Goal: Task Accomplishment & Management: Complete application form

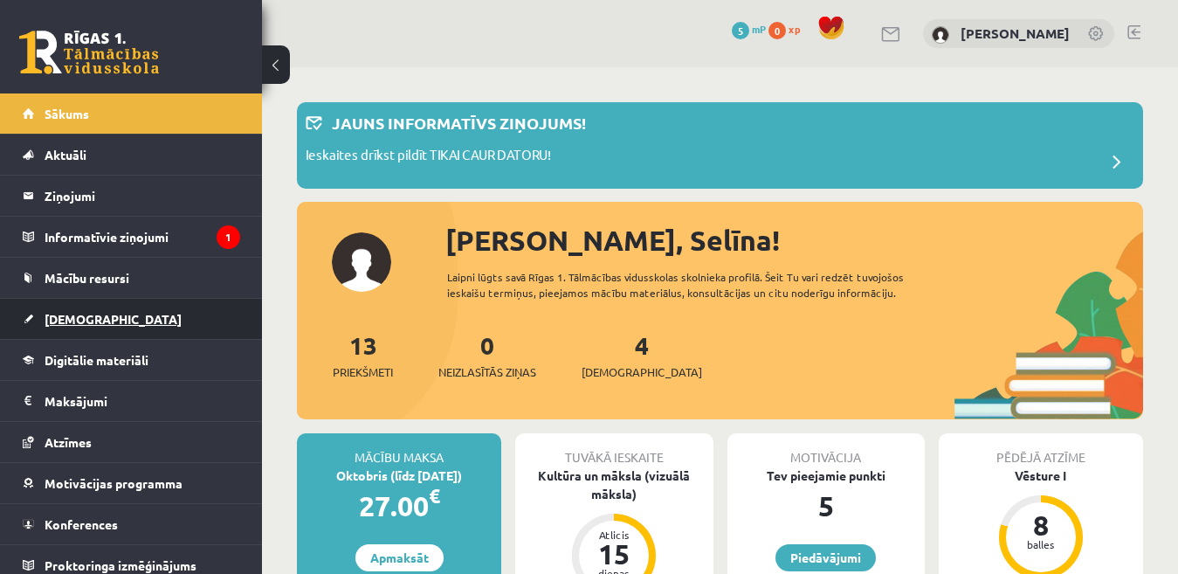
click at [187, 306] on link "[DEMOGRAPHIC_DATA]" at bounding box center [131, 319] width 217 height 40
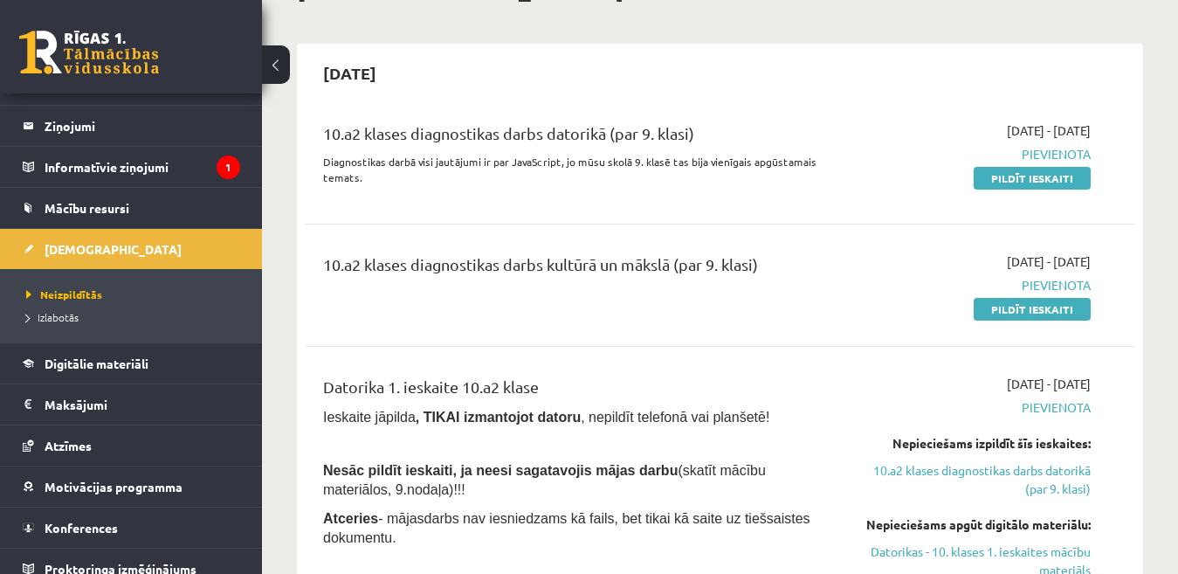
scroll to position [96, 0]
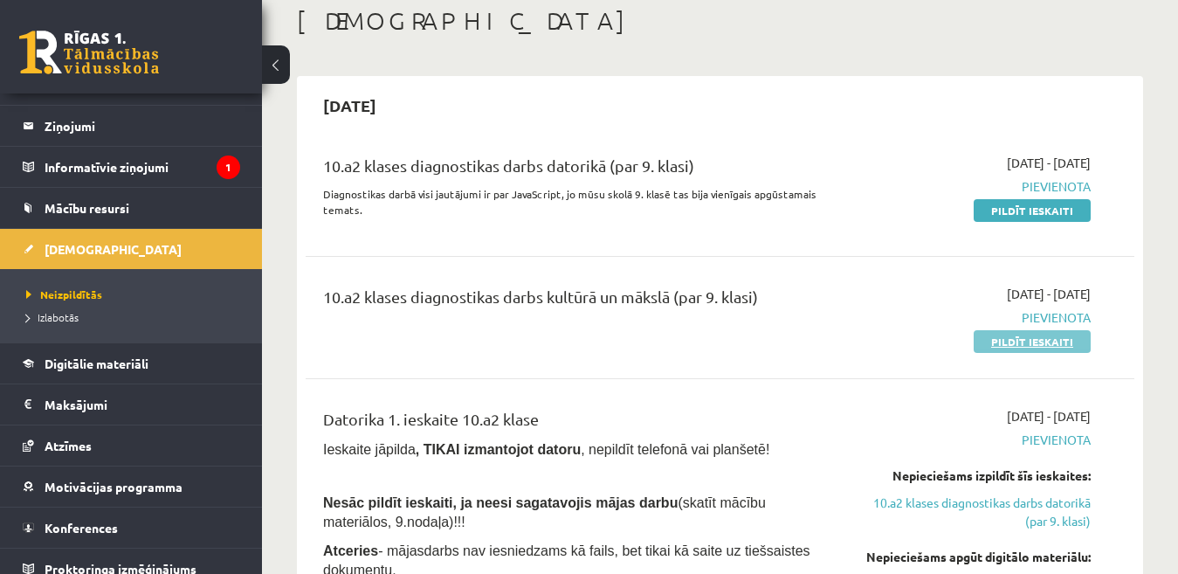
click at [1004, 342] on link "Pildīt ieskaiti" at bounding box center [1032, 341] width 117 height 23
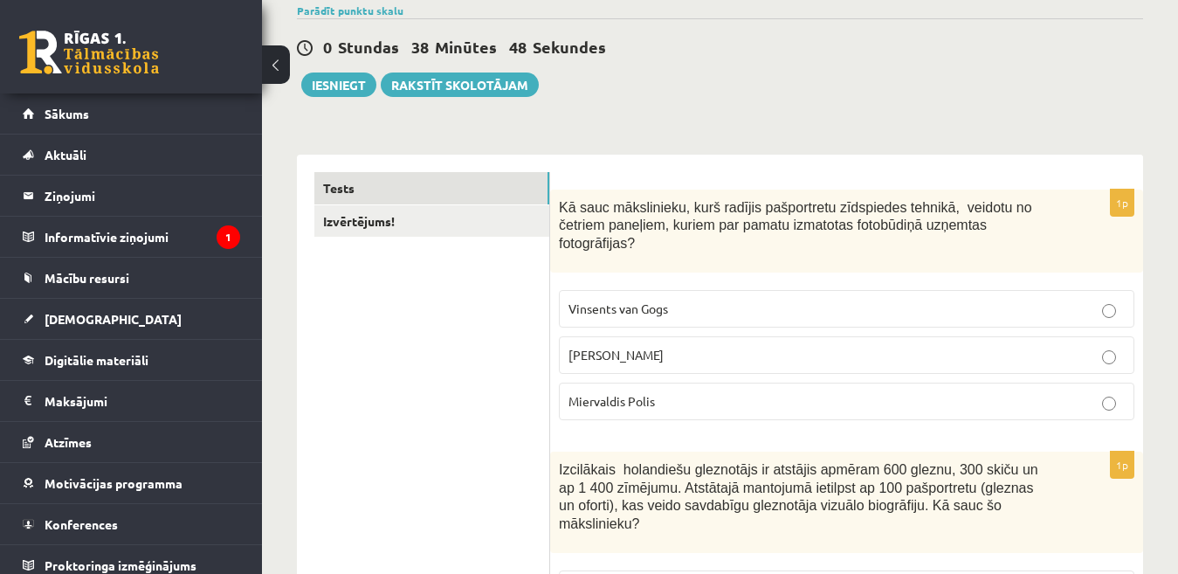
scroll to position [155, 0]
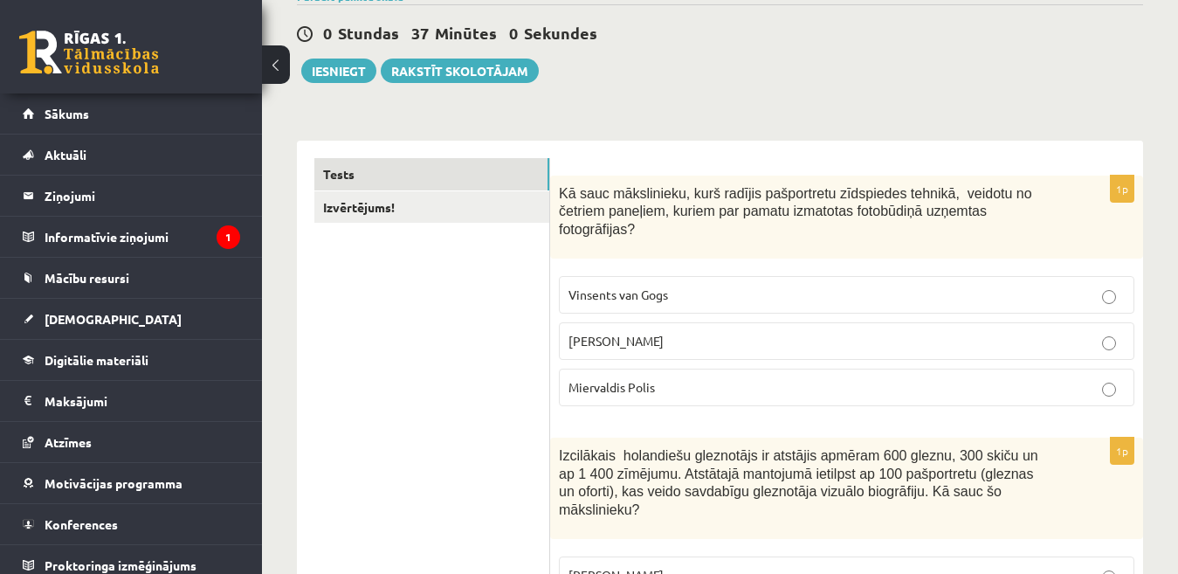
click at [1108, 322] on label "[PERSON_NAME]" at bounding box center [847, 341] width 576 height 38
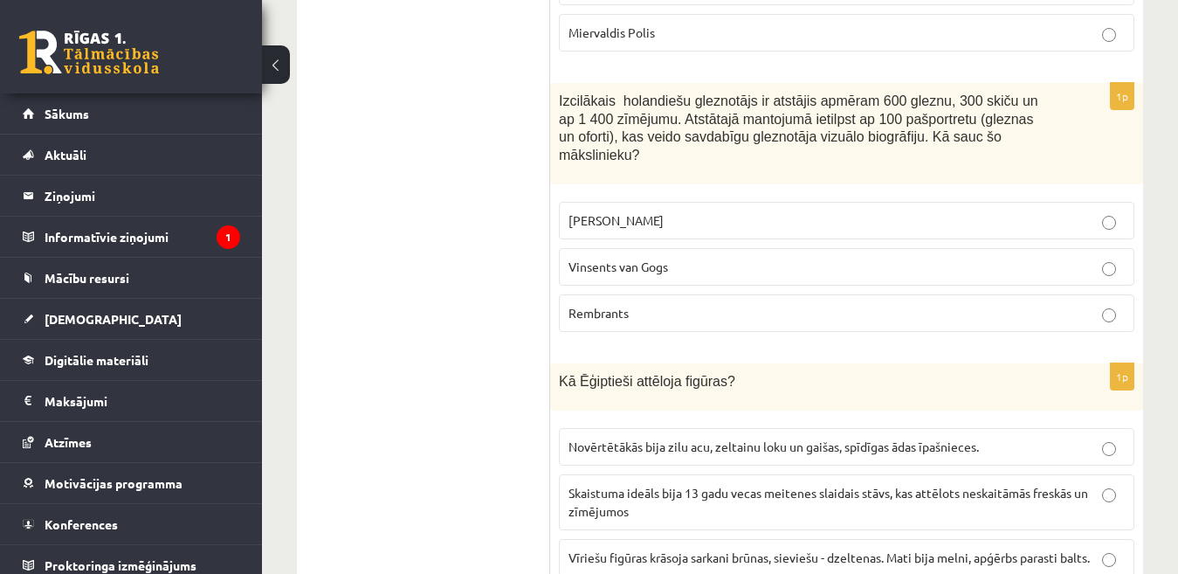
scroll to position [467, 0]
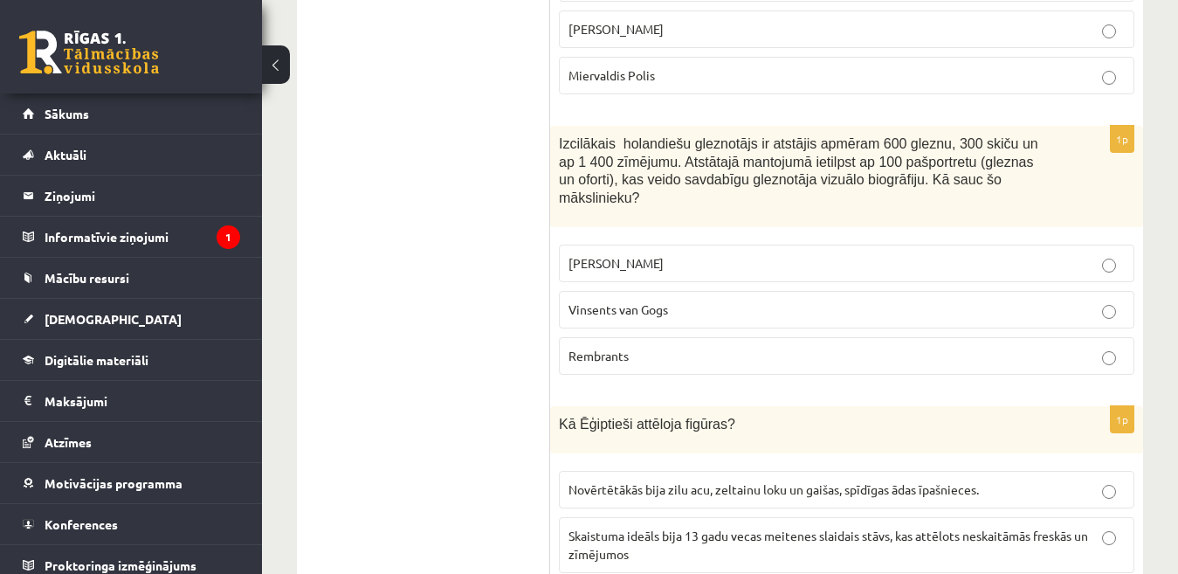
click at [1110, 347] on p "Rembrants" at bounding box center [847, 356] width 556 height 18
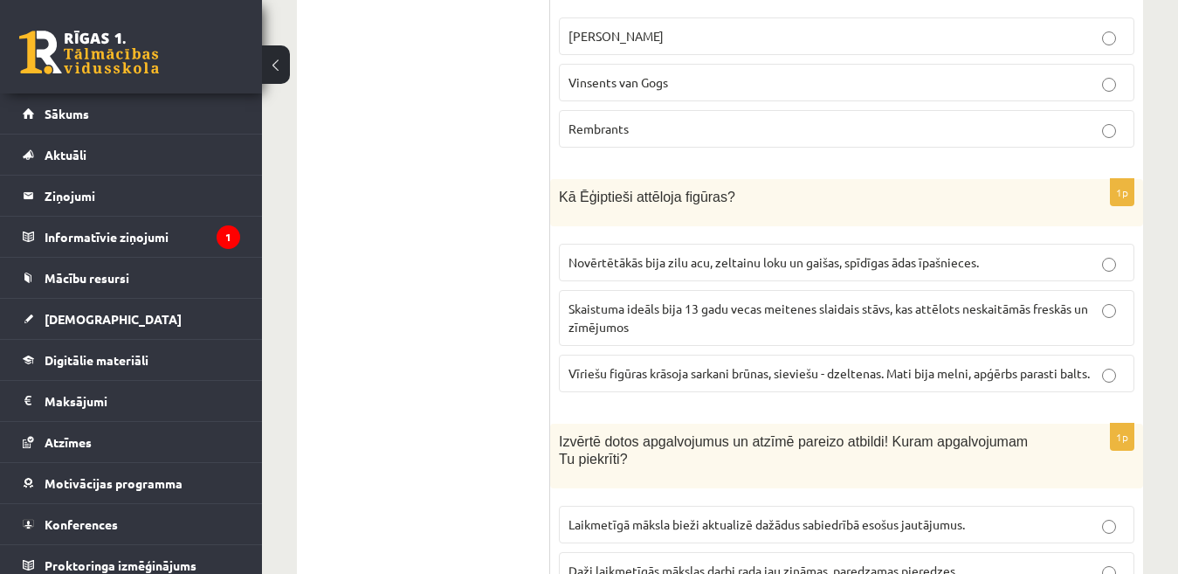
scroll to position [708, 0]
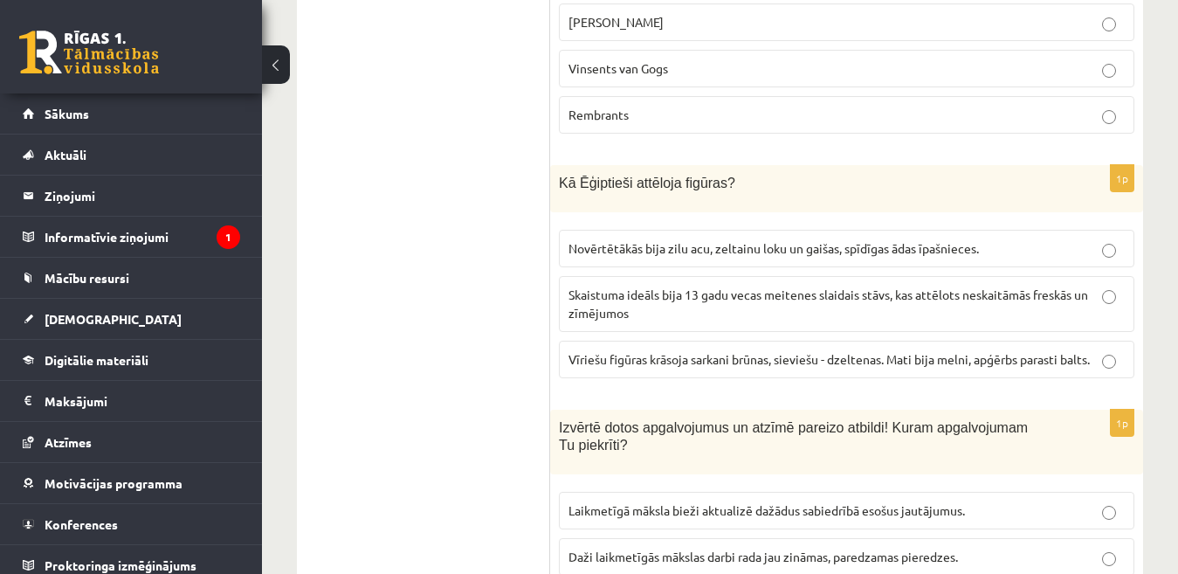
click at [1101, 350] on p "Vīriešu figūras krāsoja sarkani brūnas, sieviešu - dzeltenas. Mati bija melni, …" at bounding box center [847, 359] width 556 height 18
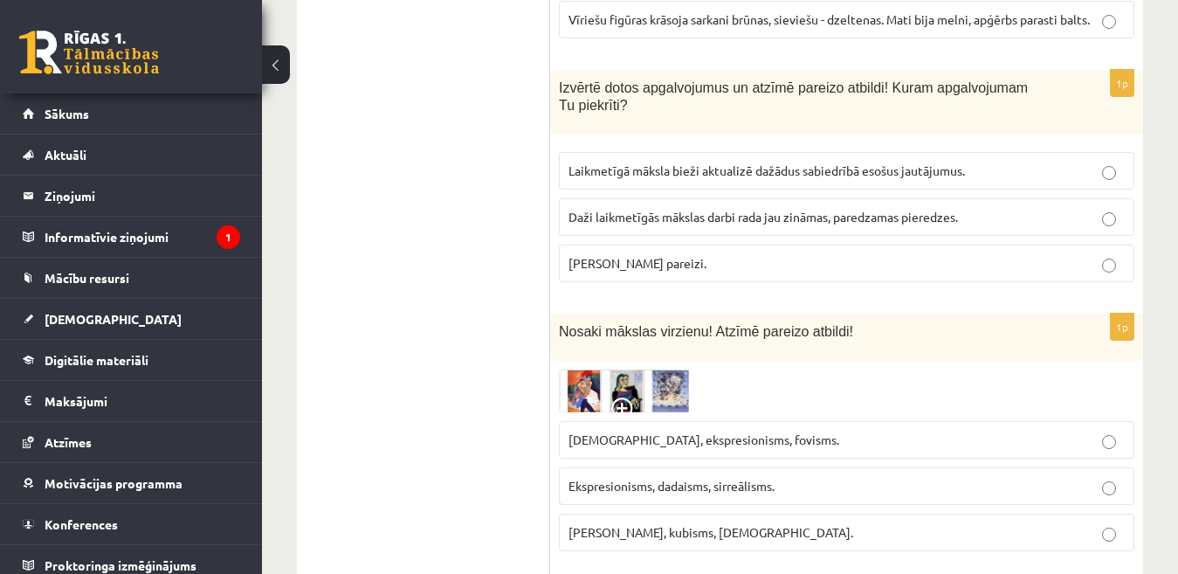
scroll to position [1062, 0]
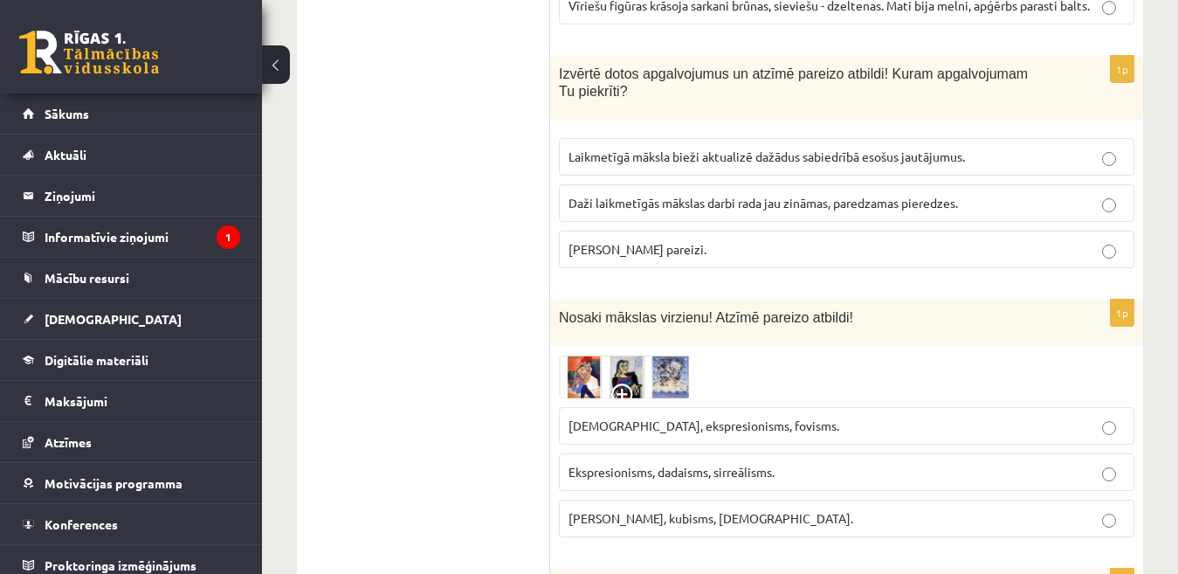
click at [1131, 402] on fieldset "Sirreālisms, ekspresionisms, fovisms. Ekspresionisms, dadaisms, sirreālisms. Fo…" at bounding box center [847, 470] width 576 height 144
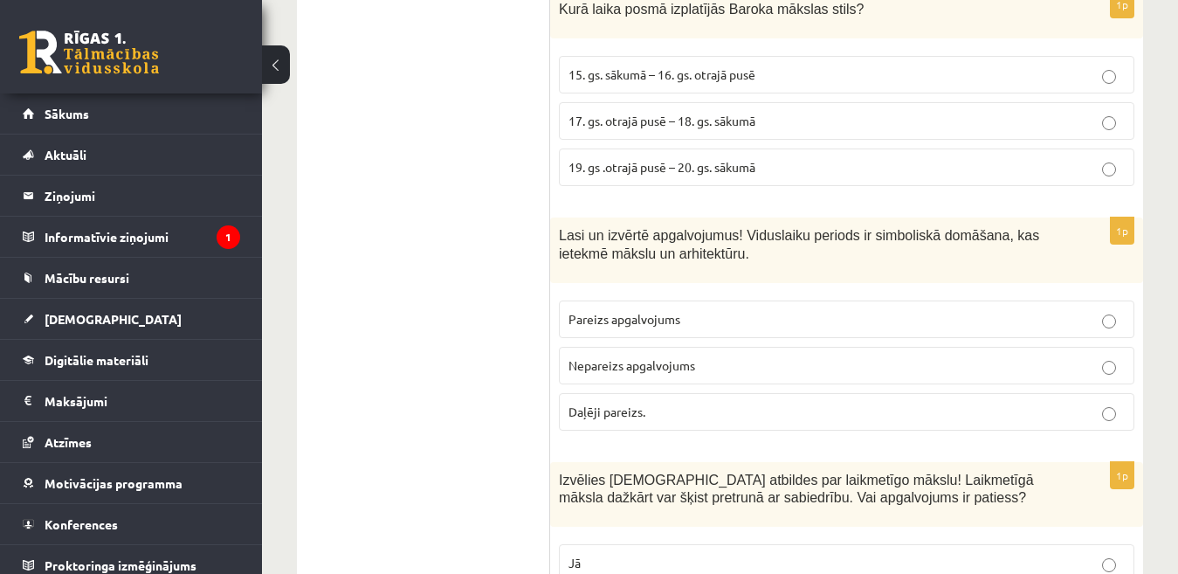
scroll to position [8257, 0]
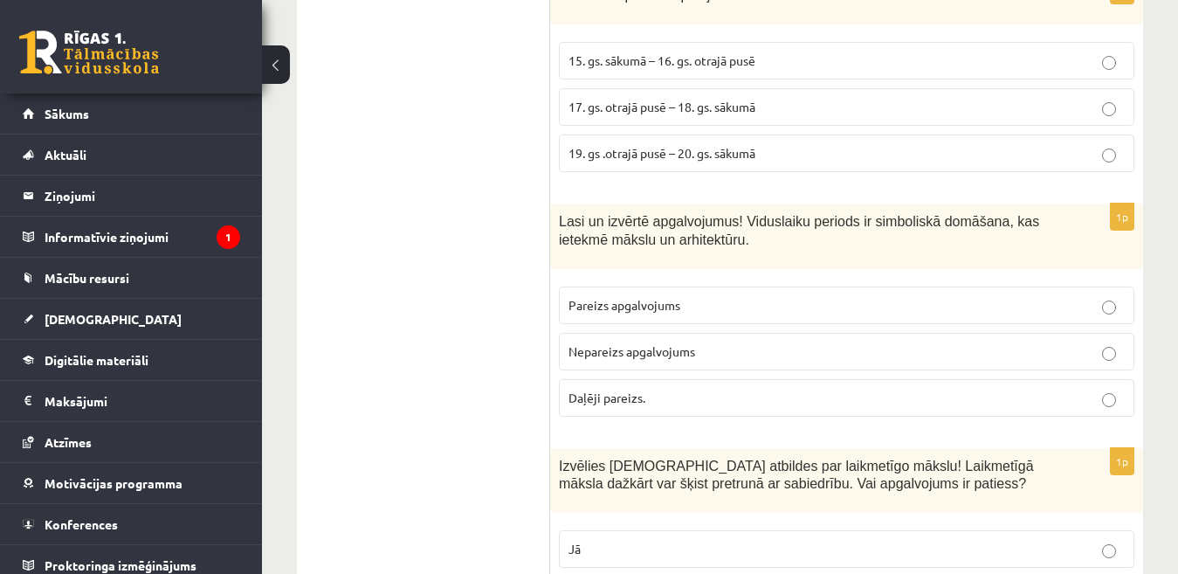
click at [935, 296] on p "Pareizs apgalvojums" at bounding box center [847, 305] width 556 height 18
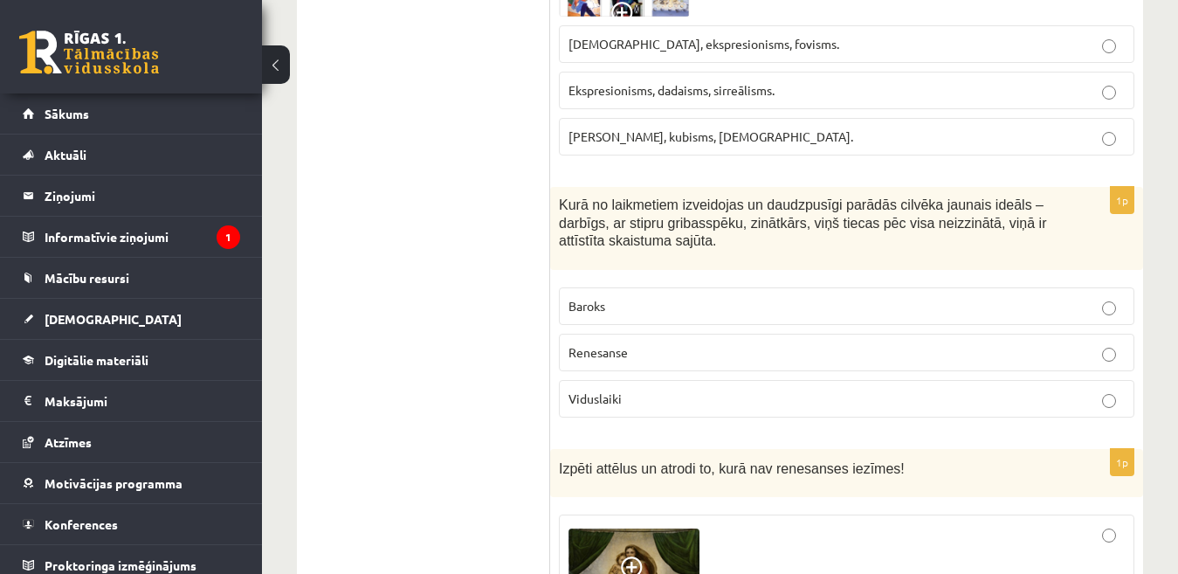
scroll to position [1458, 0]
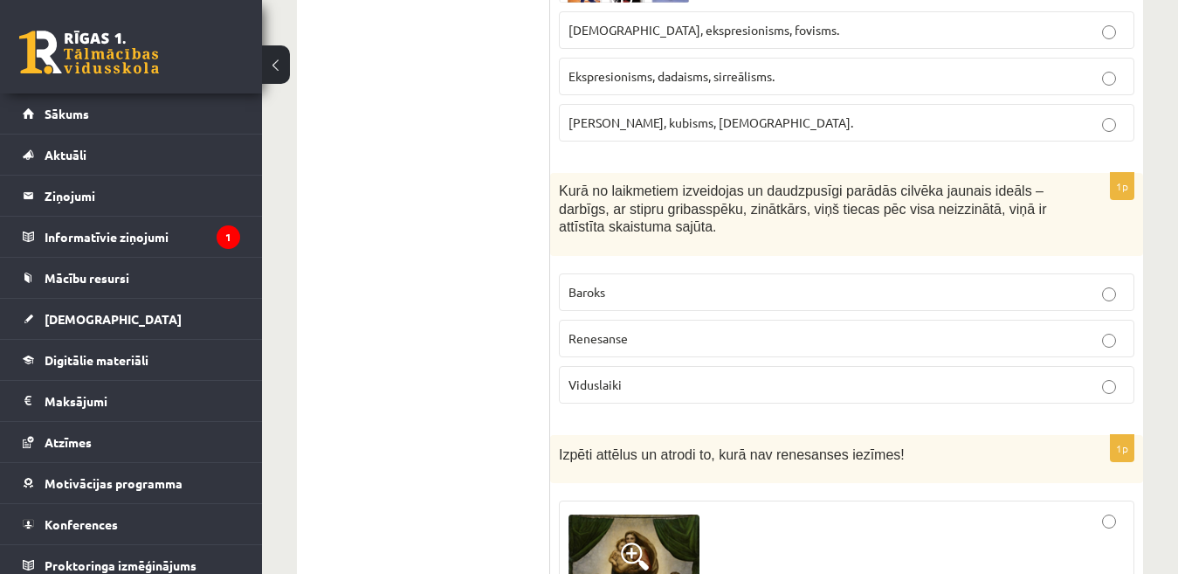
drag, startPoint x: 1184, startPoint y: 123, endPoint x: 1176, endPoint y: 100, distance: 24.3
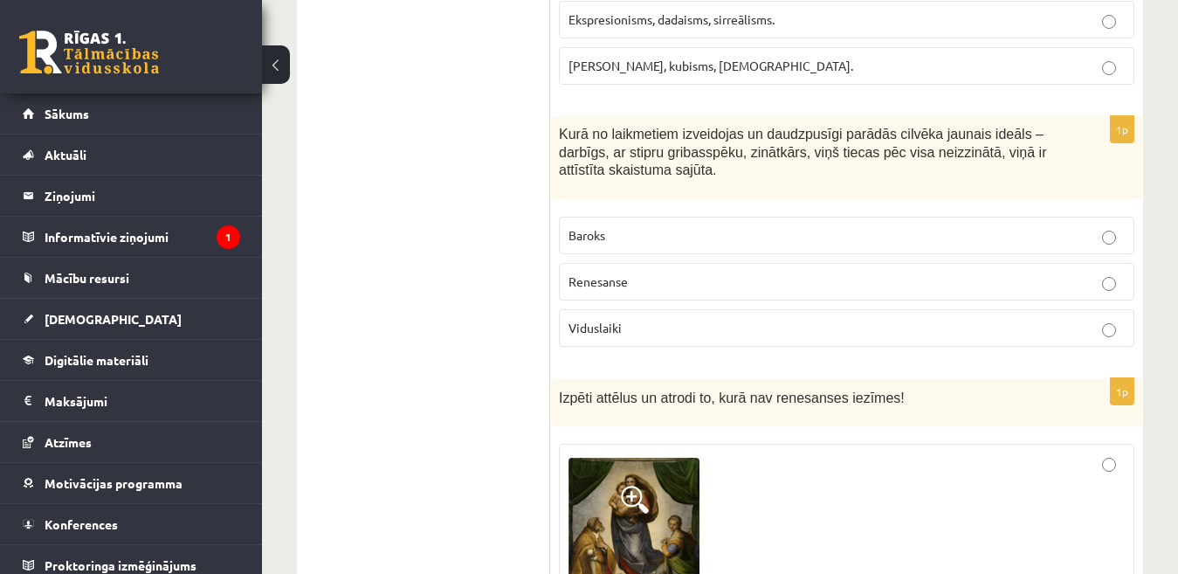
scroll to position [1501, 0]
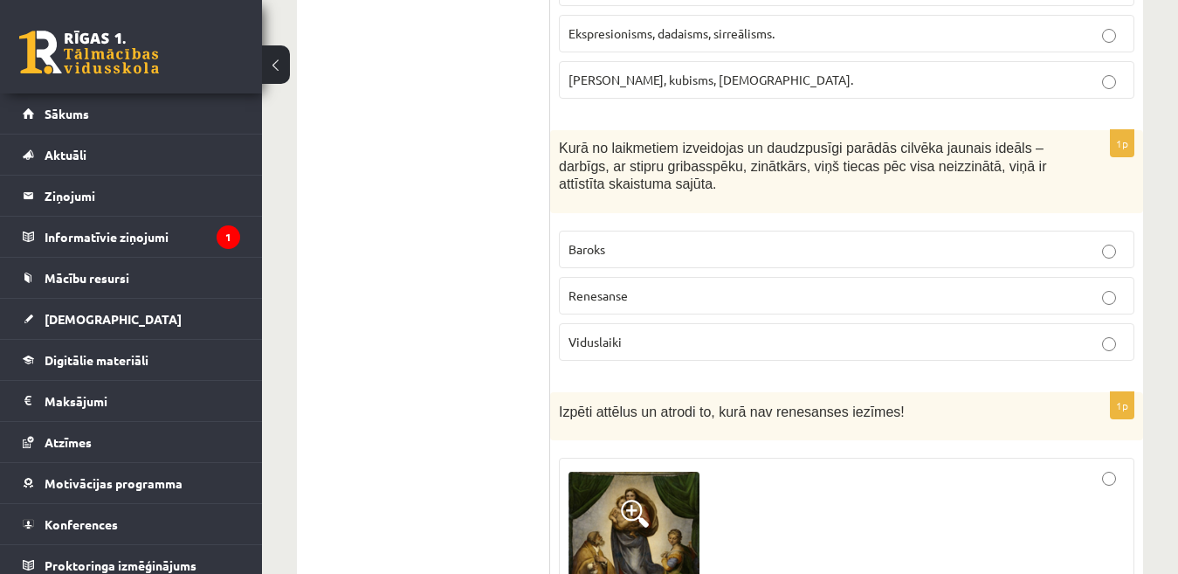
click at [1109, 286] on p "Renesanse" at bounding box center [847, 295] width 556 height 18
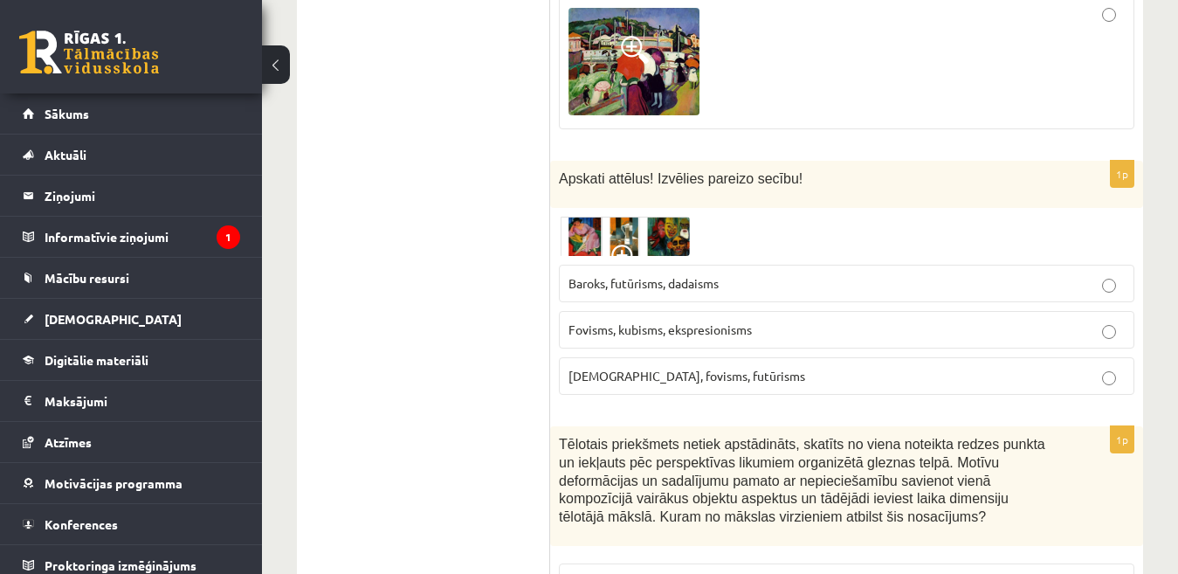
scroll to position [2364, 0]
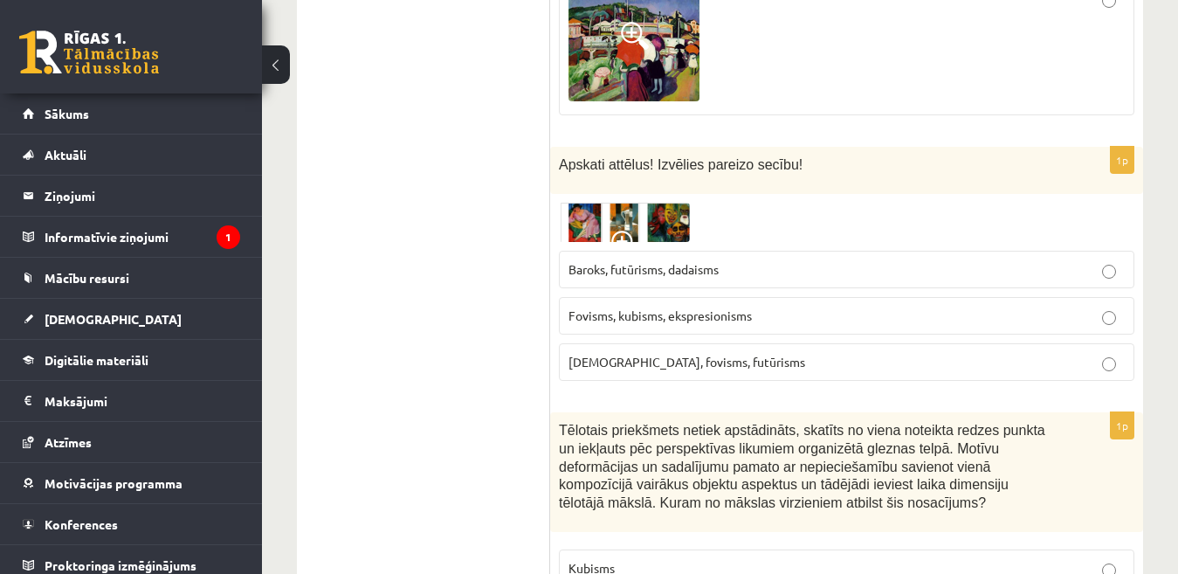
click at [585, 203] on img at bounding box center [624, 223] width 131 height 40
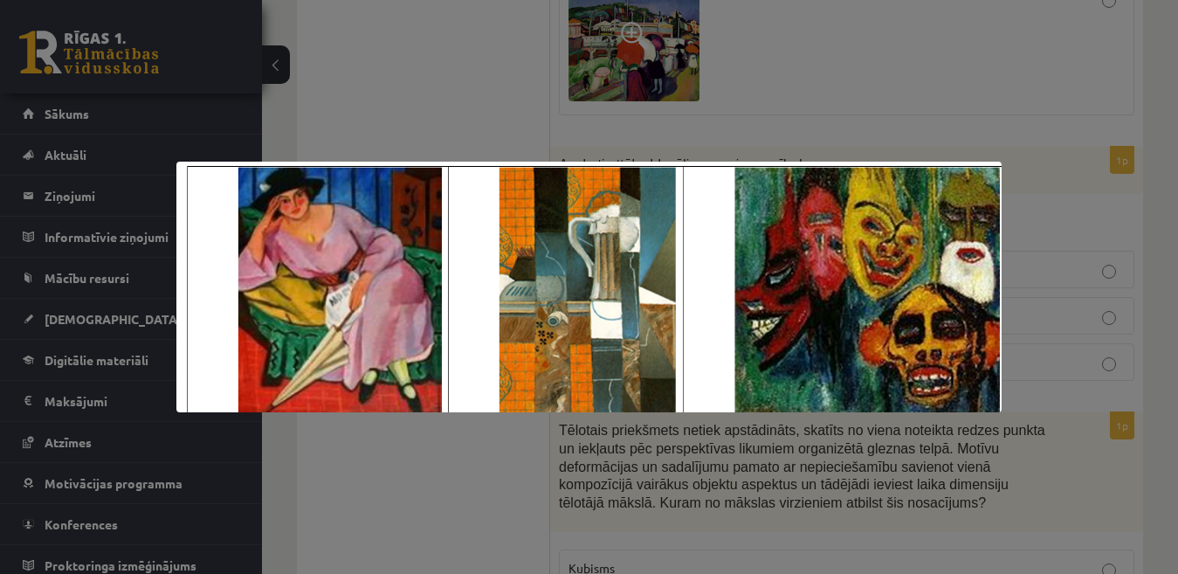
click at [1140, 60] on div at bounding box center [589, 287] width 1178 height 574
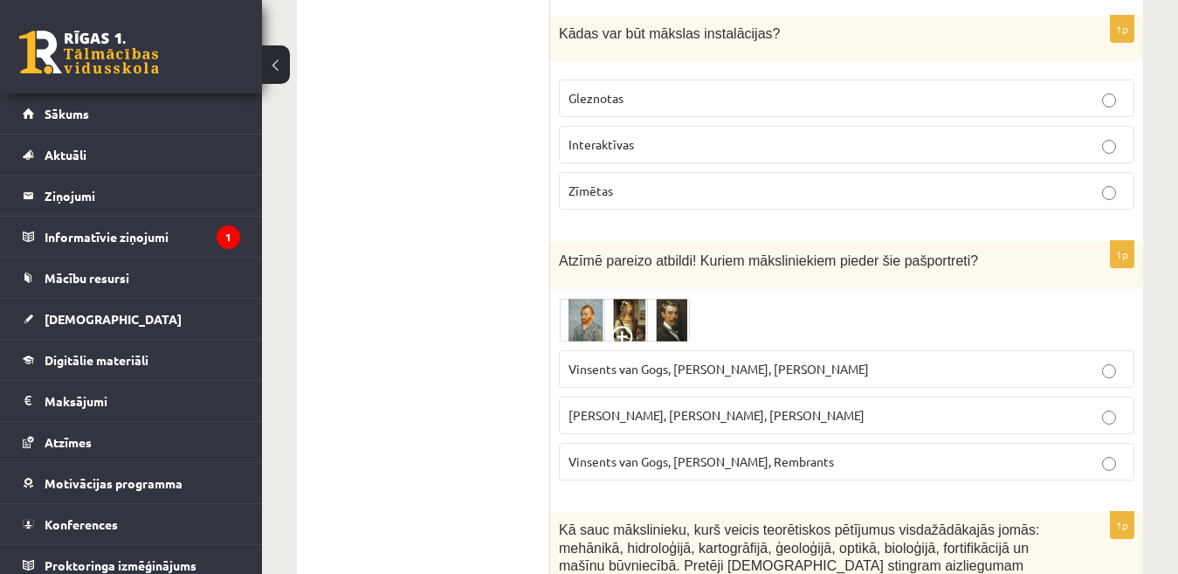
scroll to position [3711, 0]
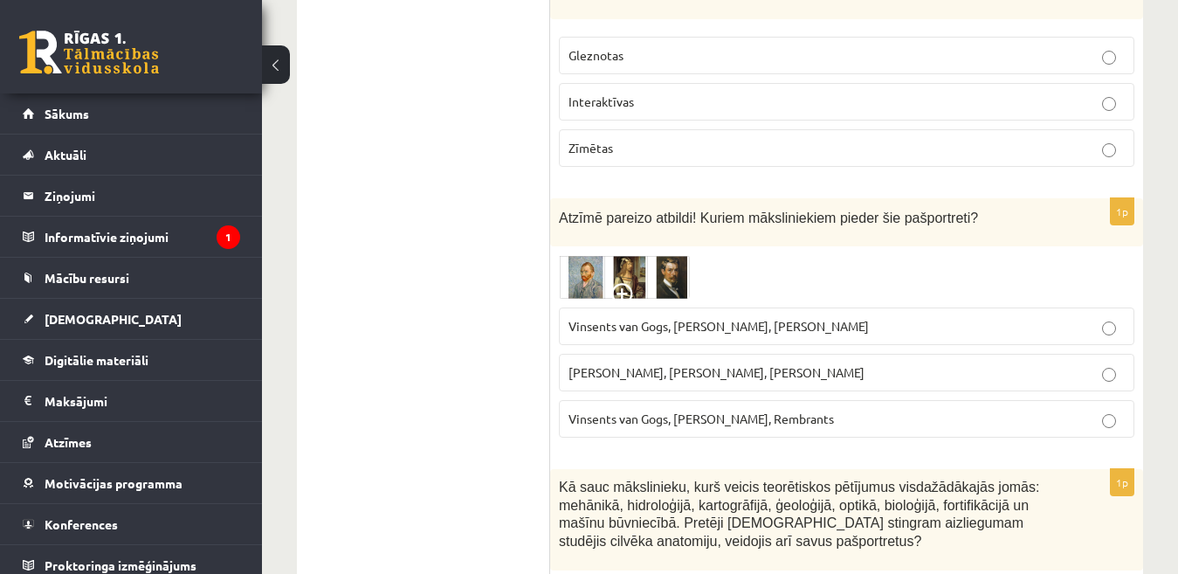
click at [622, 255] on img at bounding box center [624, 277] width 131 height 44
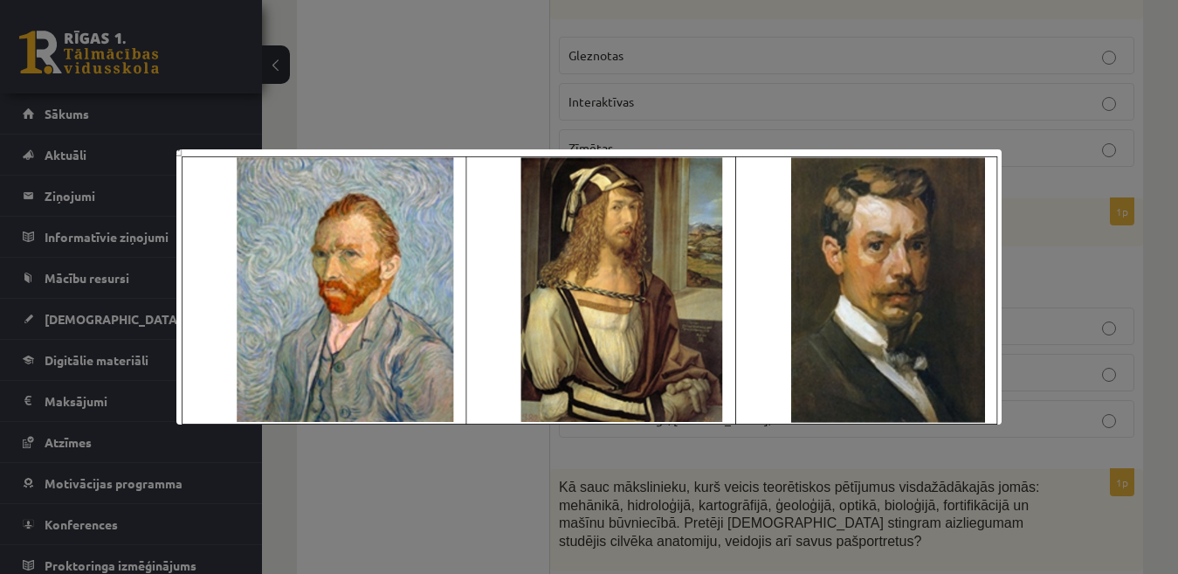
click at [466, 474] on div at bounding box center [589, 287] width 1178 height 574
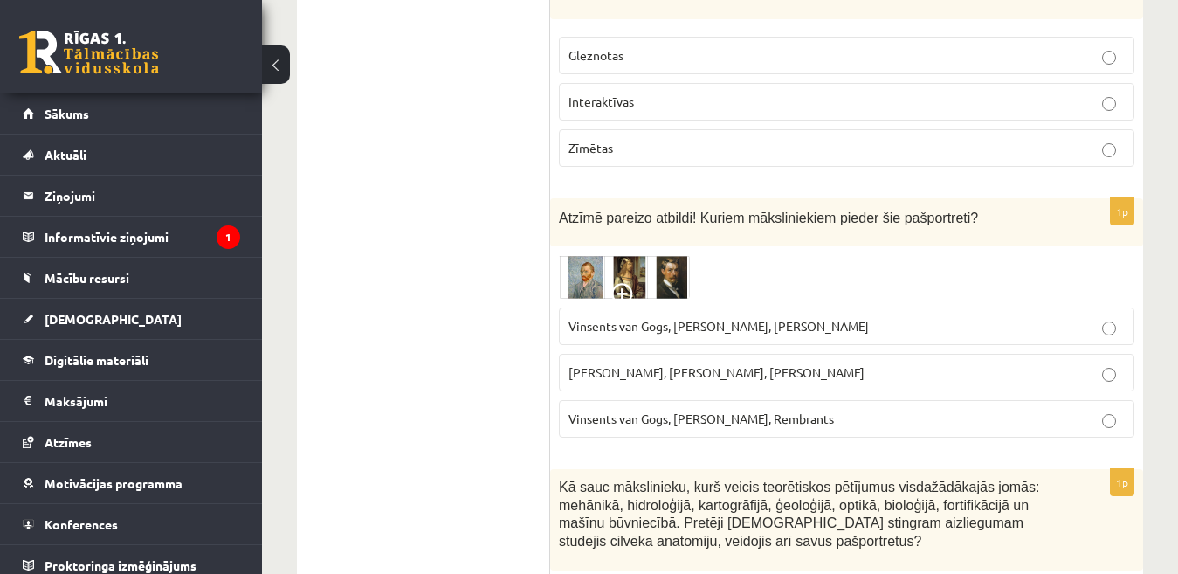
click at [709, 317] on p "Vinsents van Gogs, Albrehts Dīrers, Janis Rozentāls" at bounding box center [847, 326] width 556 height 18
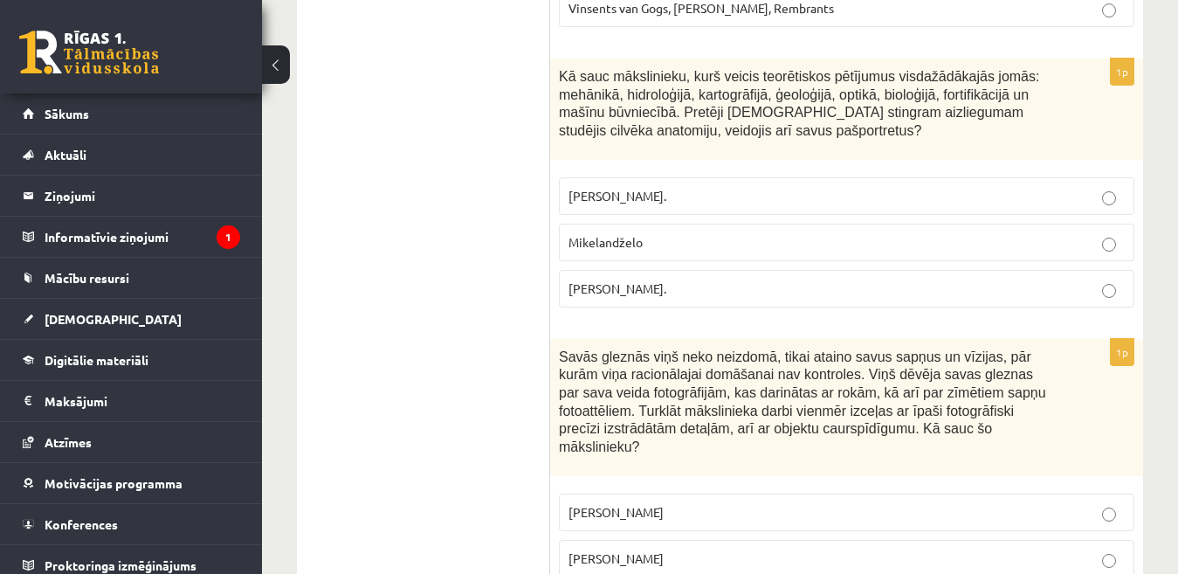
scroll to position [4149, 0]
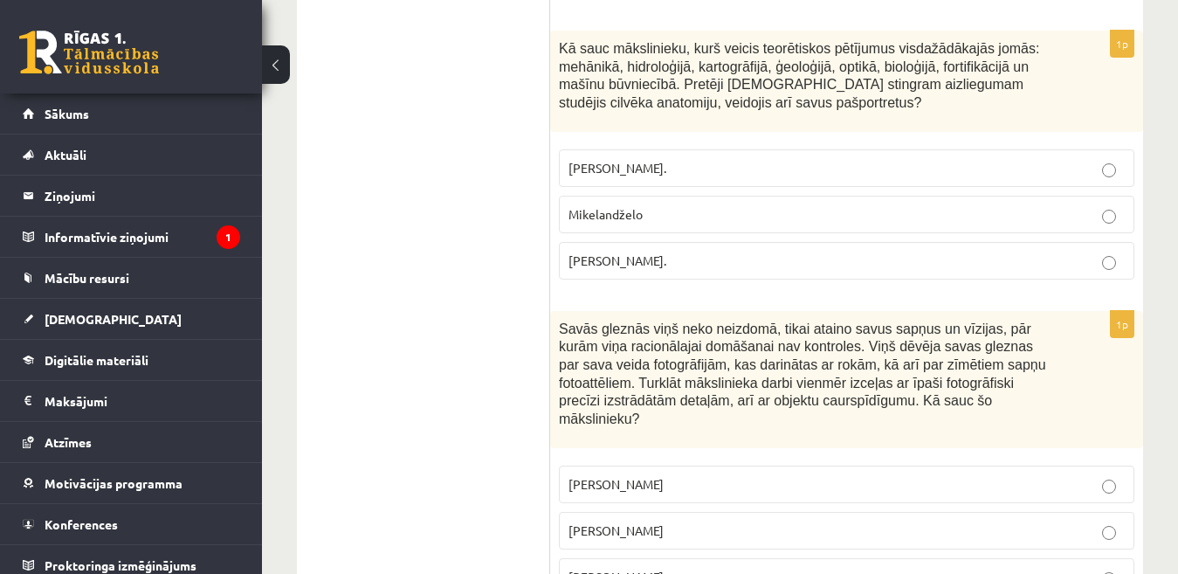
click at [1116, 252] on p "Leonardo da Vinči." at bounding box center [847, 261] width 556 height 18
click at [1111, 521] on p "Salvadors Dalī" at bounding box center [847, 530] width 556 height 18
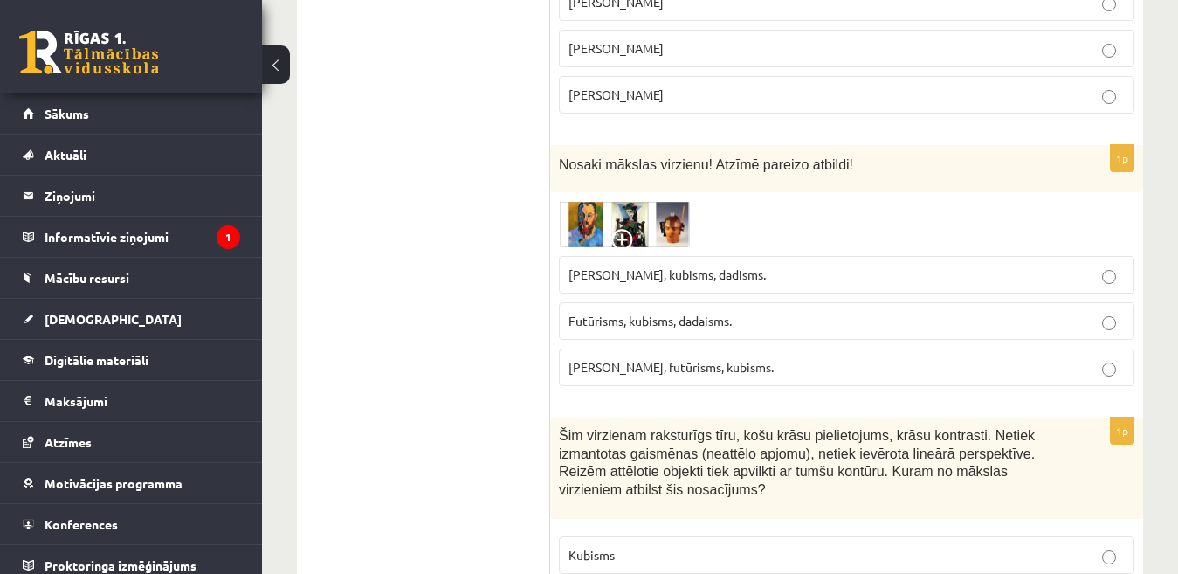
scroll to position [4645, 0]
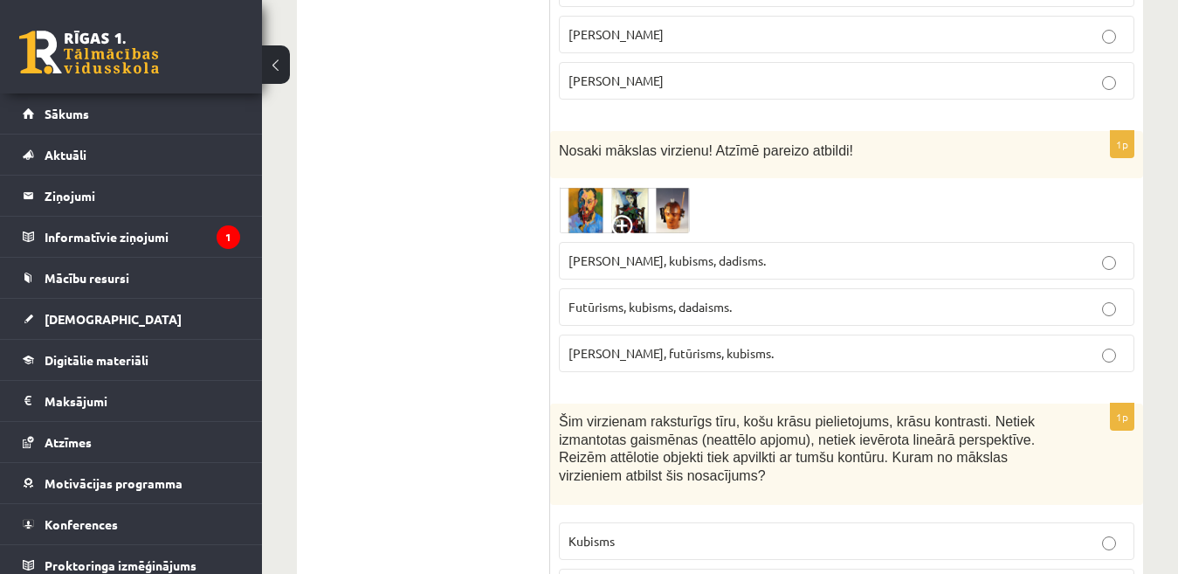
click at [623, 187] on img at bounding box center [624, 210] width 131 height 46
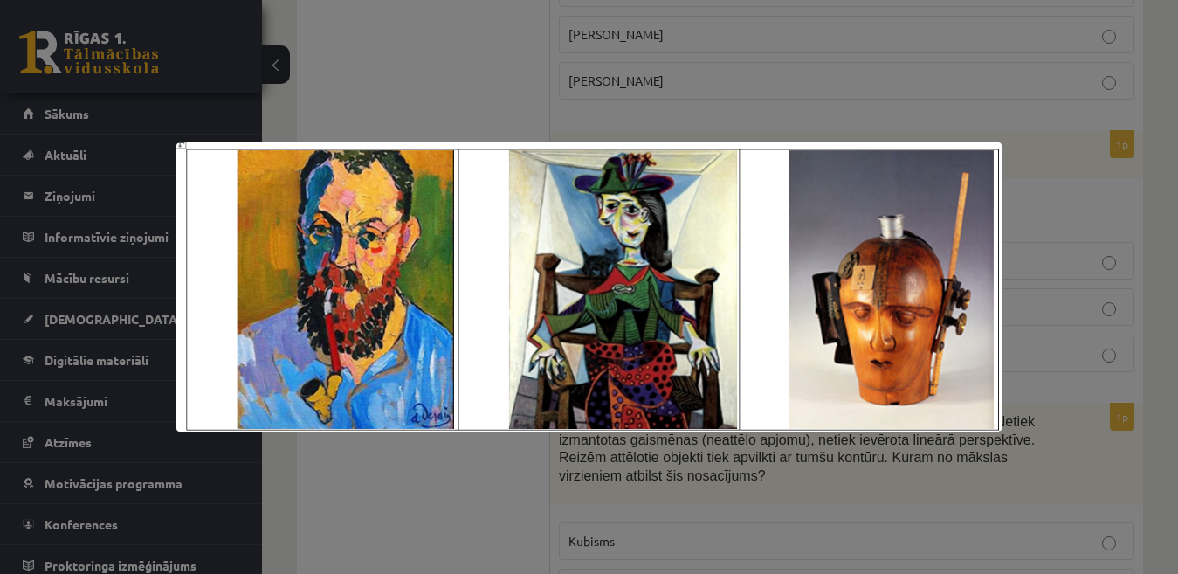
click at [1038, 116] on div at bounding box center [589, 287] width 1178 height 574
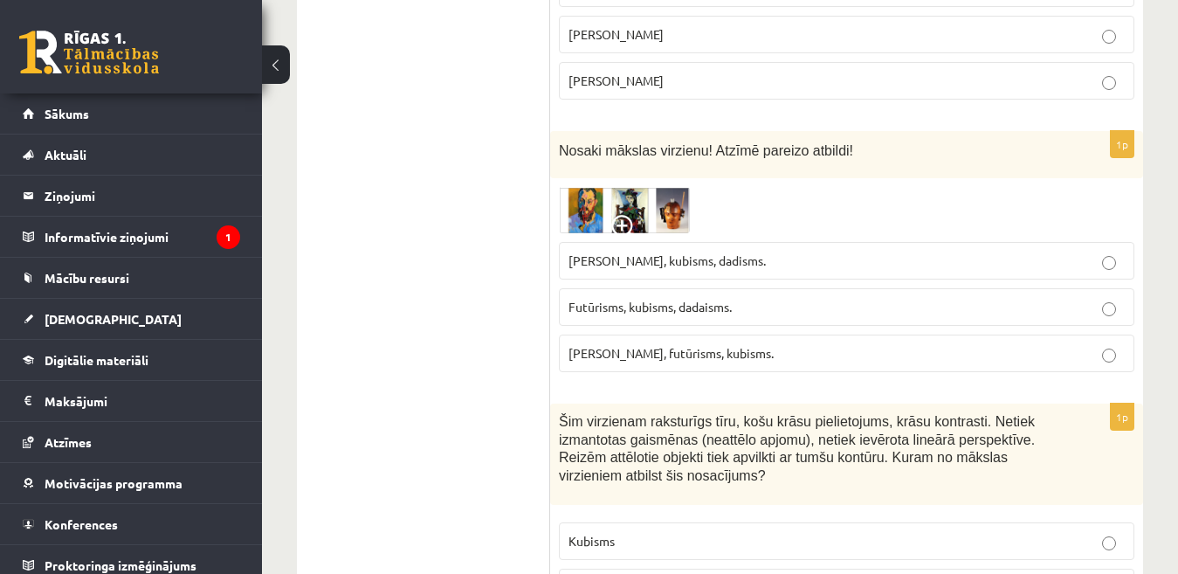
click at [800, 252] on p "Fovisms, kubisms, dadisms." at bounding box center [847, 261] width 556 height 18
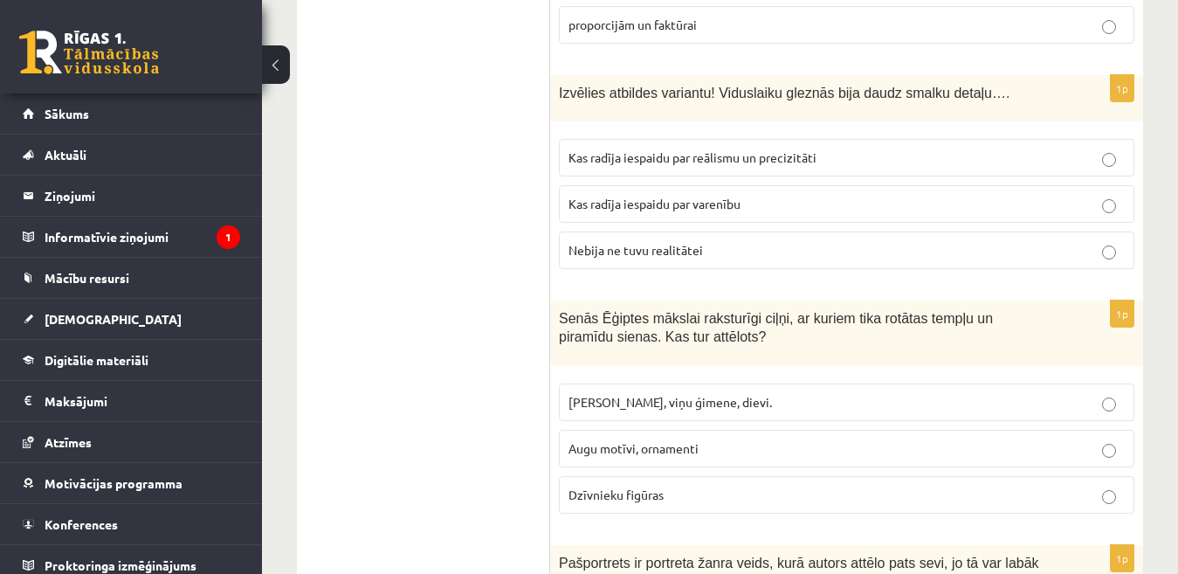
scroll to position [5495, 0]
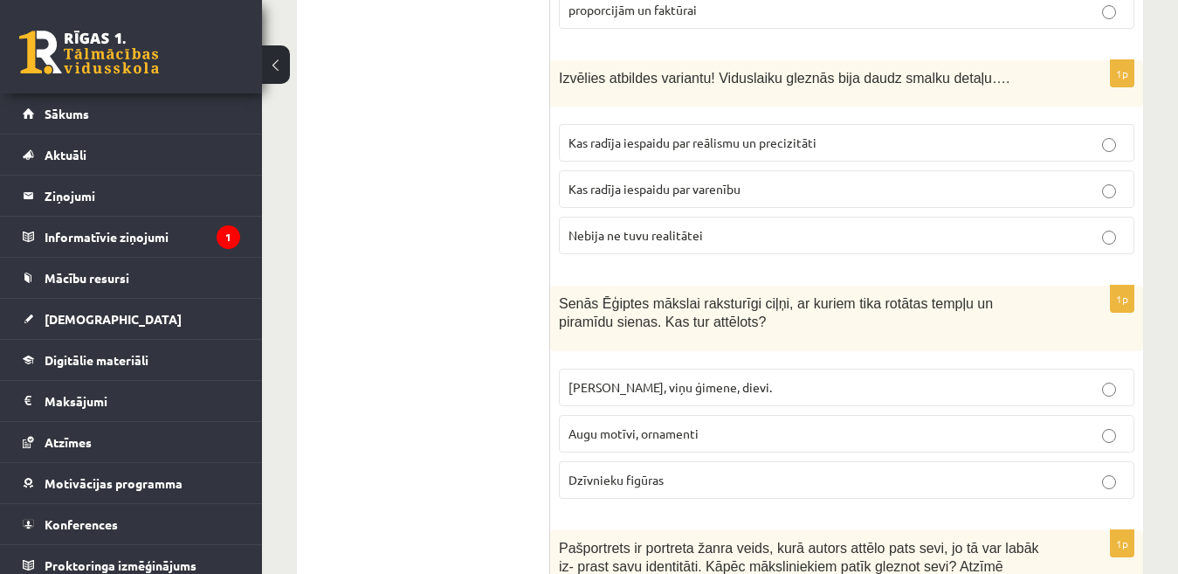
click at [1104, 378] on p "Faraoni, viņu ģimene, dievi." at bounding box center [847, 387] width 556 height 18
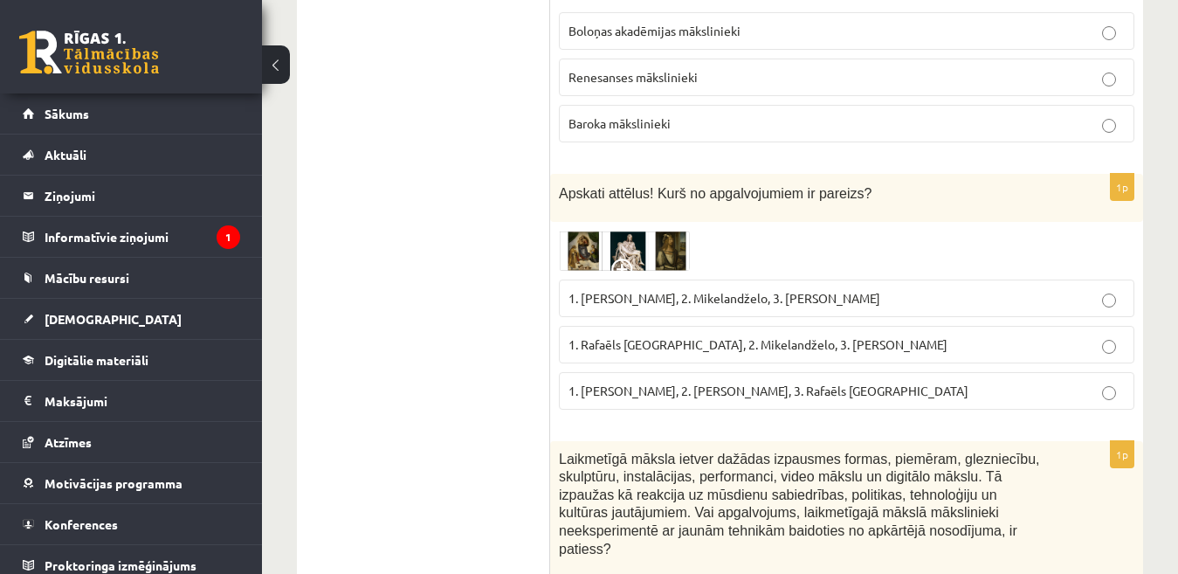
scroll to position [7294, 0]
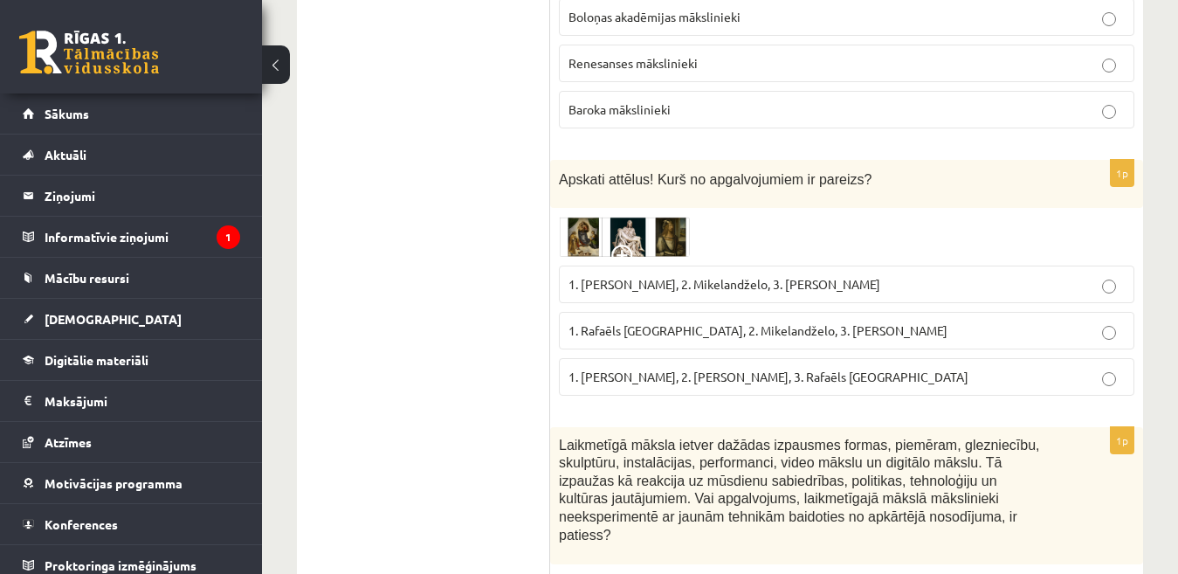
click at [654, 217] on img at bounding box center [624, 237] width 131 height 40
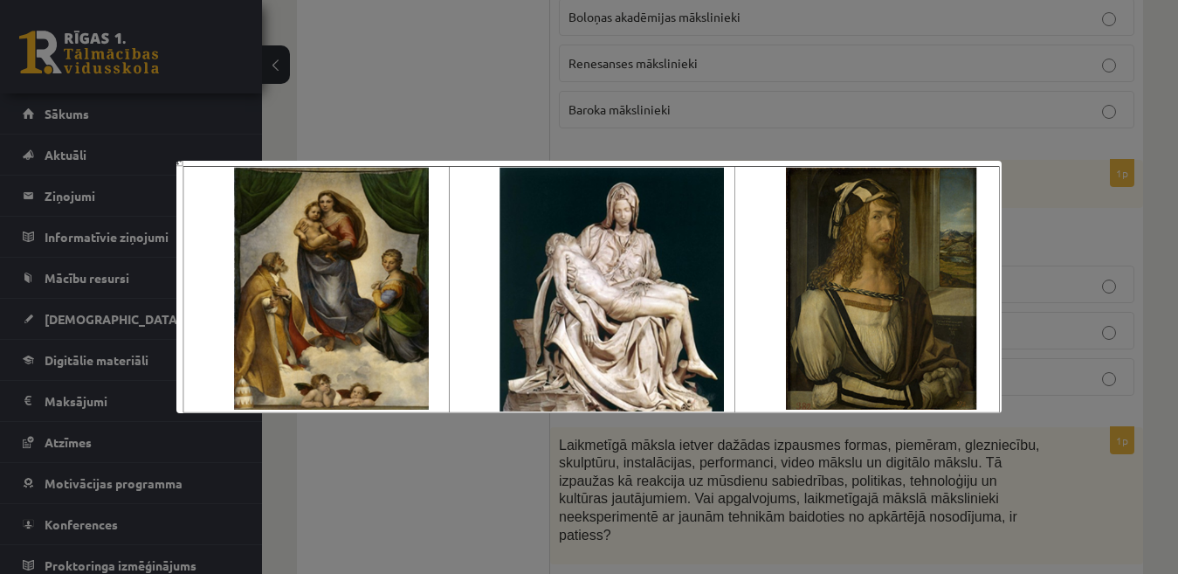
click at [372, 456] on div at bounding box center [589, 287] width 1178 height 574
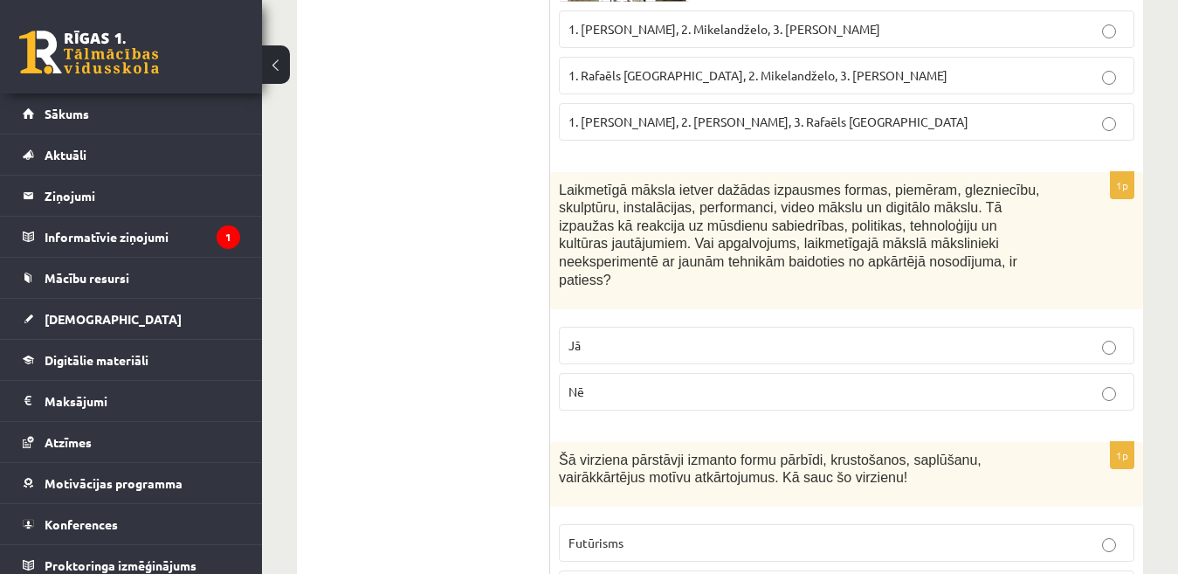
scroll to position [7563, 0]
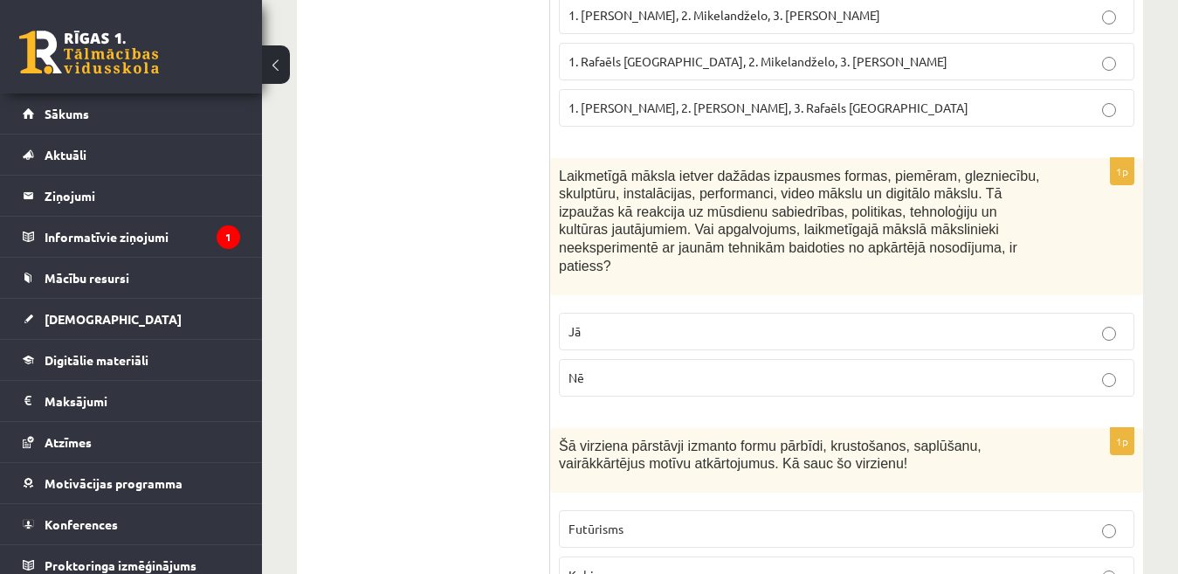
click at [1099, 369] on p "Nē" at bounding box center [847, 378] width 556 height 18
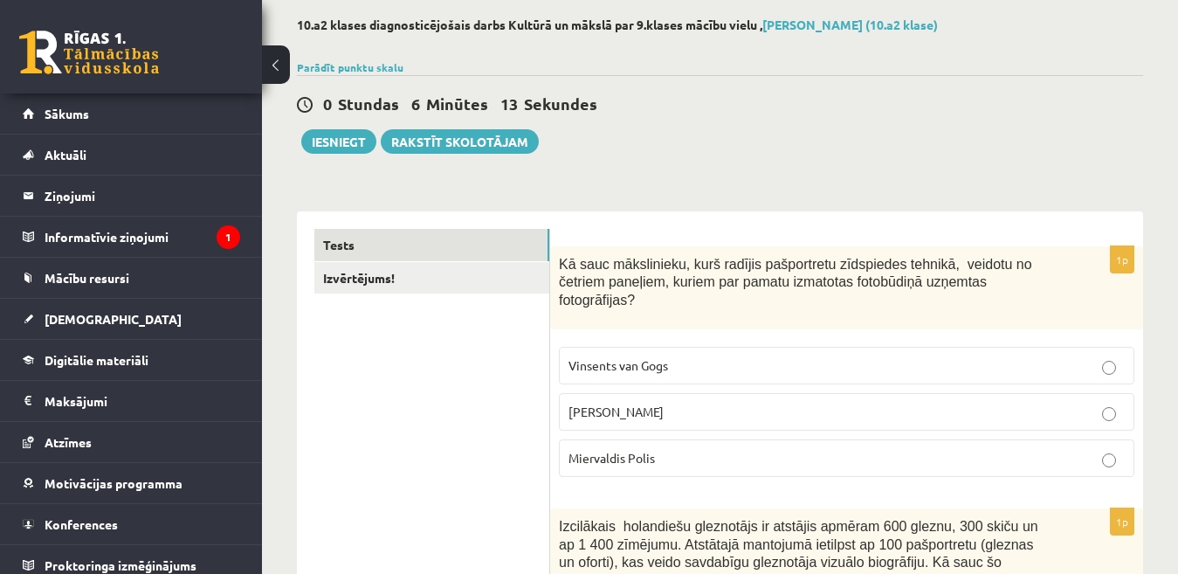
scroll to position [28, 0]
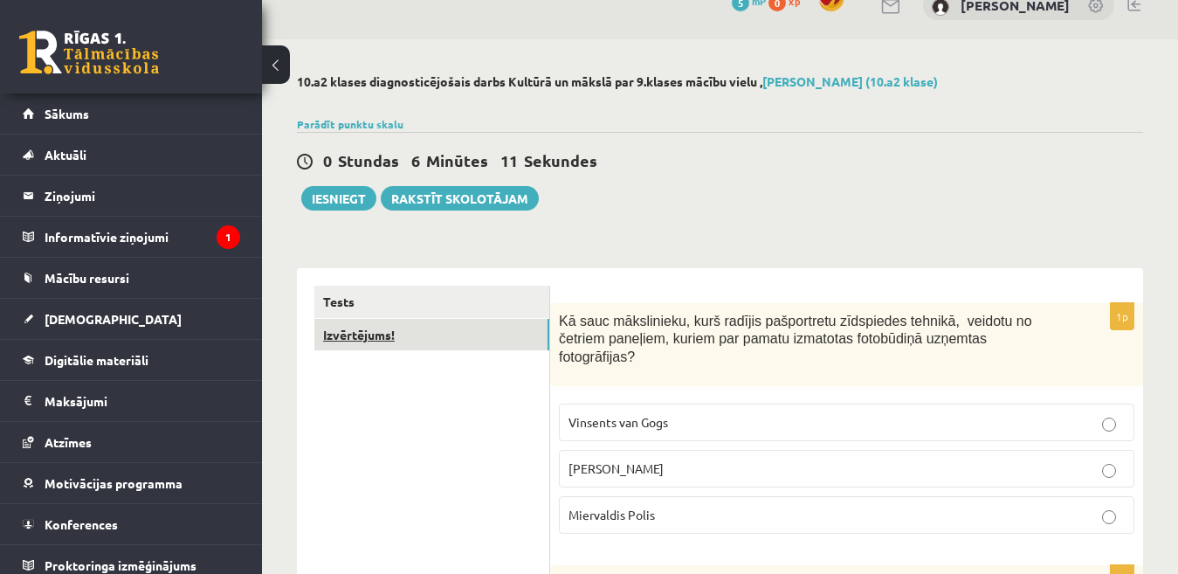
click at [530, 327] on link "Izvērtējums!" at bounding box center [431, 335] width 235 height 32
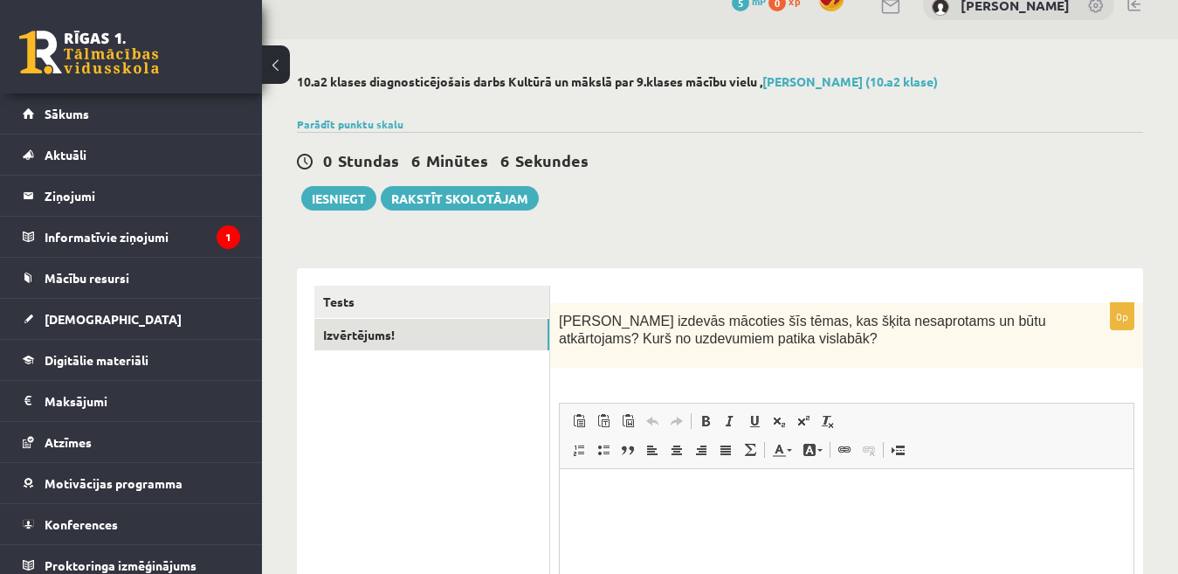
scroll to position [0, 0]
click at [866, 487] on p "Editor, wiswyg-editor-user-answer-47024955429360" at bounding box center [846, 496] width 539 height 18
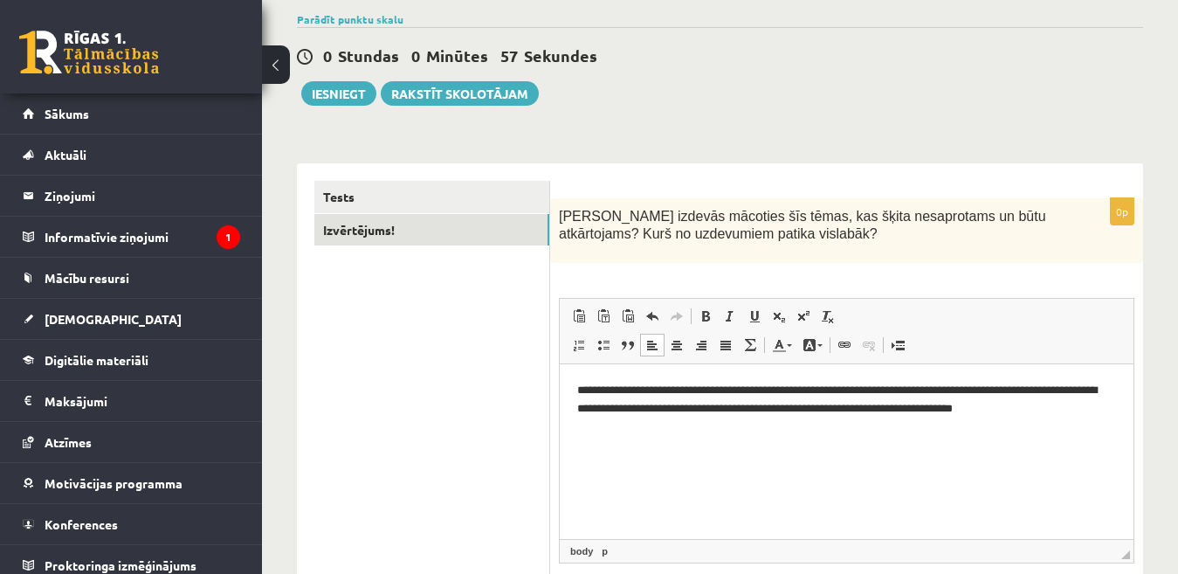
scroll to position [126, 0]
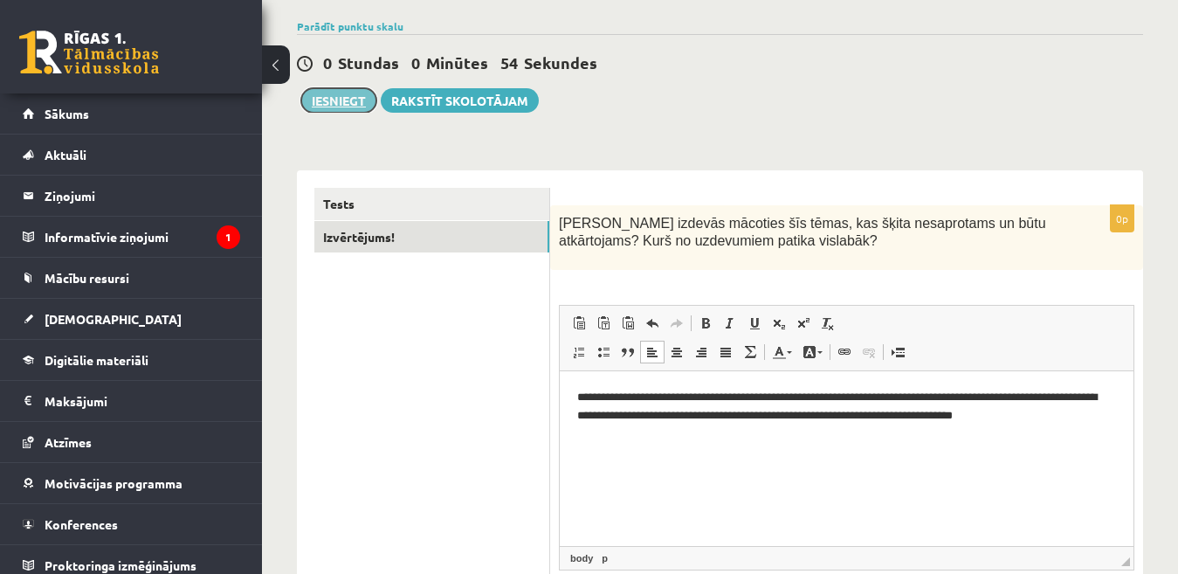
click at [342, 101] on button "Iesniegt" at bounding box center [338, 100] width 75 height 24
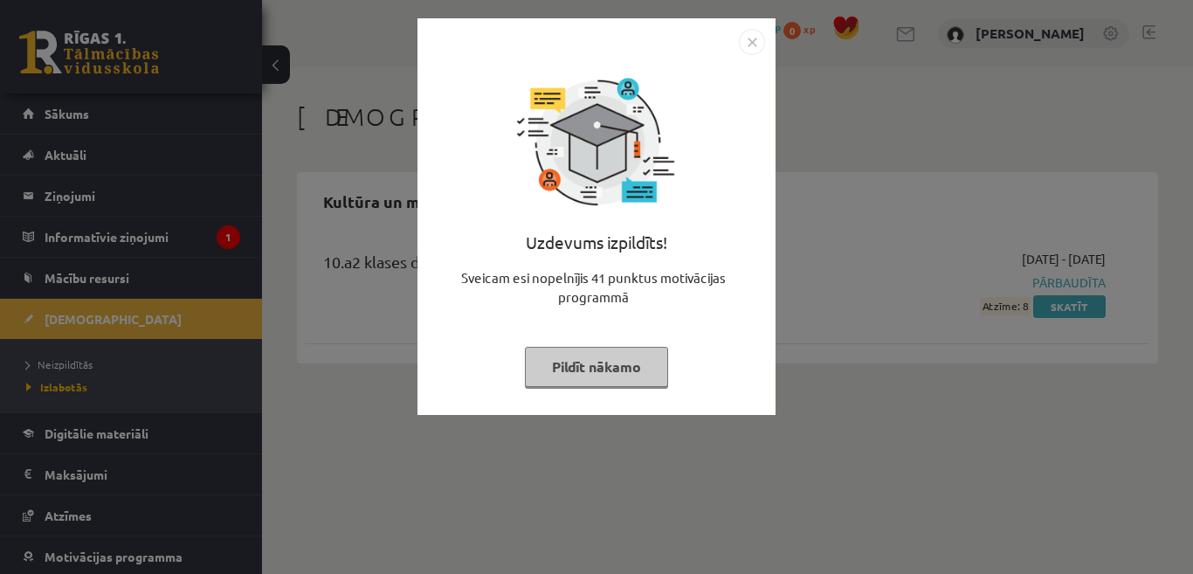
click at [612, 373] on button "Pildīt nākamo" at bounding box center [596, 367] width 143 height 40
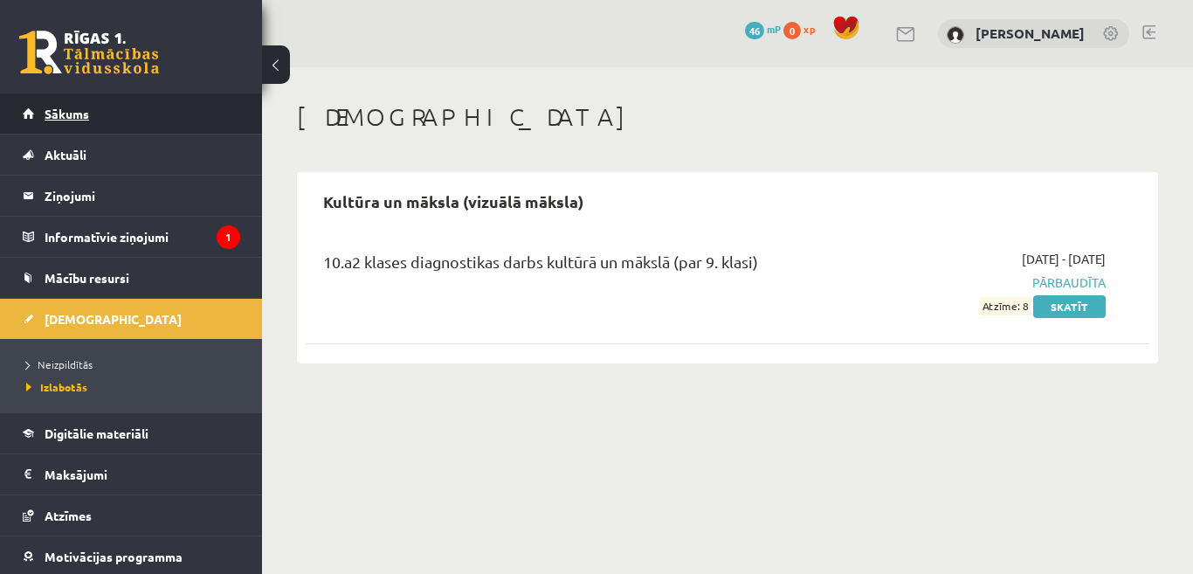
click at [78, 122] on link "Sākums" at bounding box center [131, 113] width 217 height 40
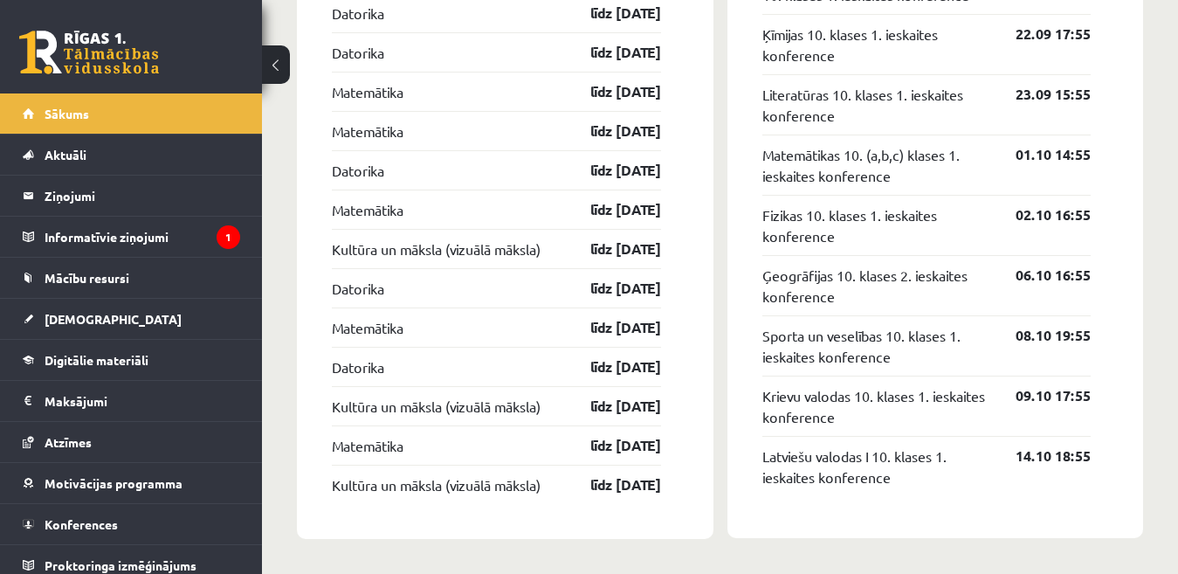
scroll to position [1821, 0]
click at [174, 316] on link "[DEMOGRAPHIC_DATA]" at bounding box center [131, 319] width 217 height 40
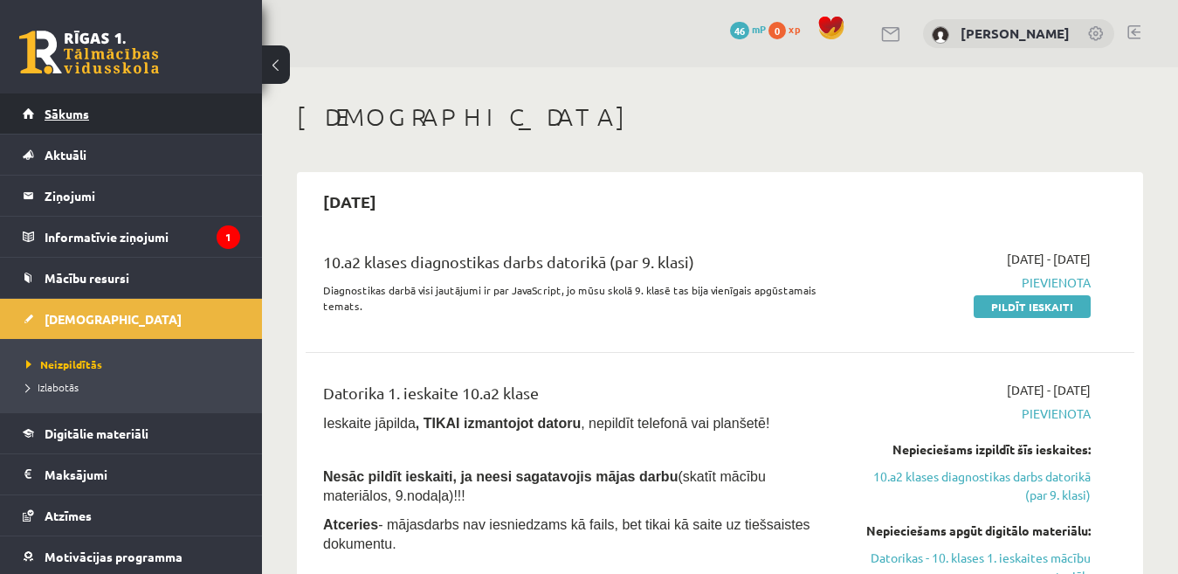
click at [217, 125] on link "Sākums" at bounding box center [131, 113] width 217 height 40
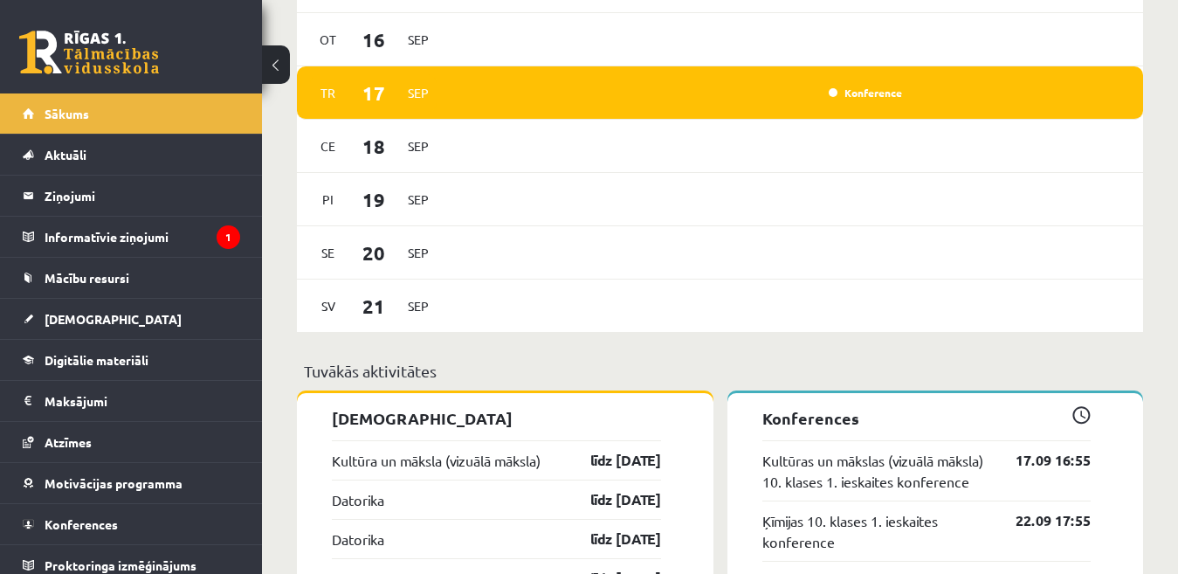
scroll to position [1333, 0]
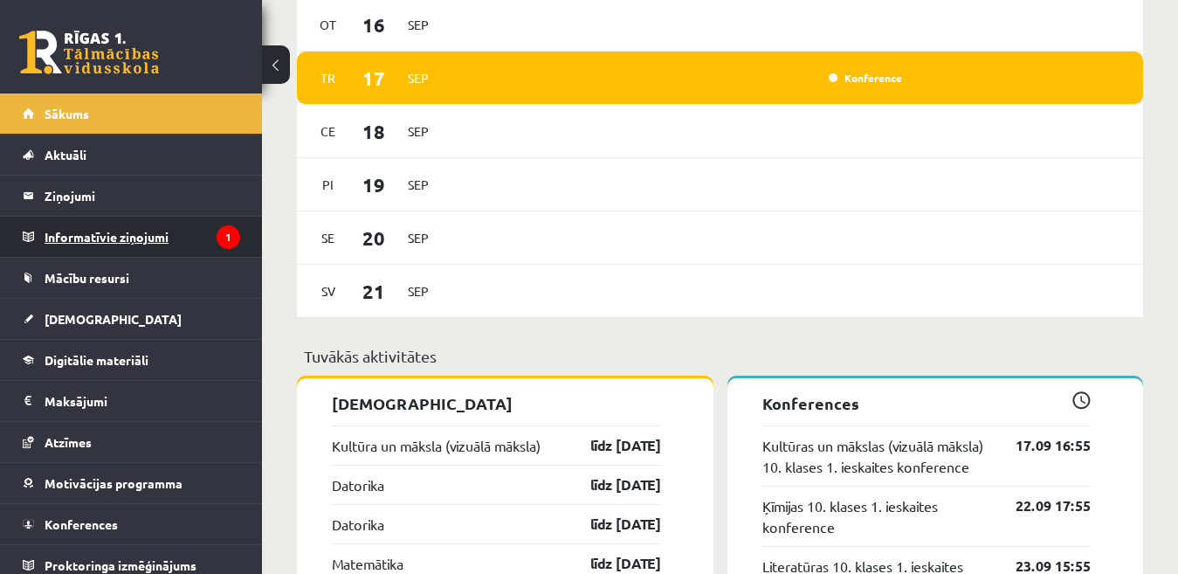
click at [153, 243] on legend "Informatīvie ziņojumi 1" at bounding box center [143, 237] width 196 height 40
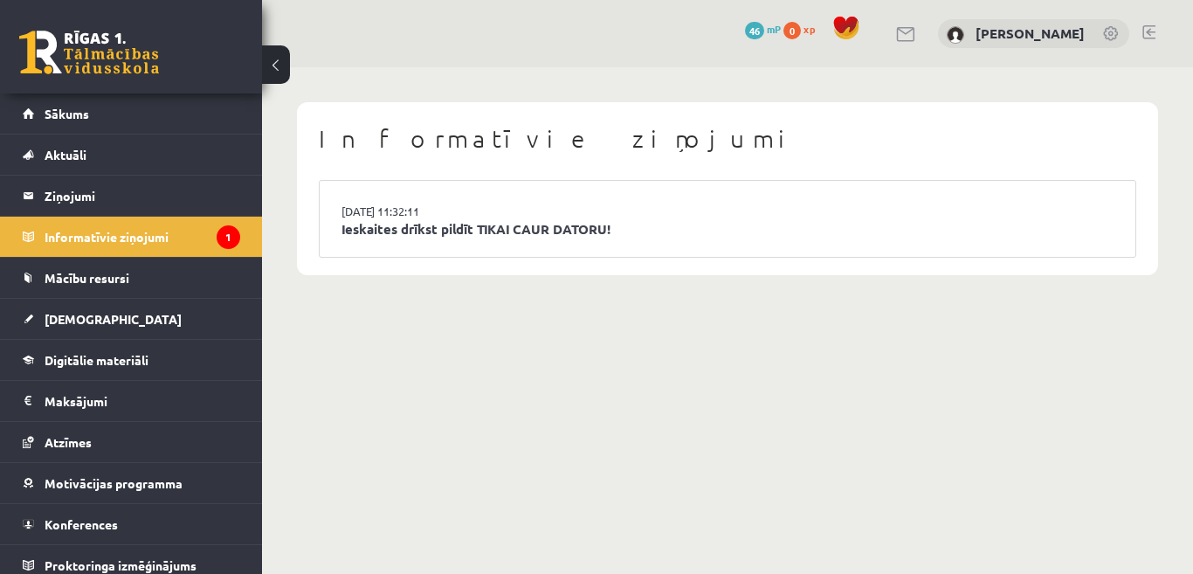
click at [600, 213] on li "15.09.2025 11:32:11 Ieskaites drīkst pildīt TIKAI CAUR DATORU!" at bounding box center [728, 219] width 816 height 76
click at [507, 231] on link "Ieskaites drīkst pildīt TIKAI CAUR DATORU!" at bounding box center [728, 229] width 772 height 20
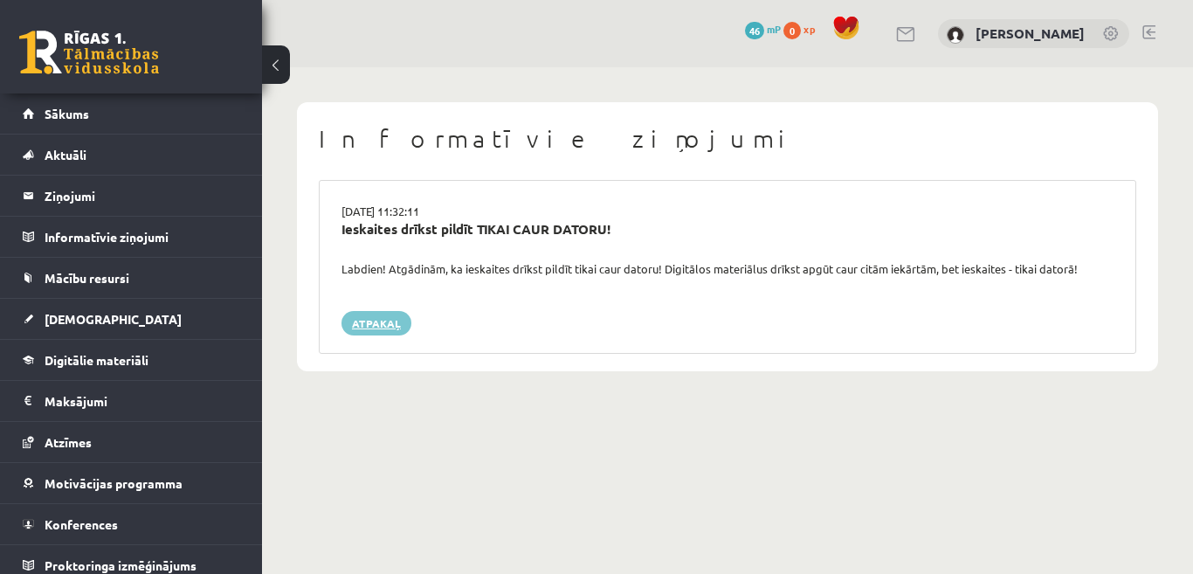
click at [387, 321] on link "Atpakaļ" at bounding box center [377, 323] width 70 height 24
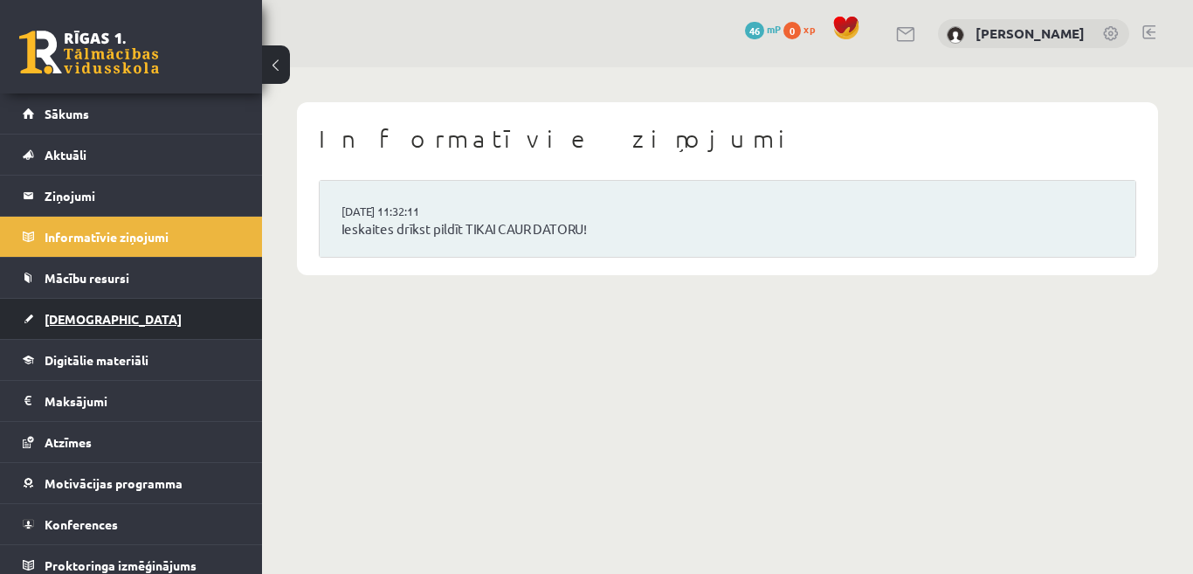
click at [137, 314] on link "[DEMOGRAPHIC_DATA]" at bounding box center [131, 319] width 217 height 40
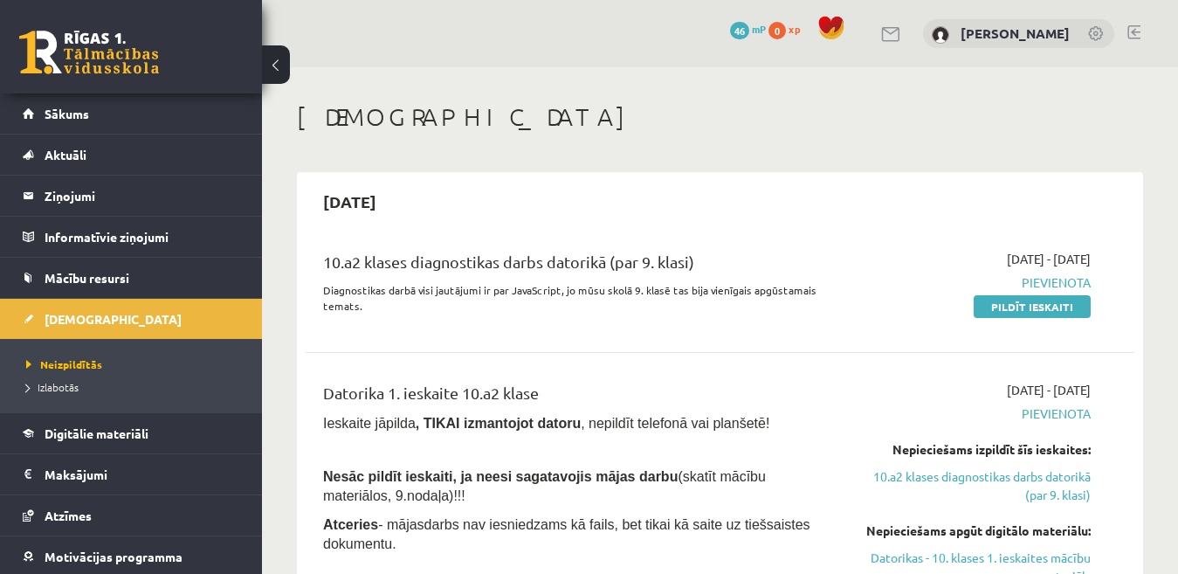
click at [749, 27] on span "46" at bounding box center [739, 30] width 19 height 17
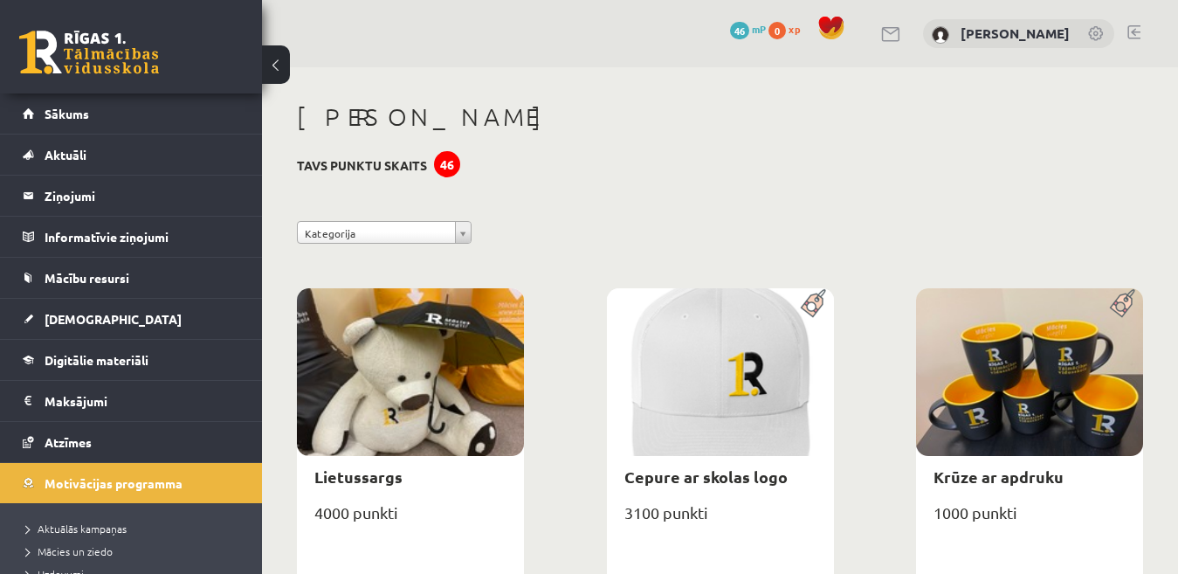
click at [445, 160] on div "46" at bounding box center [447, 164] width 26 height 26
click at [145, 120] on link "Sākums" at bounding box center [131, 113] width 217 height 40
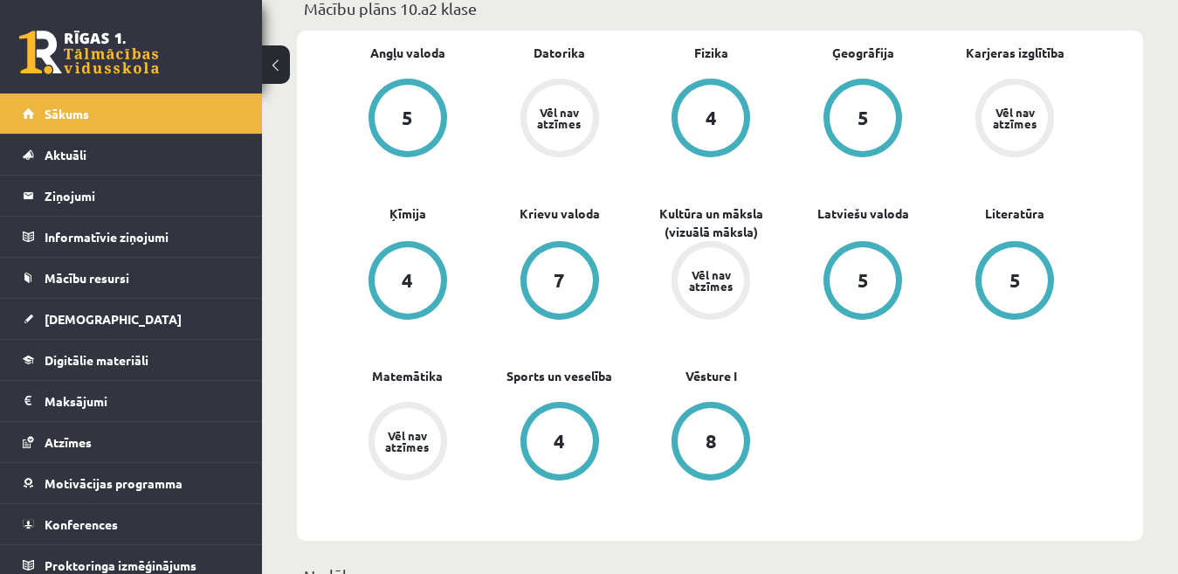
scroll to position [531, 0]
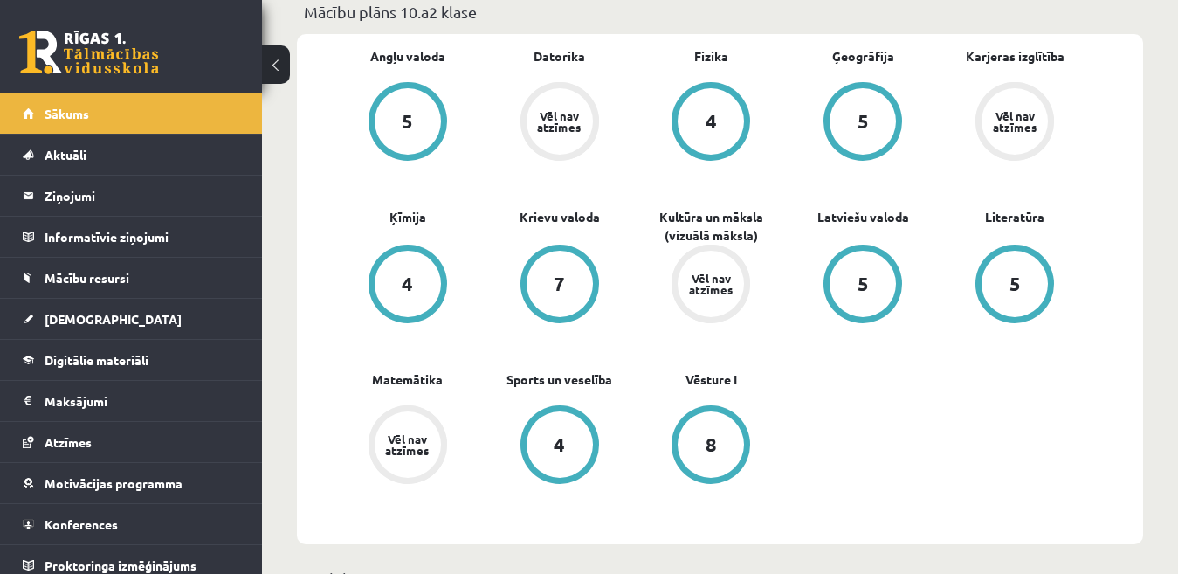
click at [694, 286] on div "Vēl nav atzīmes" at bounding box center [711, 284] width 49 height 23
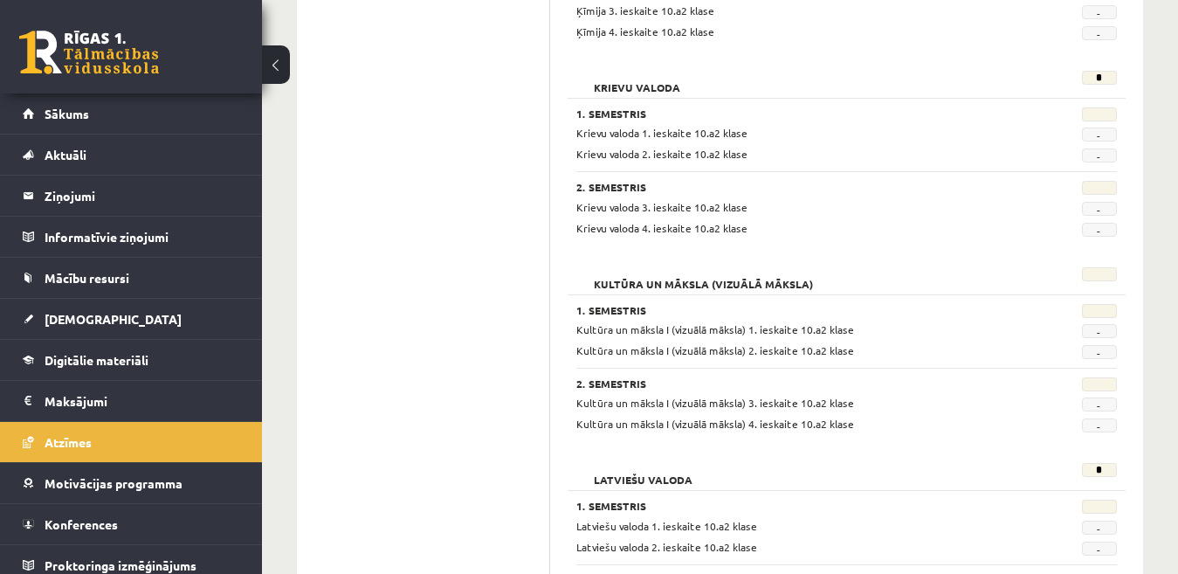
scroll to position [1207, 0]
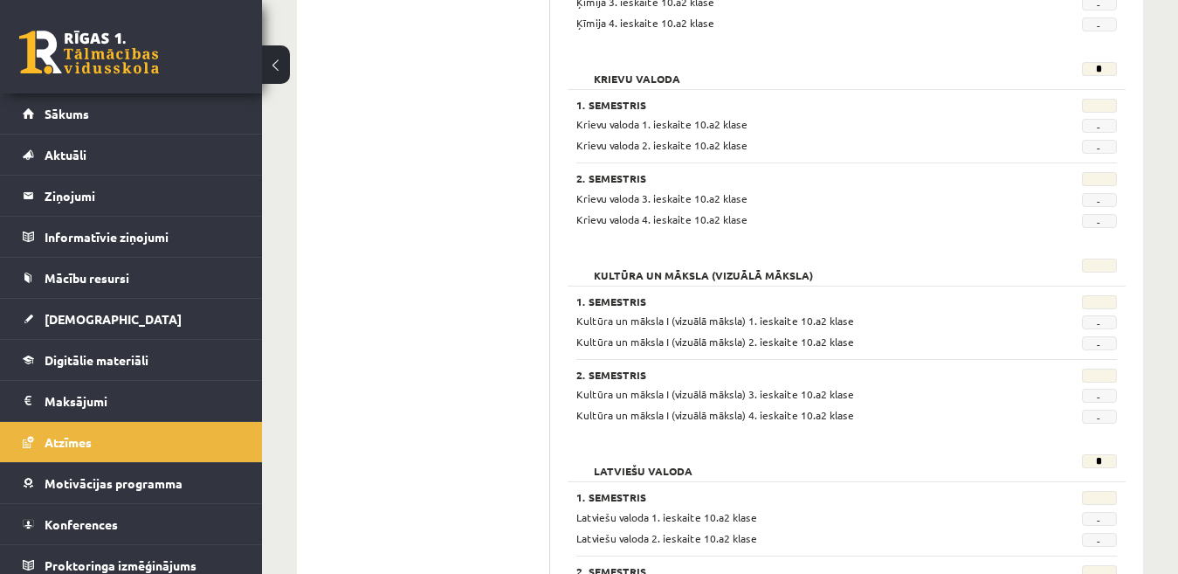
click at [1096, 303] on input "text" at bounding box center [1099, 302] width 35 height 14
click at [1101, 323] on span "-" at bounding box center [1099, 322] width 35 height 14
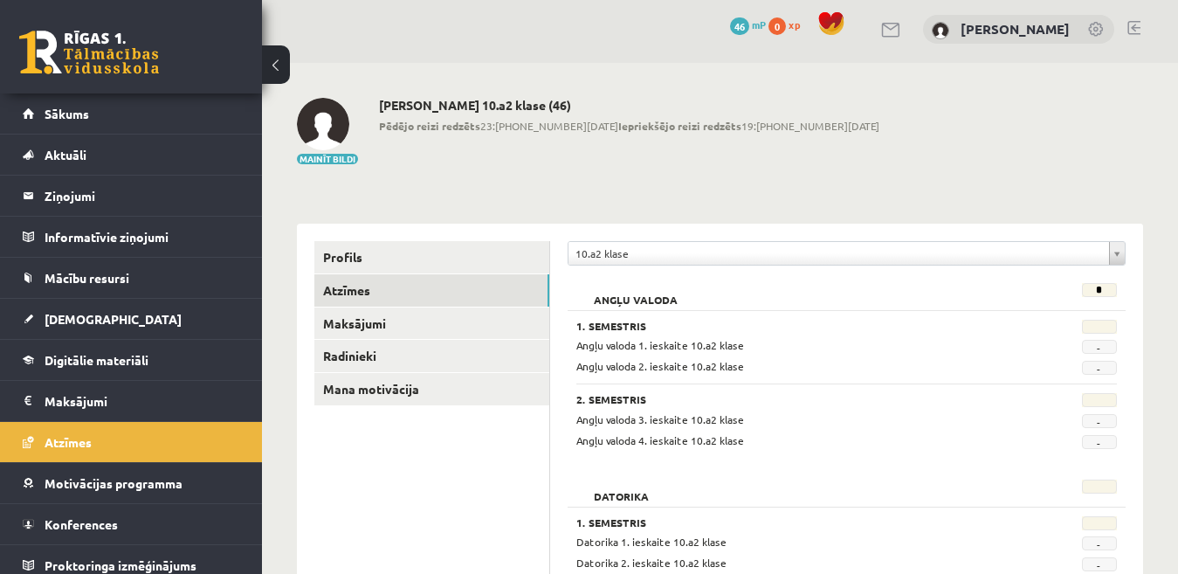
scroll to position [0, 0]
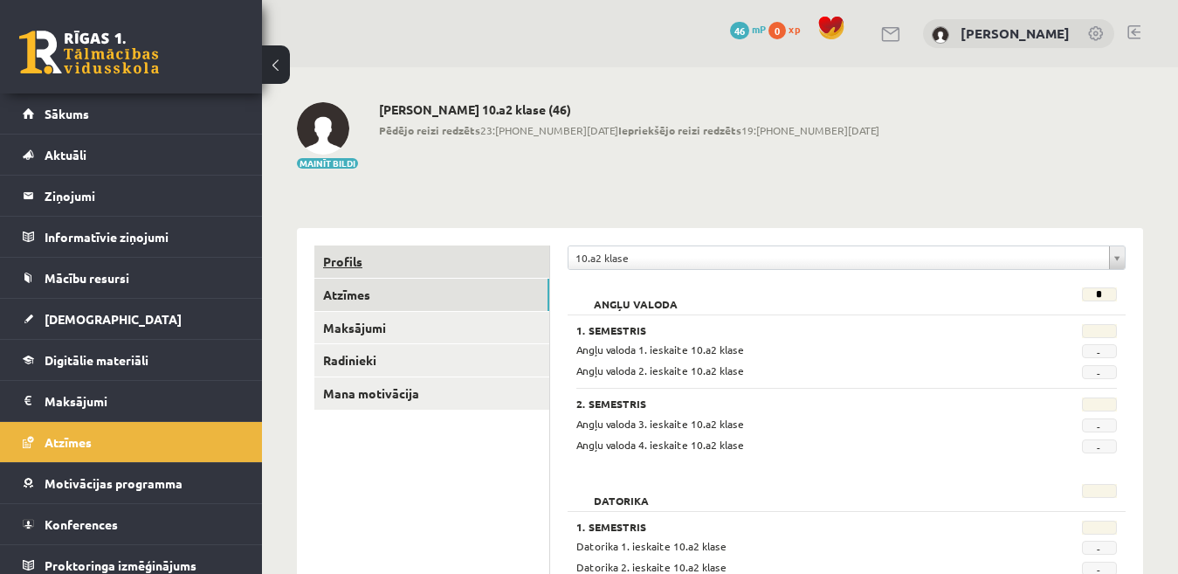
click at [432, 254] on link "Profils" at bounding box center [431, 261] width 235 height 32
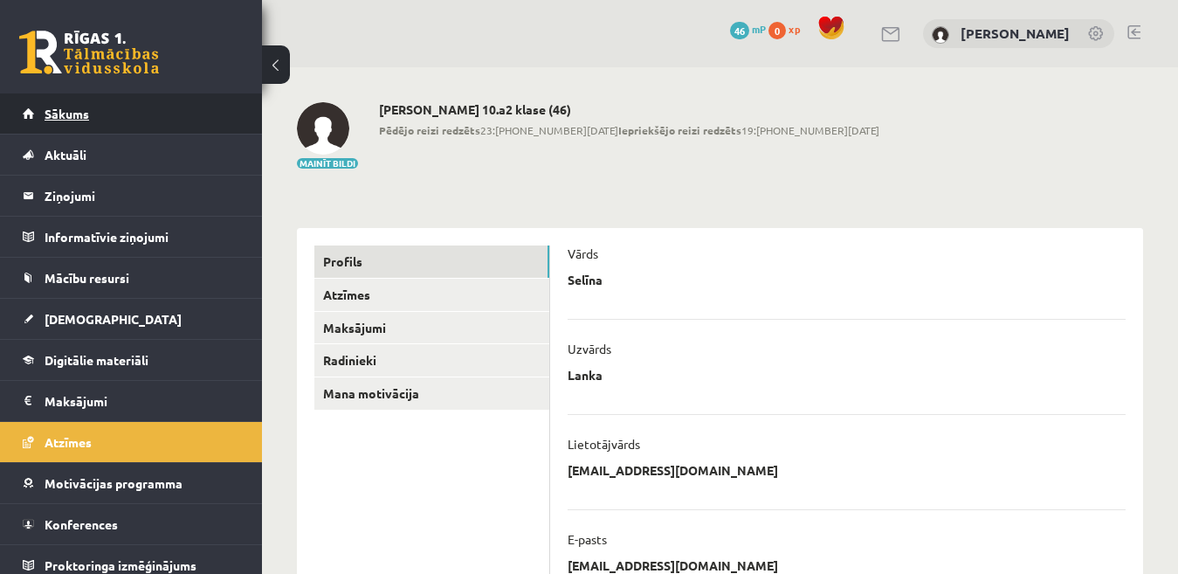
click at [86, 115] on span "Sākums" at bounding box center [67, 114] width 45 height 16
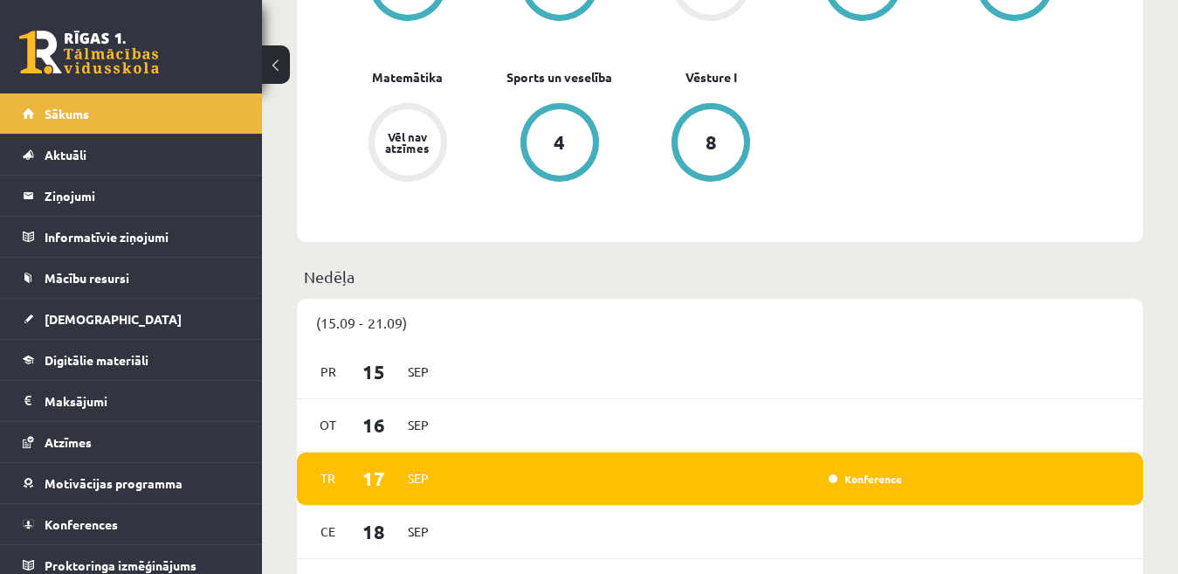
scroll to position [859, 0]
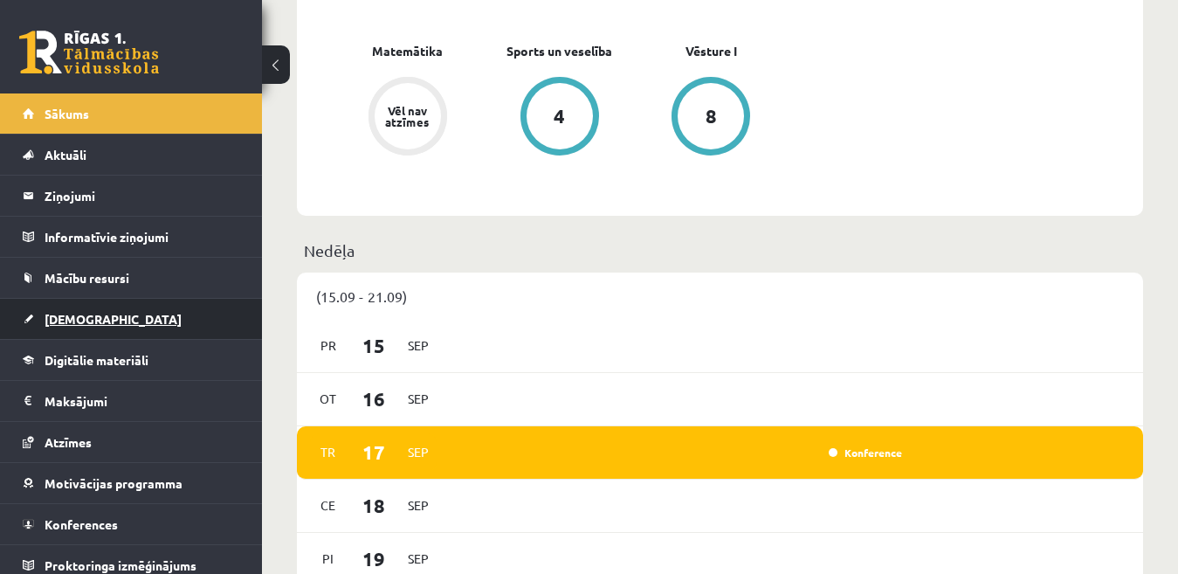
click at [84, 316] on span "[DEMOGRAPHIC_DATA]" at bounding box center [113, 319] width 137 height 16
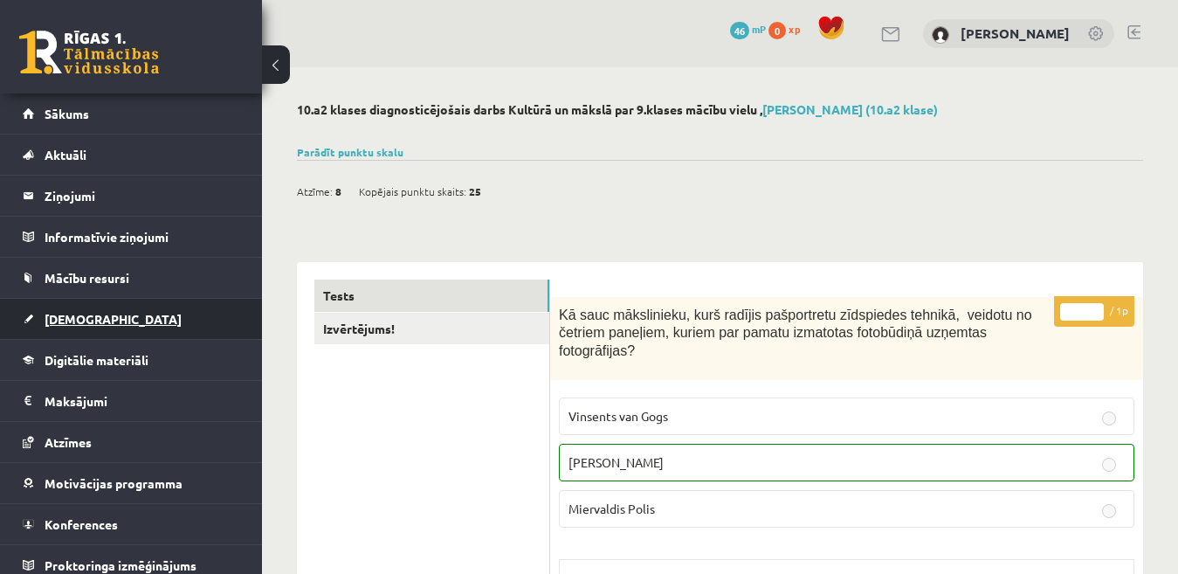
click at [99, 324] on link "[DEMOGRAPHIC_DATA]" at bounding box center [131, 319] width 217 height 40
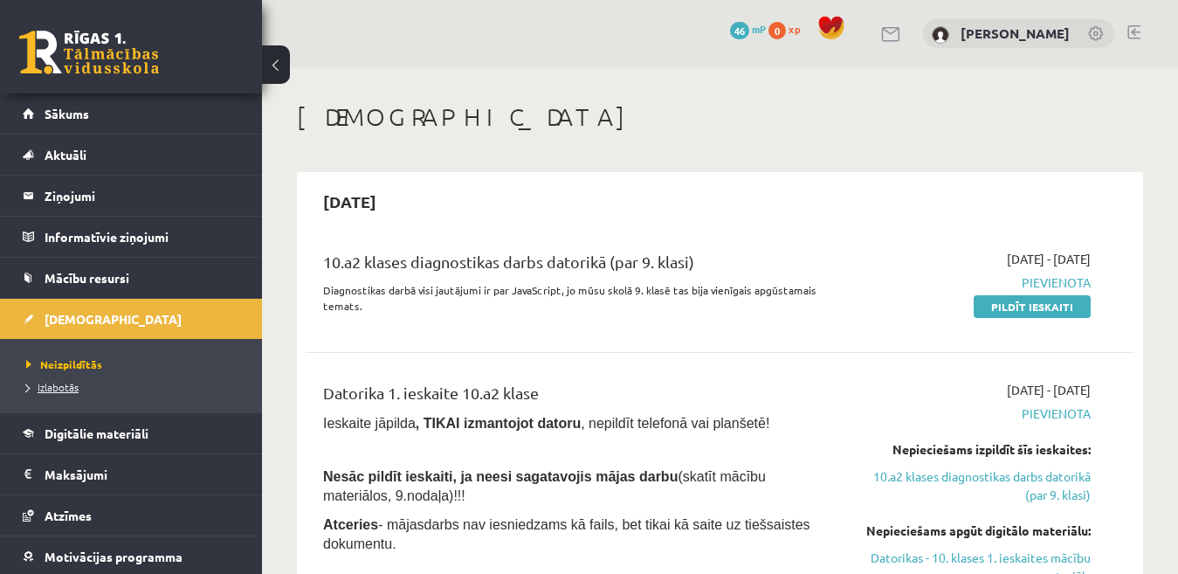
click at [70, 387] on span "Izlabotās" at bounding box center [52, 387] width 52 height 14
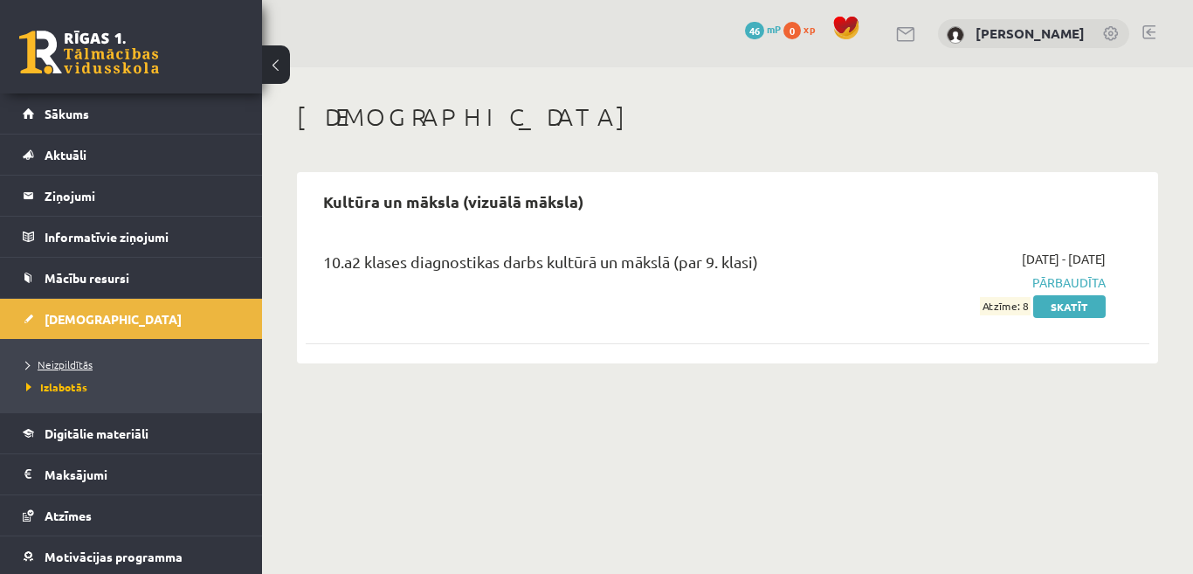
click at [76, 361] on span "Neizpildītās" at bounding box center [59, 364] width 66 height 14
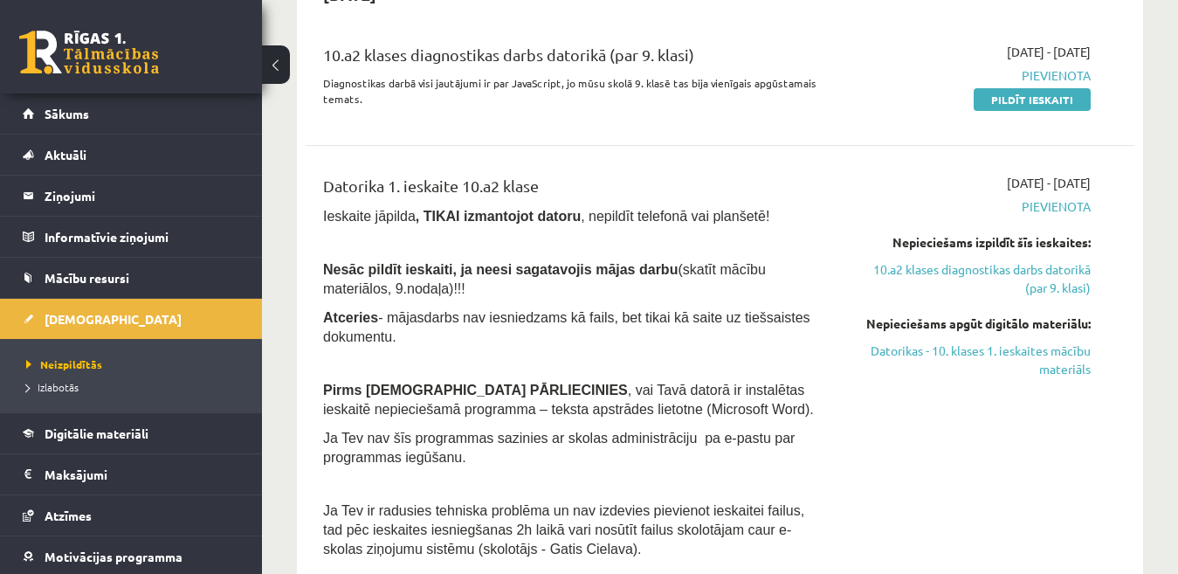
scroll to position [217, 0]
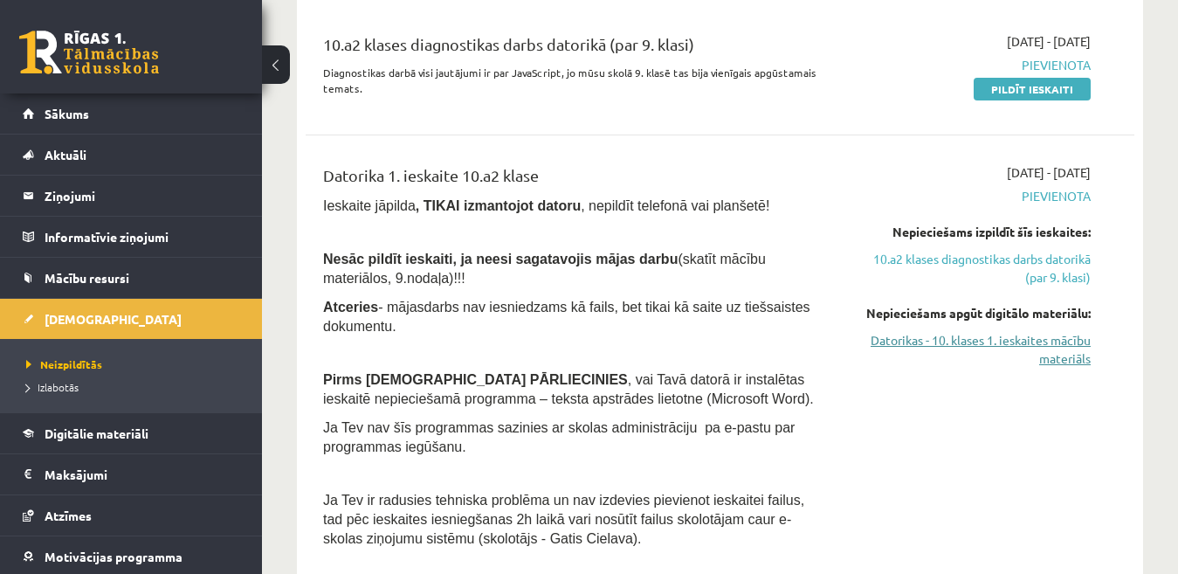
click at [1061, 339] on link "Datorikas - 10. klases 1. ieskaites mācību materiāls" at bounding box center [972, 349] width 238 height 37
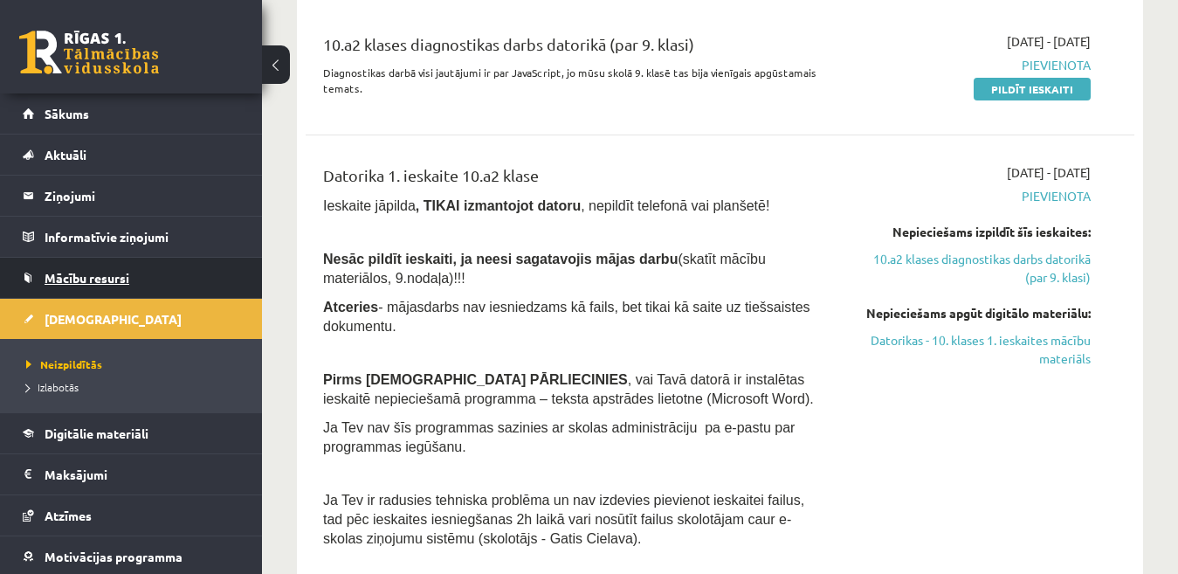
click at [121, 271] on span "Mācību resursi" at bounding box center [87, 278] width 85 height 16
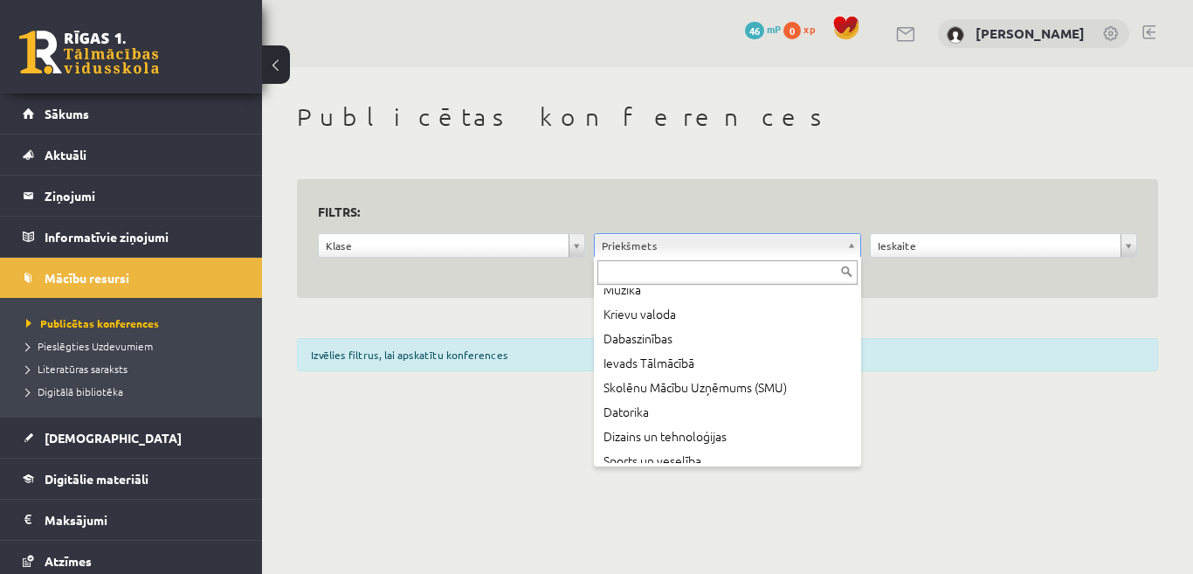
scroll to position [314, 0]
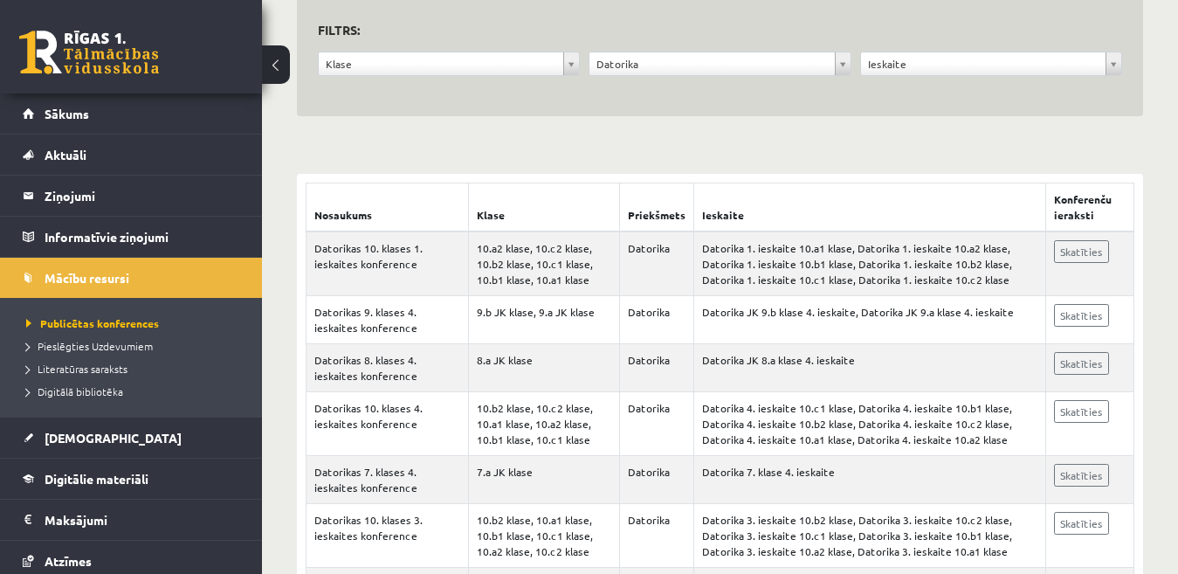
scroll to position [184, 0]
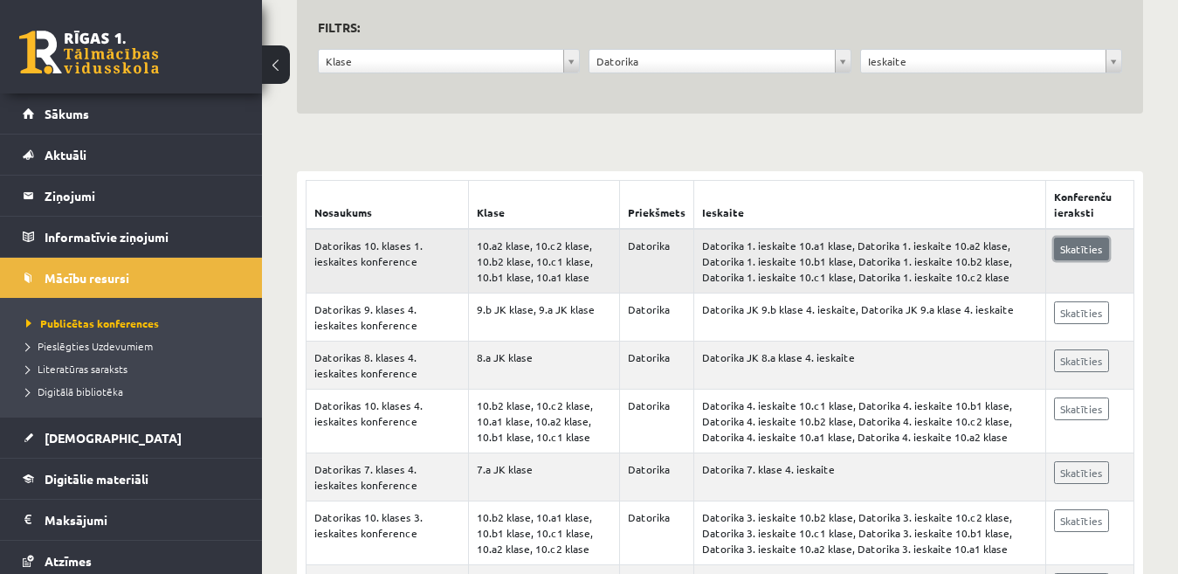
click at [1077, 246] on link "Skatīties" at bounding box center [1081, 249] width 55 height 23
click at [73, 439] on span "[DEMOGRAPHIC_DATA]" at bounding box center [113, 438] width 137 height 16
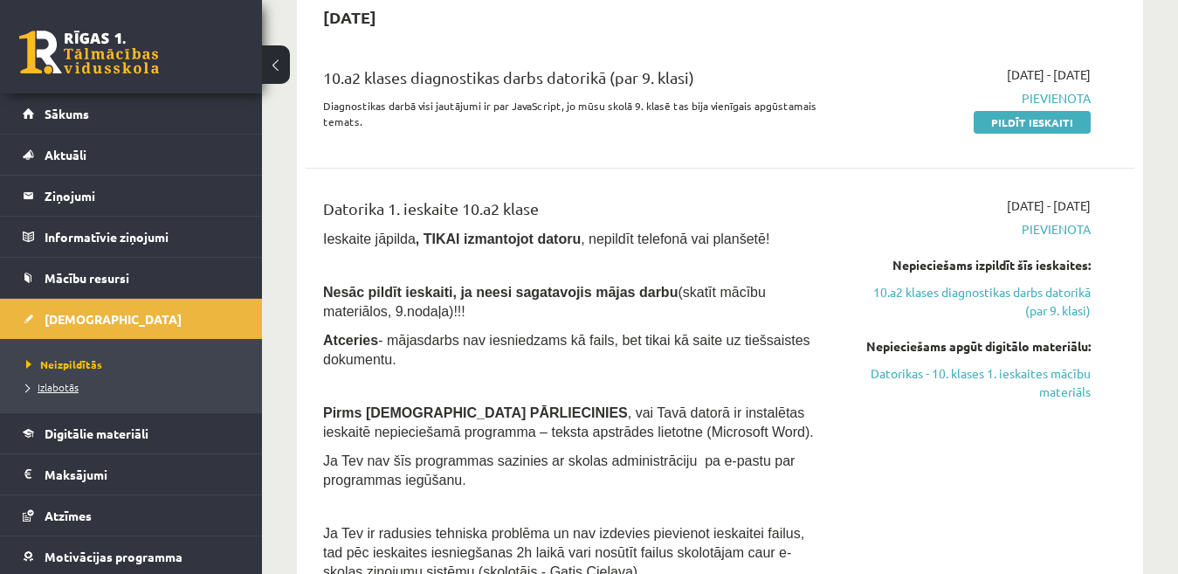
click at [62, 383] on span "Izlabotās" at bounding box center [52, 387] width 52 height 14
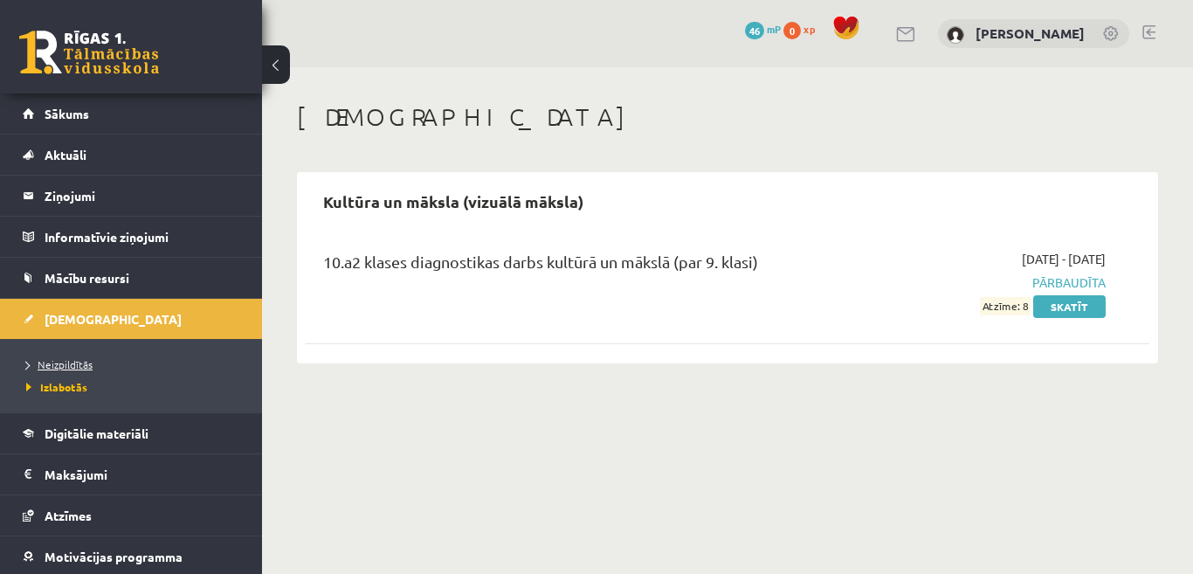
click at [63, 365] on span "Neizpildītās" at bounding box center [59, 364] width 66 height 14
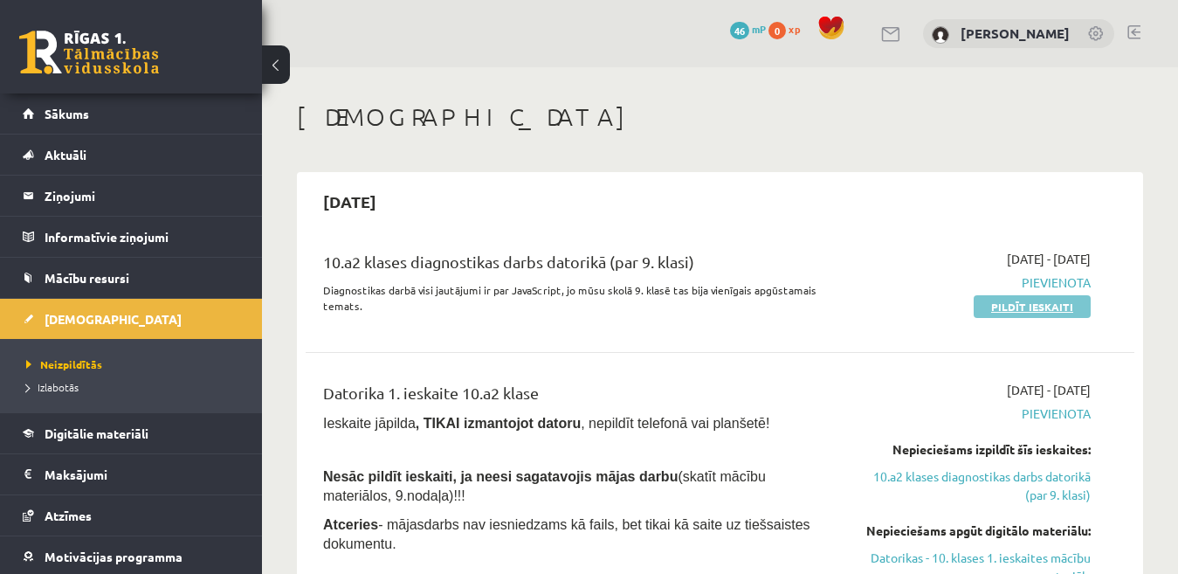
click at [990, 304] on link "Pildīt ieskaiti" at bounding box center [1032, 306] width 117 height 23
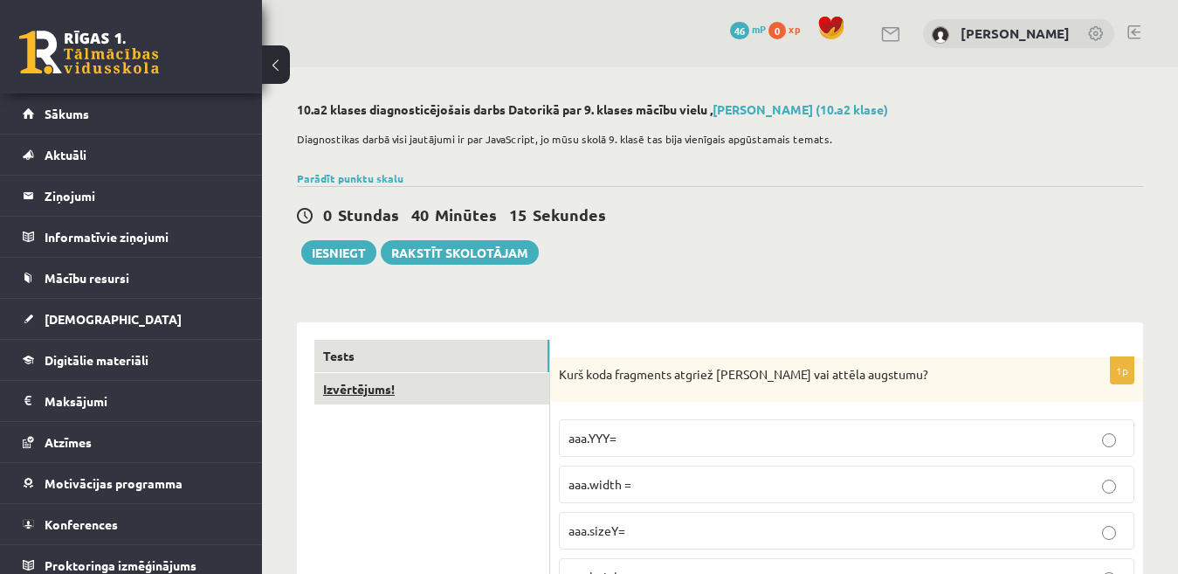
click at [494, 377] on link "Izvērtējums!" at bounding box center [431, 389] width 235 height 32
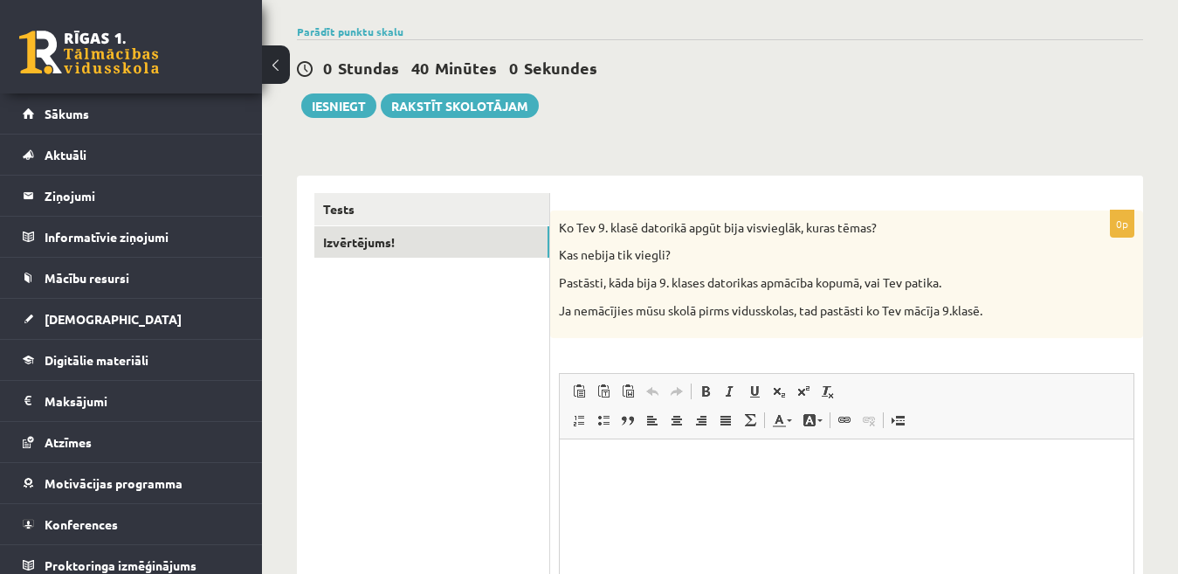
scroll to position [142, 0]
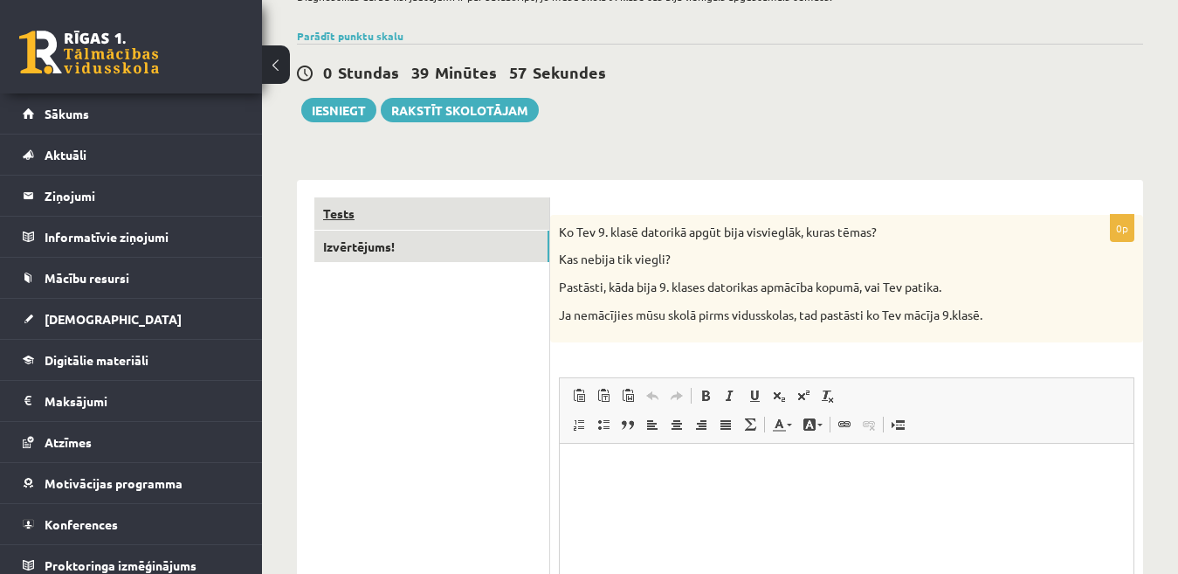
click at [514, 209] on link "Tests" at bounding box center [431, 213] width 235 height 32
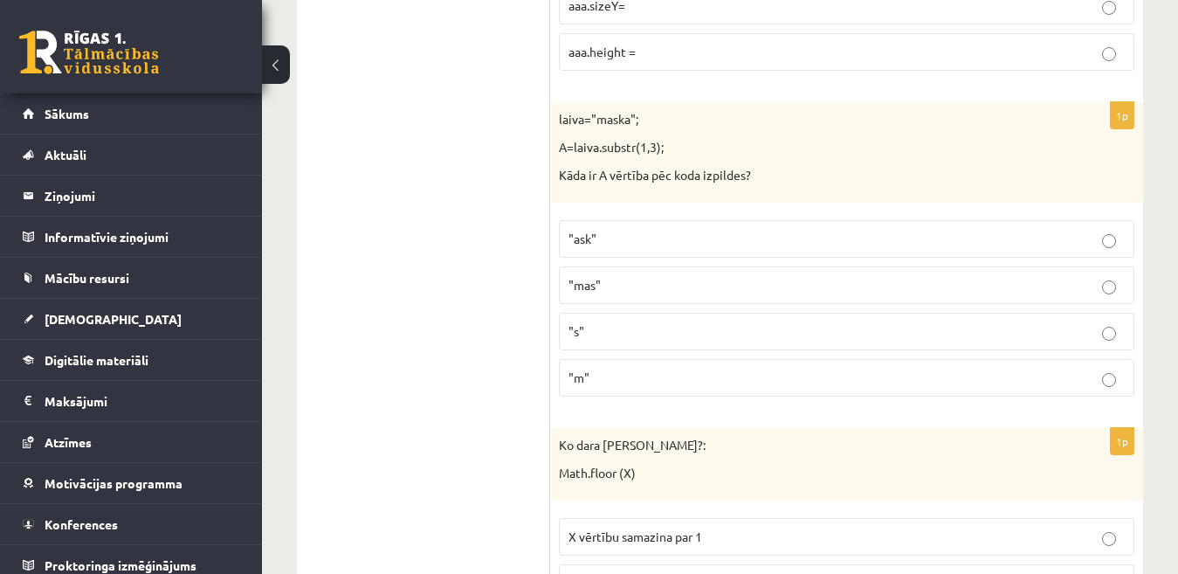
scroll to position [540, 0]
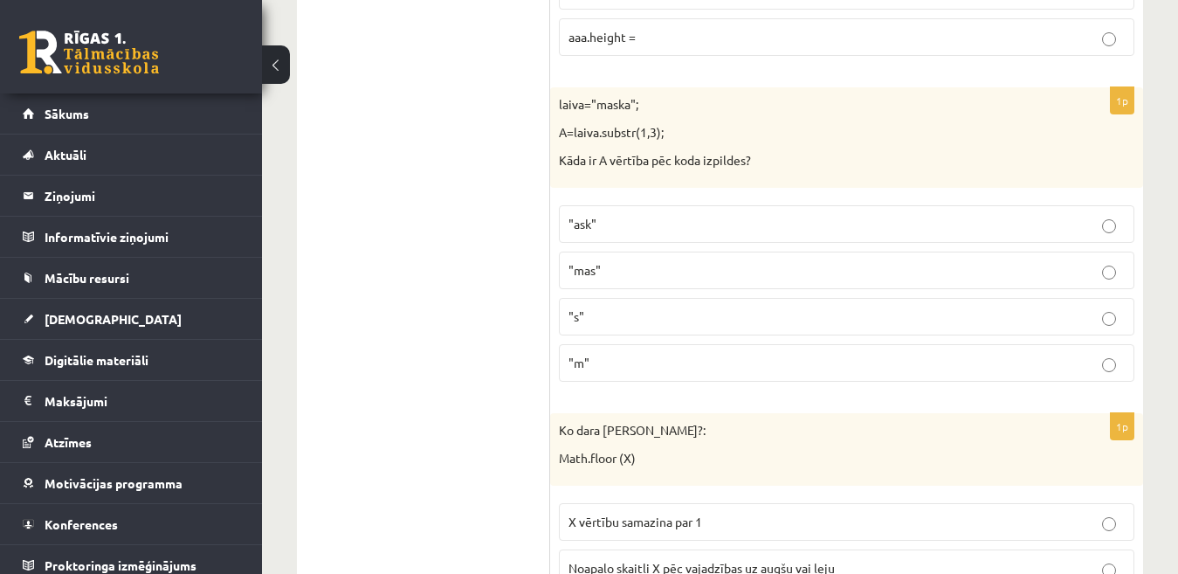
click at [1100, 222] on p ""ask"" at bounding box center [847, 224] width 556 height 18
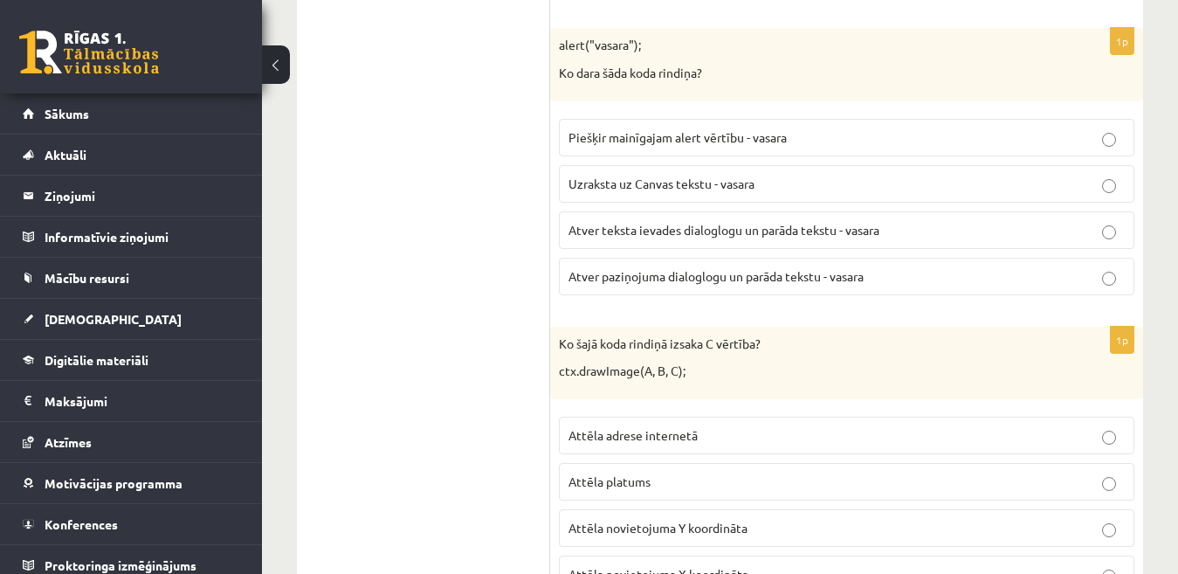
scroll to position [1239, 0]
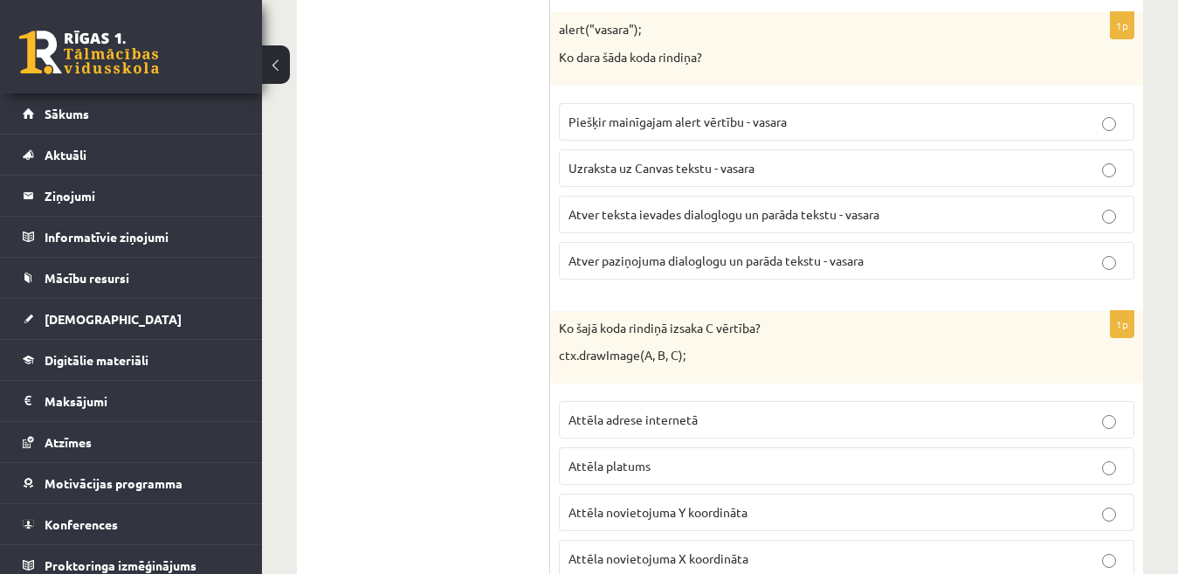
click at [887, 266] on p "Atver paziņojuma dialoglogu un parāda tekstu - vasara" at bounding box center [847, 261] width 556 height 18
click at [813, 503] on p "Attēla novietojuma Y koordināta" at bounding box center [847, 512] width 556 height 18
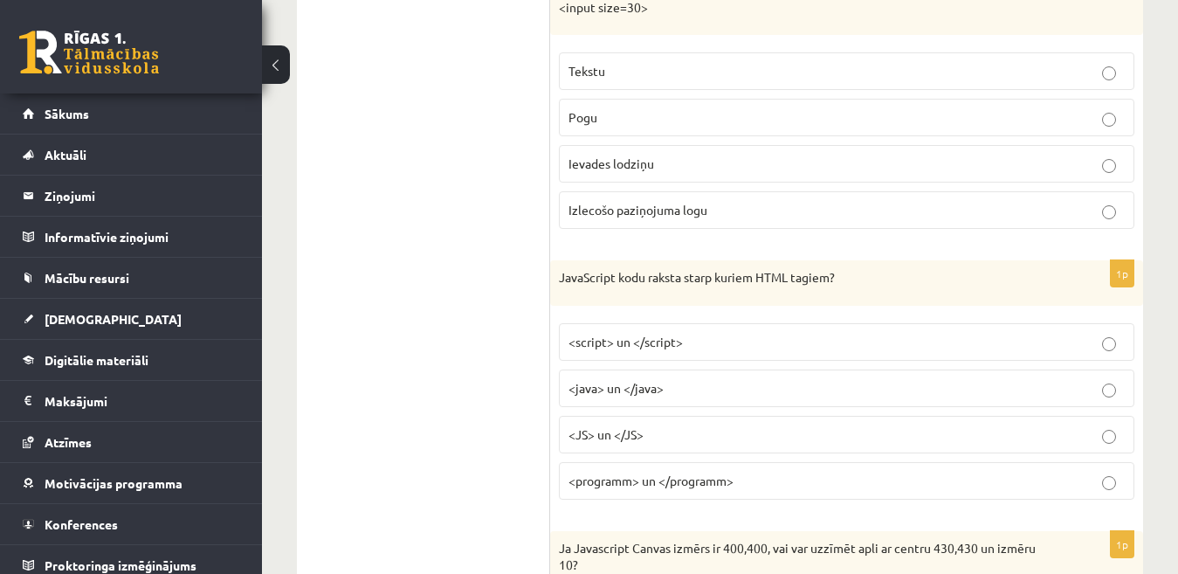
scroll to position [2461, 0]
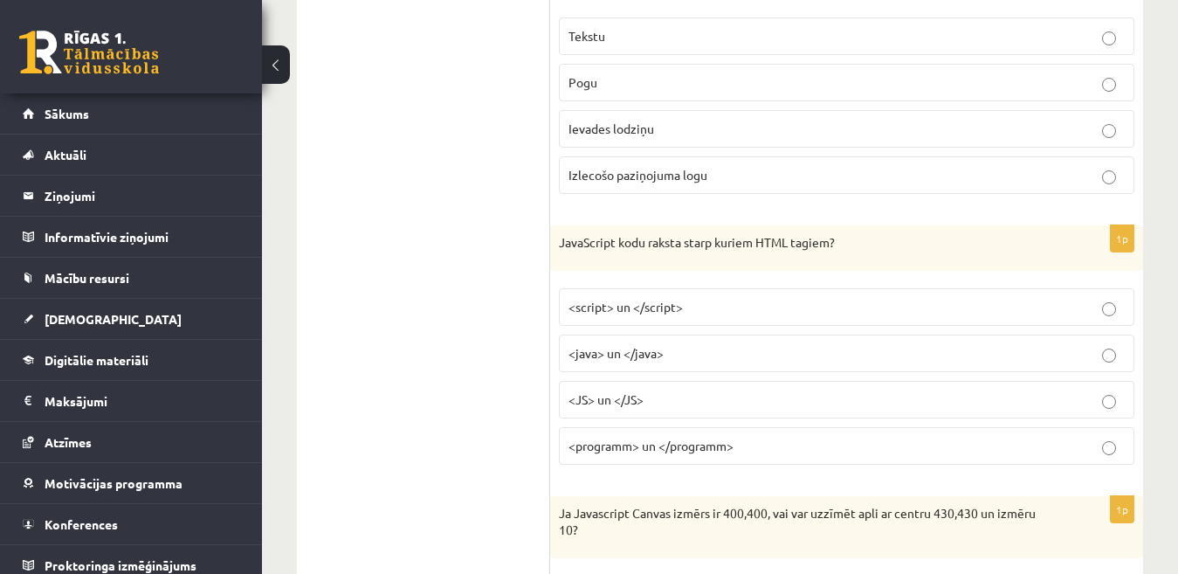
click at [1034, 311] on p "<script> un </script>" at bounding box center [847, 307] width 556 height 18
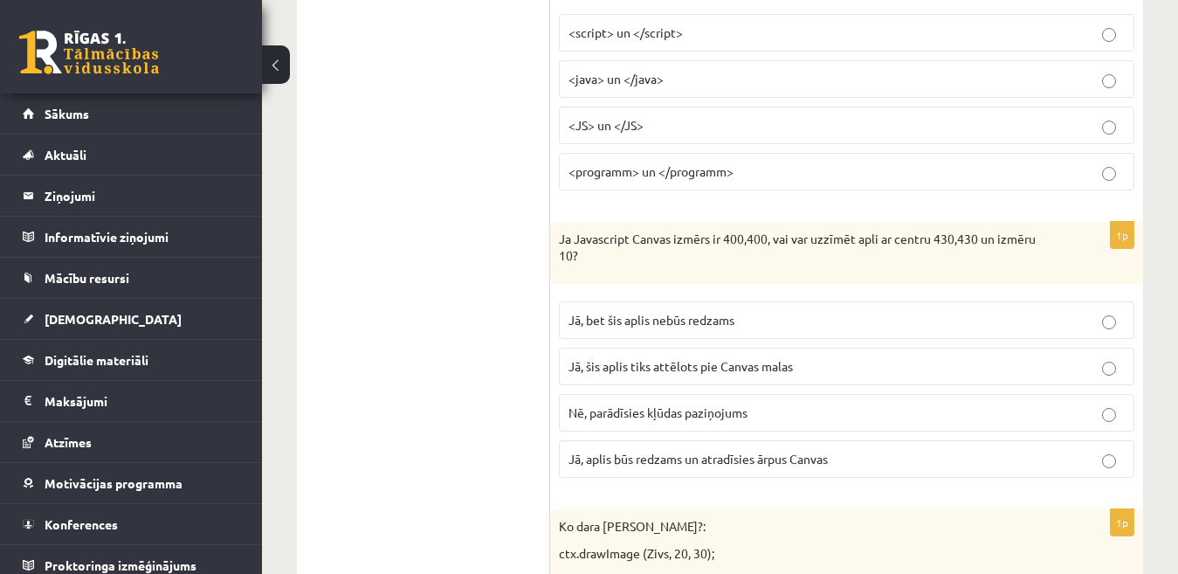
scroll to position [2740, 0]
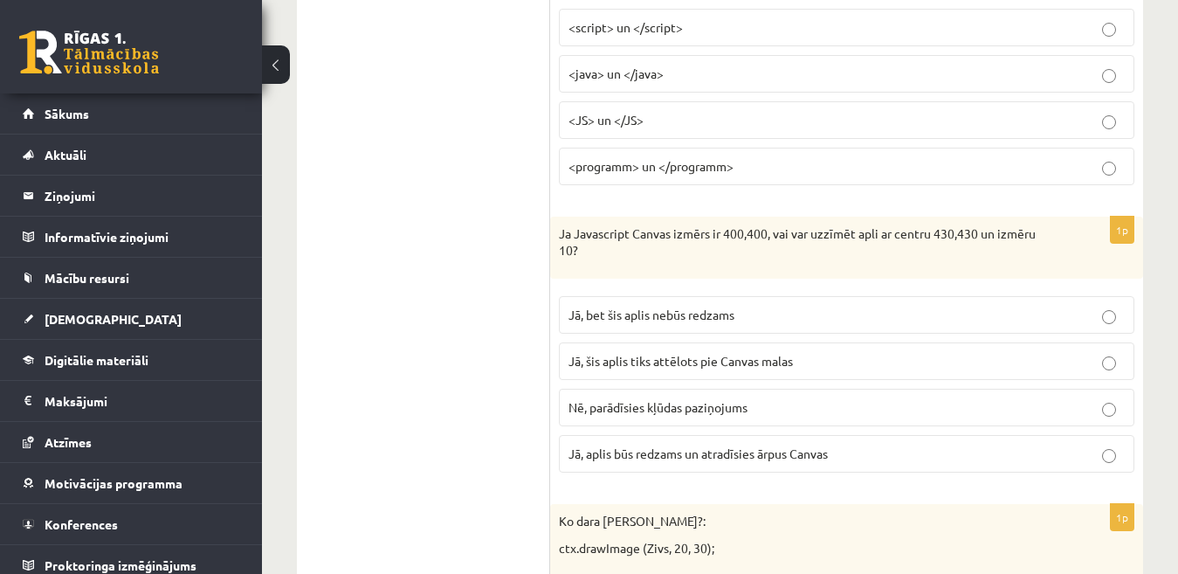
click at [920, 322] on p "Jā, bet šis aplis nebūs redzams" at bounding box center [847, 315] width 556 height 18
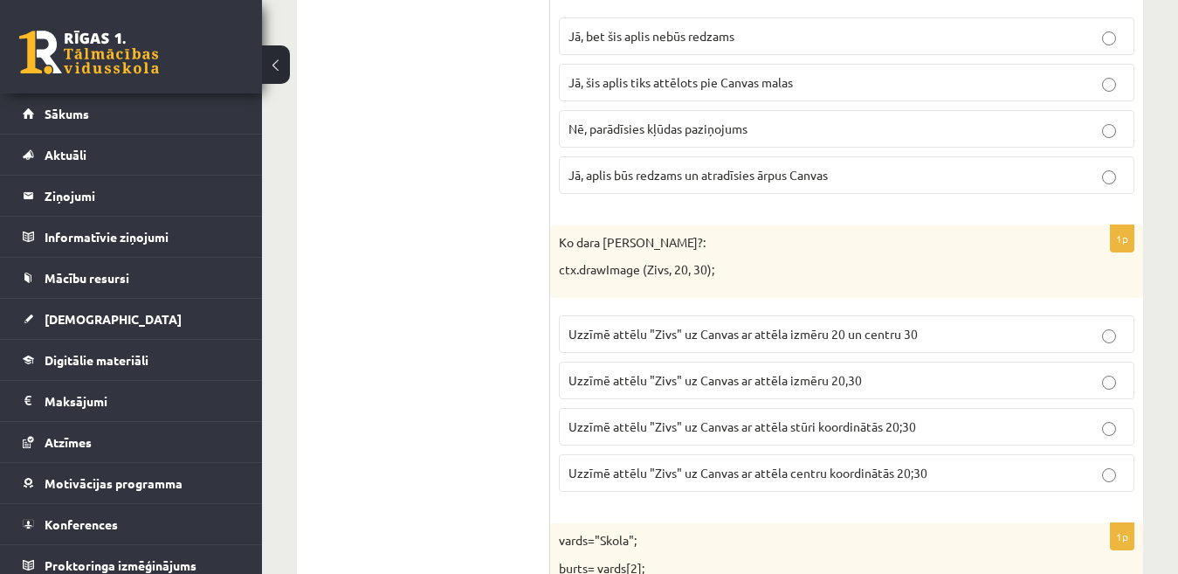
scroll to position [3020, 0]
click at [1033, 418] on p "Uzzīmē attēlu "Zivs" uz Canvas ar attēla stūri koordinātās 20;30" at bounding box center [847, 426] width 556 height 18
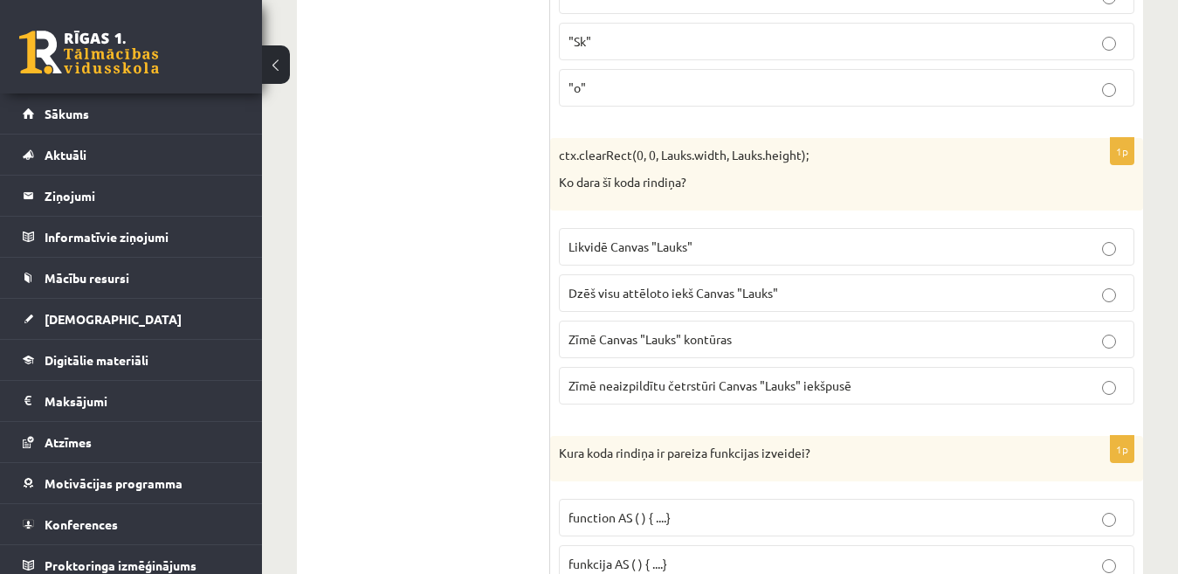
scroll to position [3753, 0]
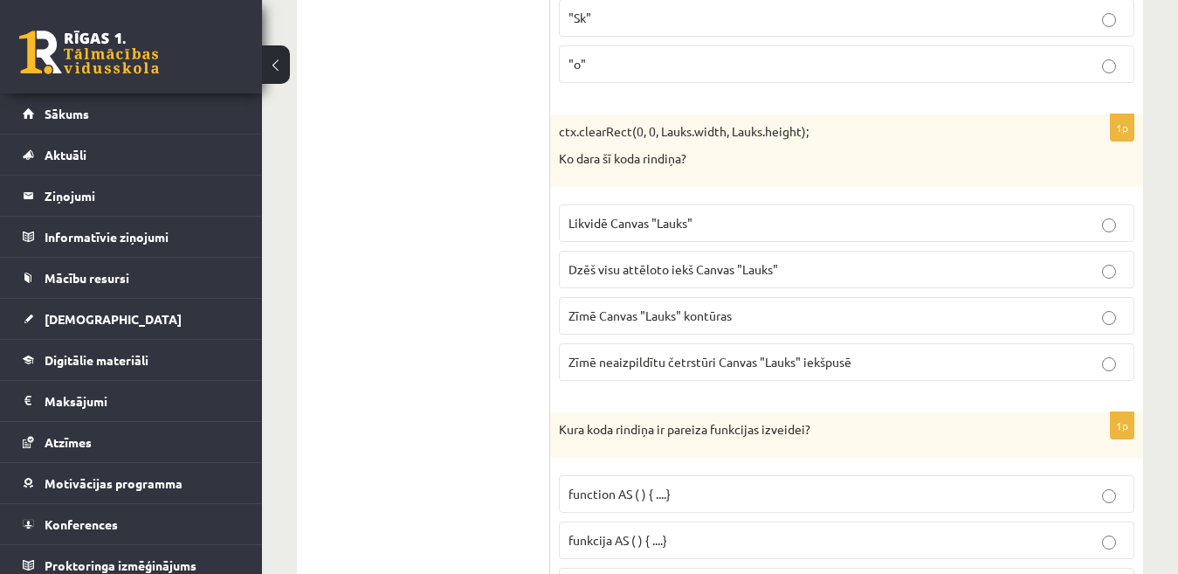
click at [882, 267] on p "Dzēš visu attēloto iekš Canvas "Lauks"" at bounding box center [847, 269] width 556 height 18
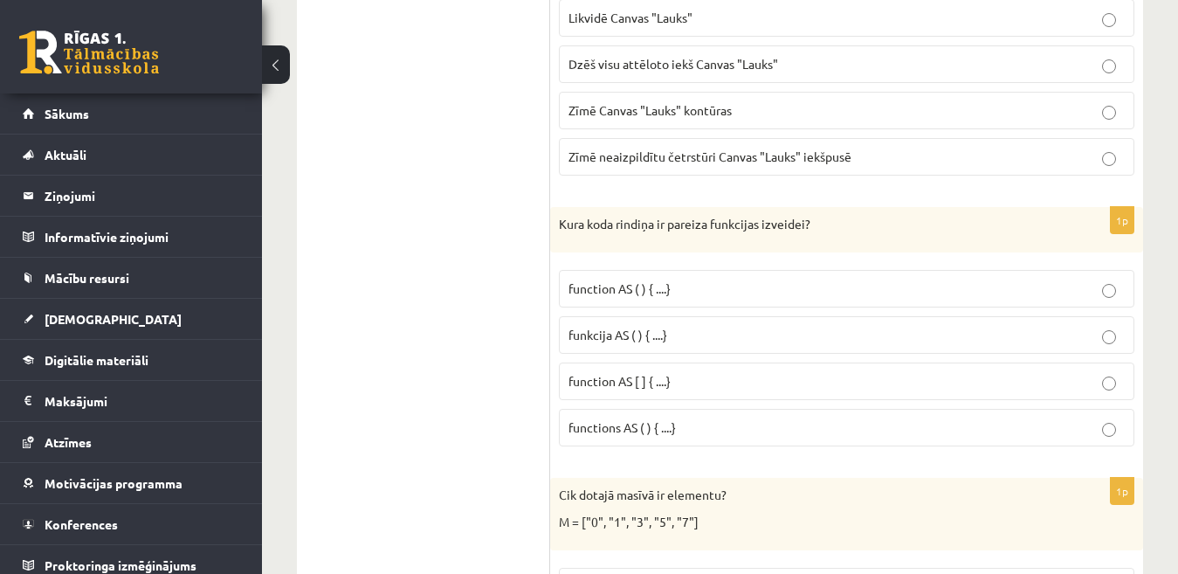
scroll to position [3989, 0]
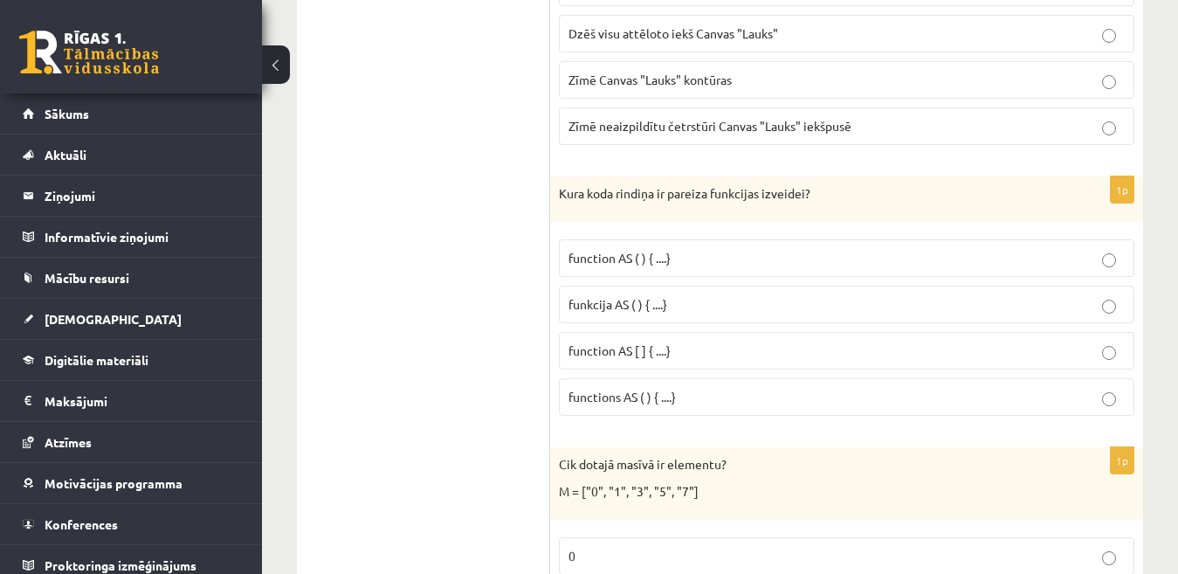
click at [981, 252] on p "function AS ( ) { ....}" at bounding box center [847, 258] width 556 height 18
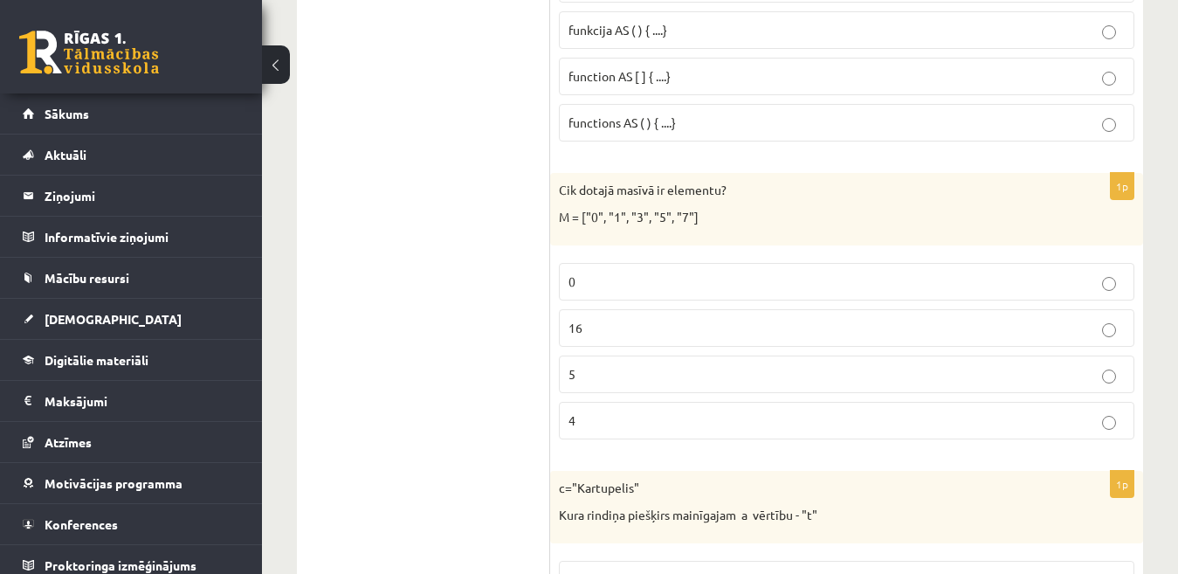
scroll to position [4269, 0]
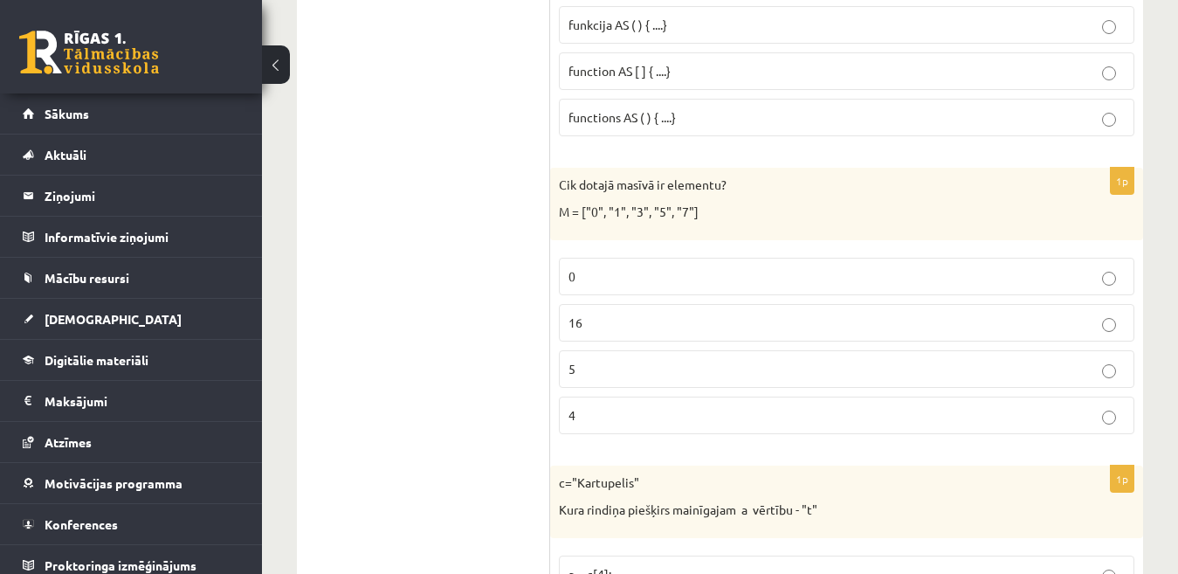
click at [984, 359] on label "5" at bounding box center [847, 369] width 576 height 38
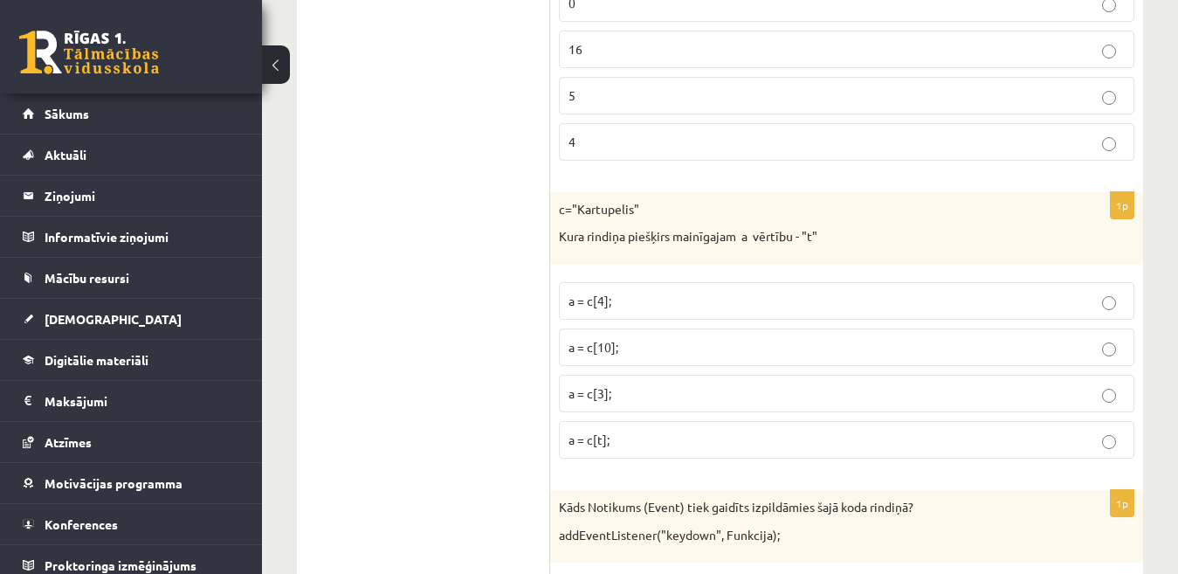
scroll to position [4548, 0]
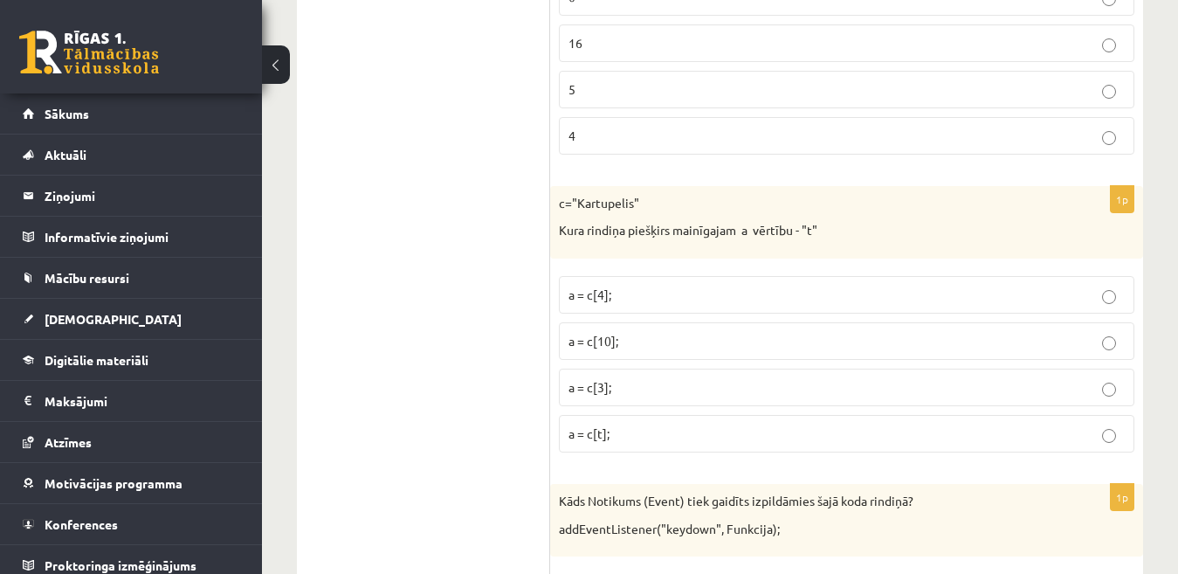
click at [1116, 383] on p "a = c[3];" at bounding box center [847, 387] width 556 height 18
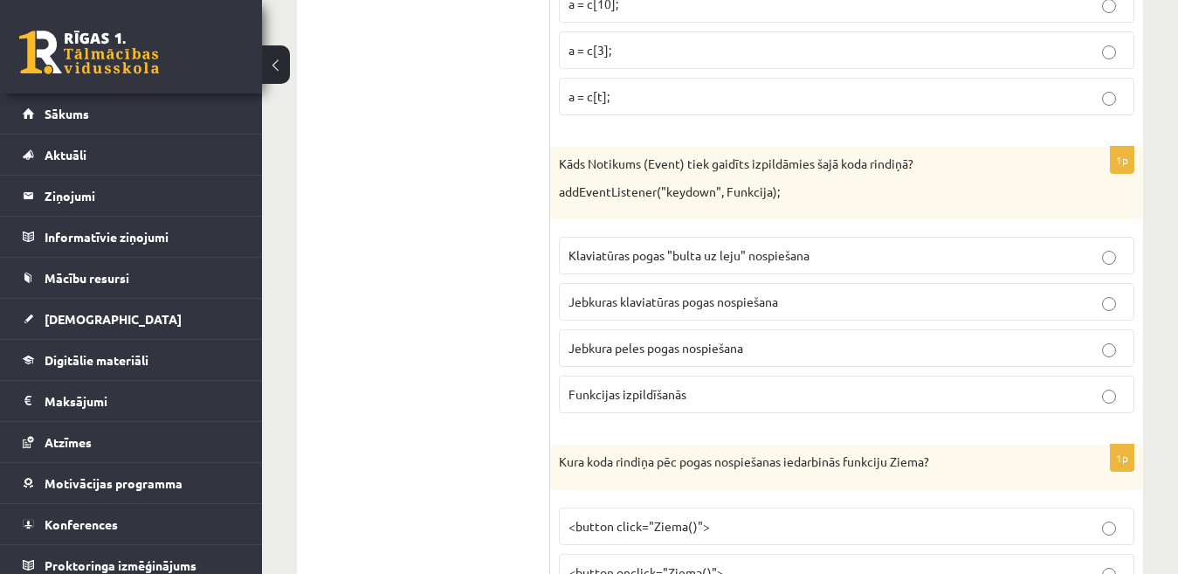
scroll to position [4944, 0]
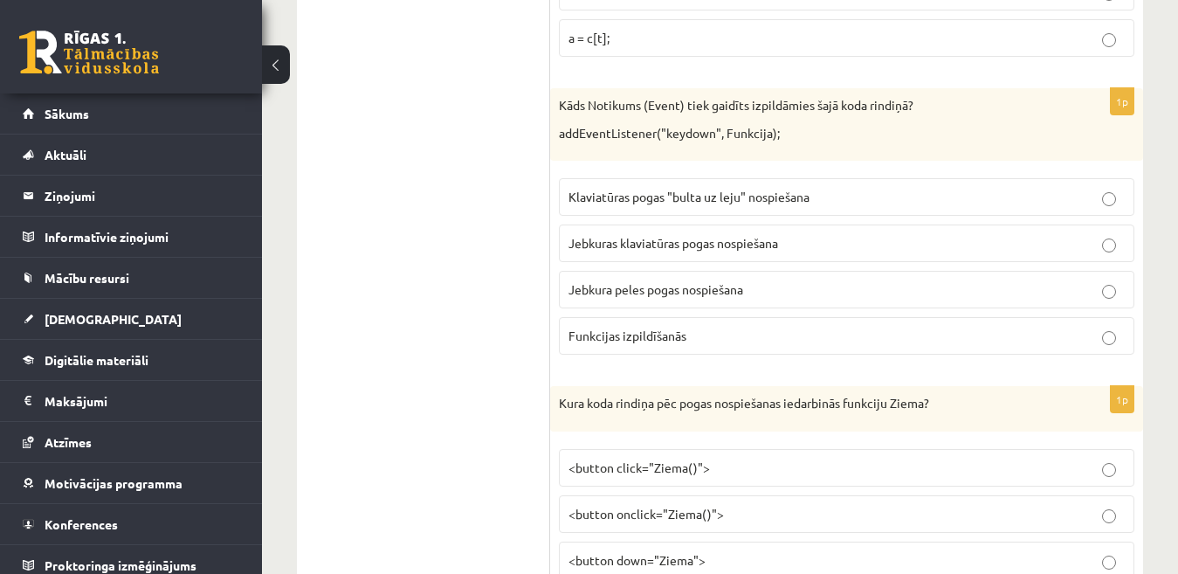
click at [825, 240] on p "Jebkuras klaviatūras pogas nospiešana" at bounding box center [847, 243] width 556 height 18
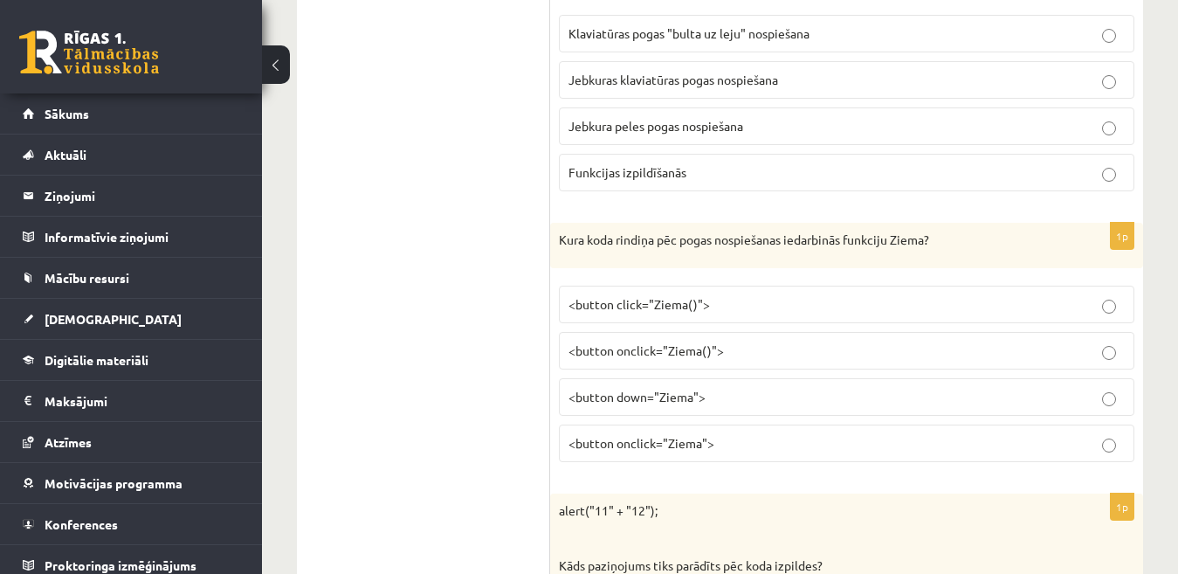
scroll to position [5119, 0]
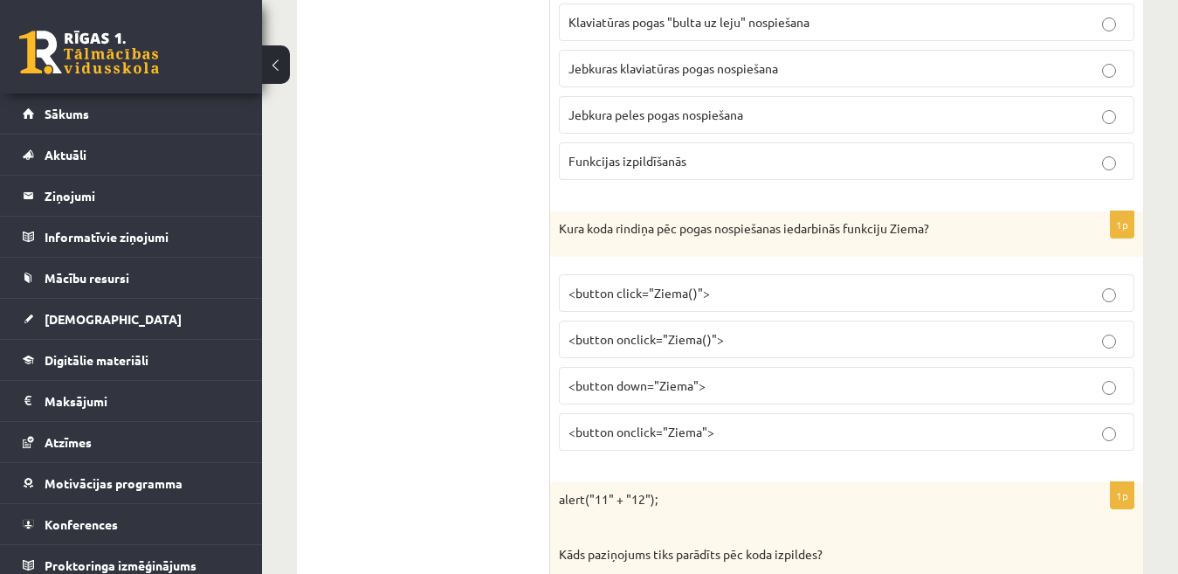
click at [869, 341] on p "<button onclick="Ziema()">" at bounding box center [847, 339] width 556 height 18
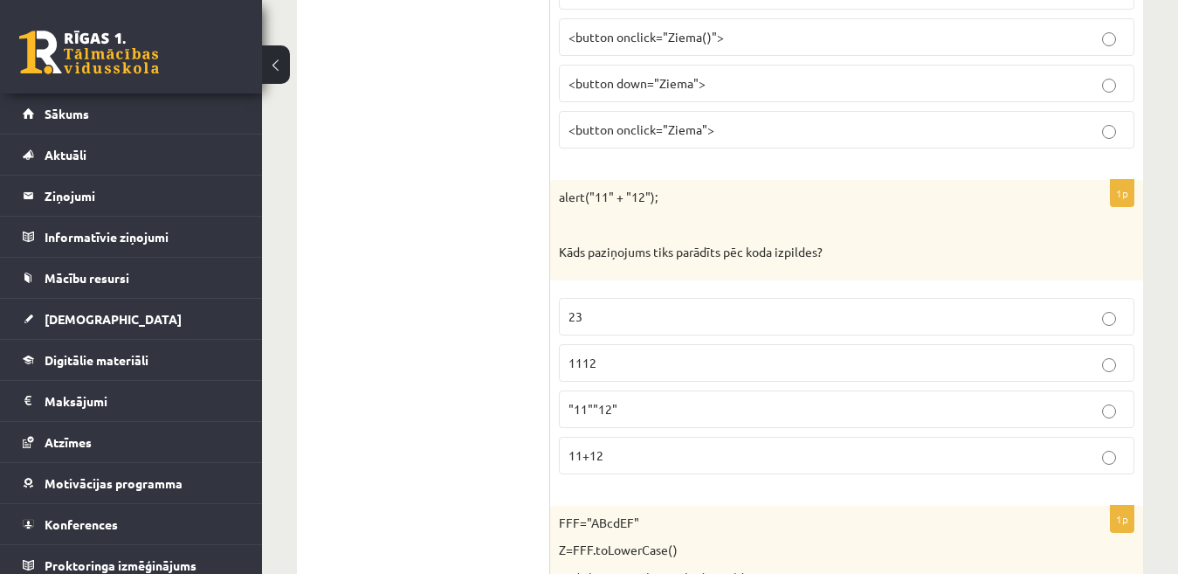
scroll to position [5433, 0]
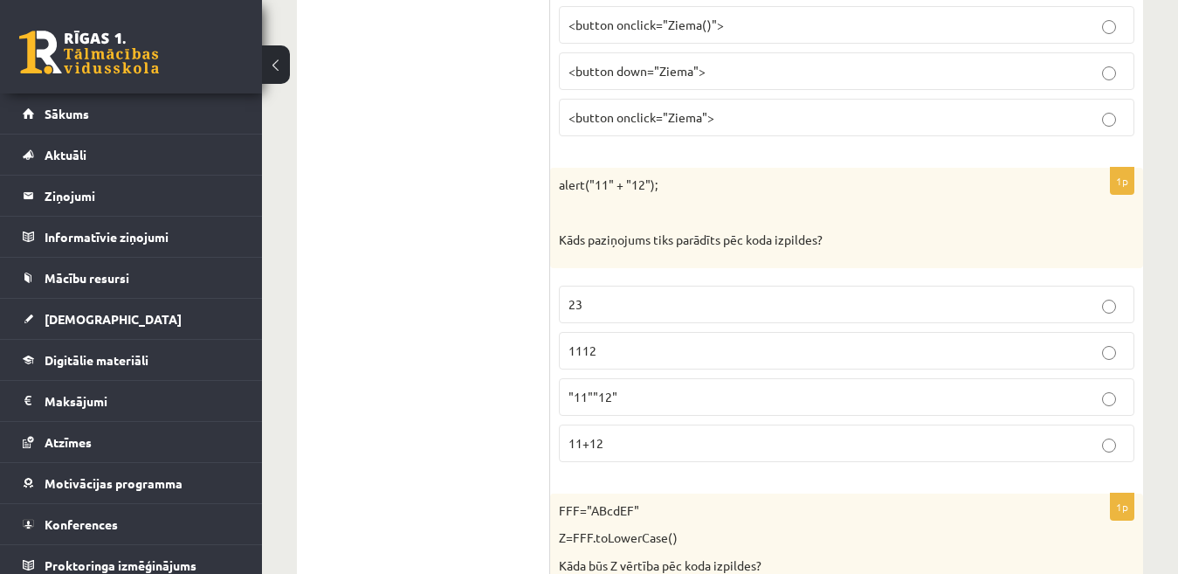
click at [1109, 408] on label ""11""12"" at bounding box center [847, 397] width 576 height 38
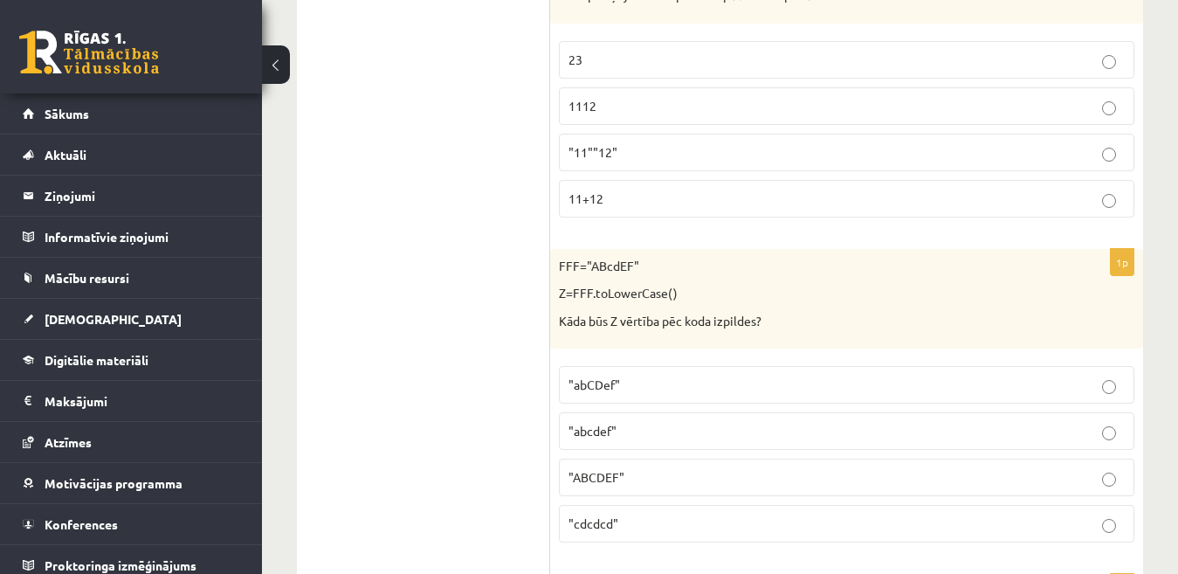
scroll to position [5713, 0]
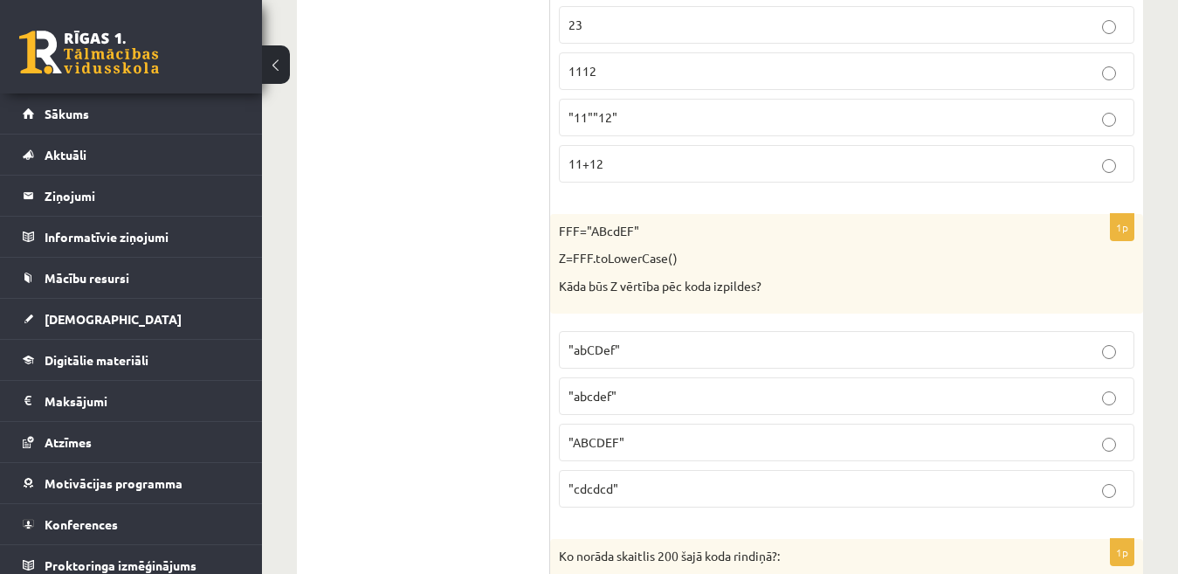
click at [893, 392] on p ""abcdef"" at bounding box center [847, 396] width 556 height 18
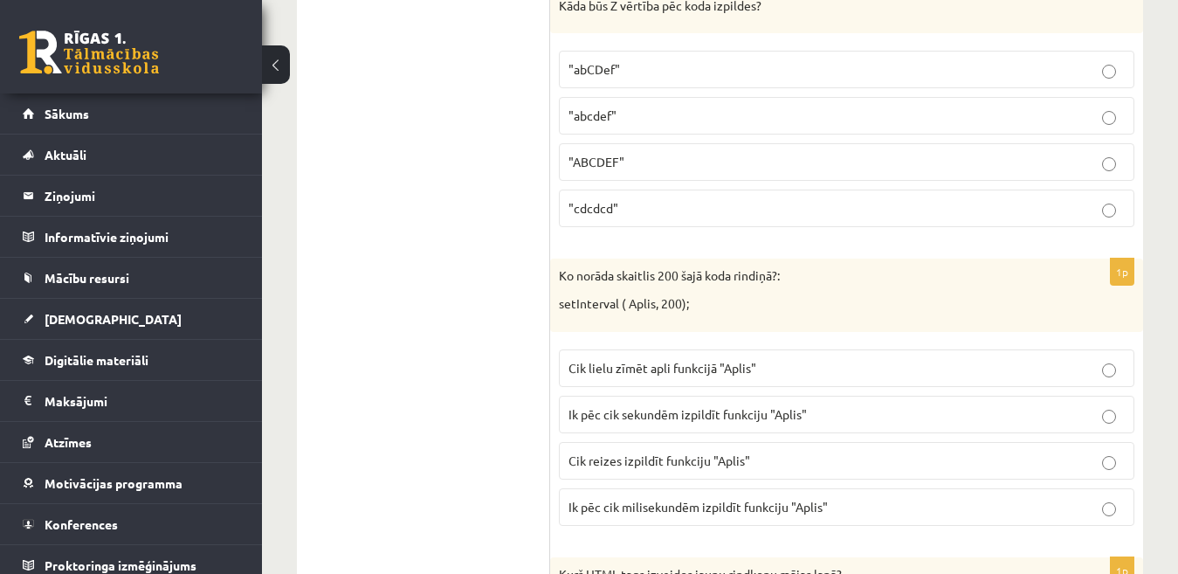
scroll to position [6027, 0]
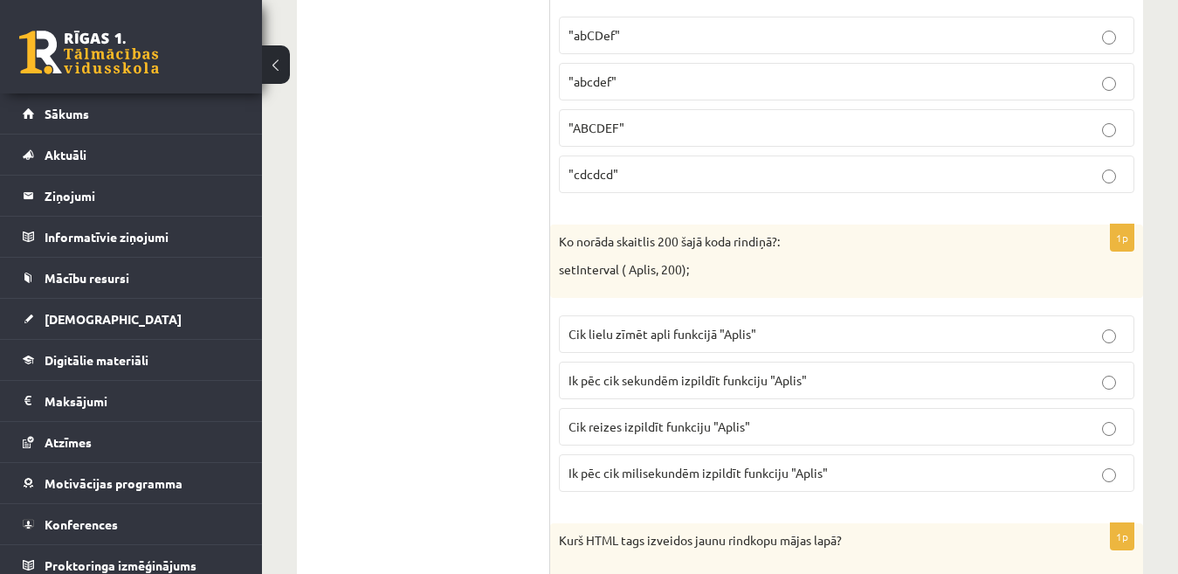
click at [861, 464] on p "Ik pēc cik milisekundēm izpildīt funkciju "Aplis"" at bounding box center [847, 473] width 556 height 18
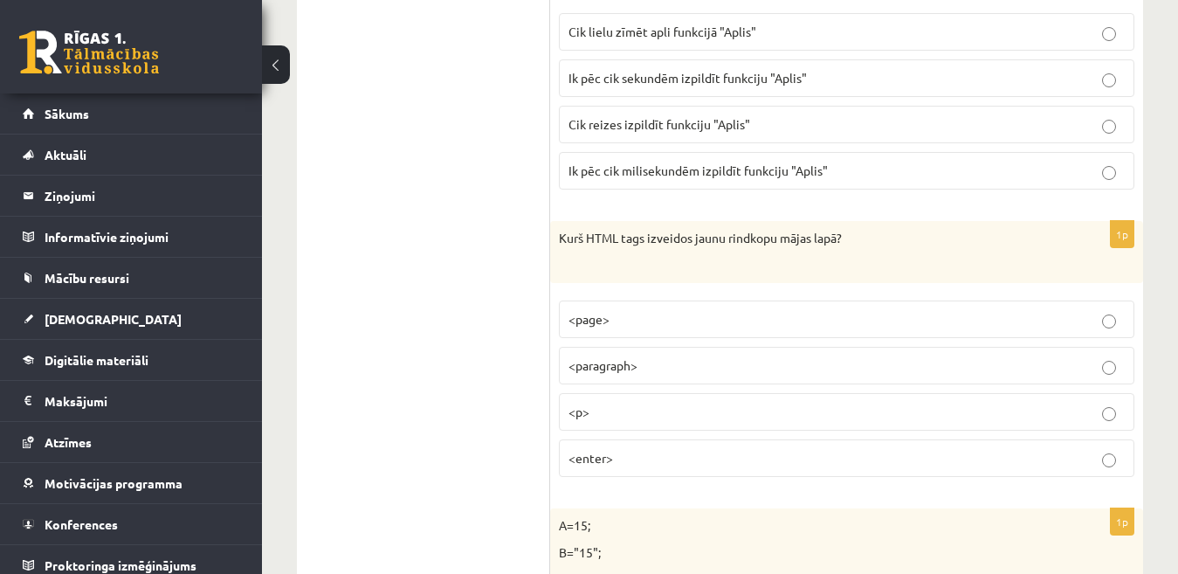
scroll to position [6341, 0]
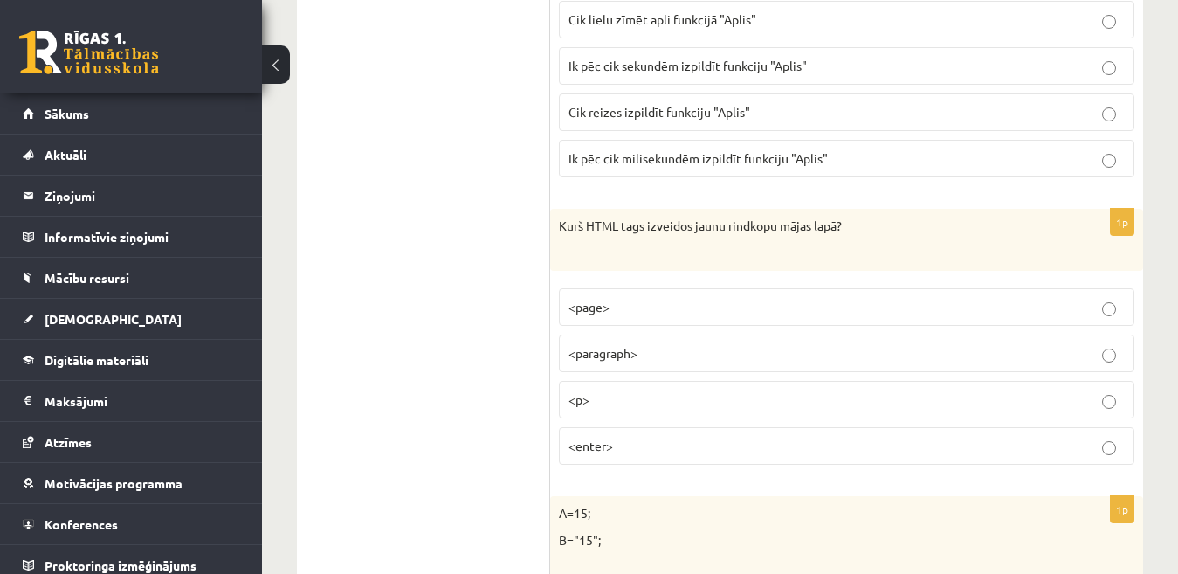
click at [1025, 398] on p "<p>" at bounding box center [847, 399] width 556 height 18
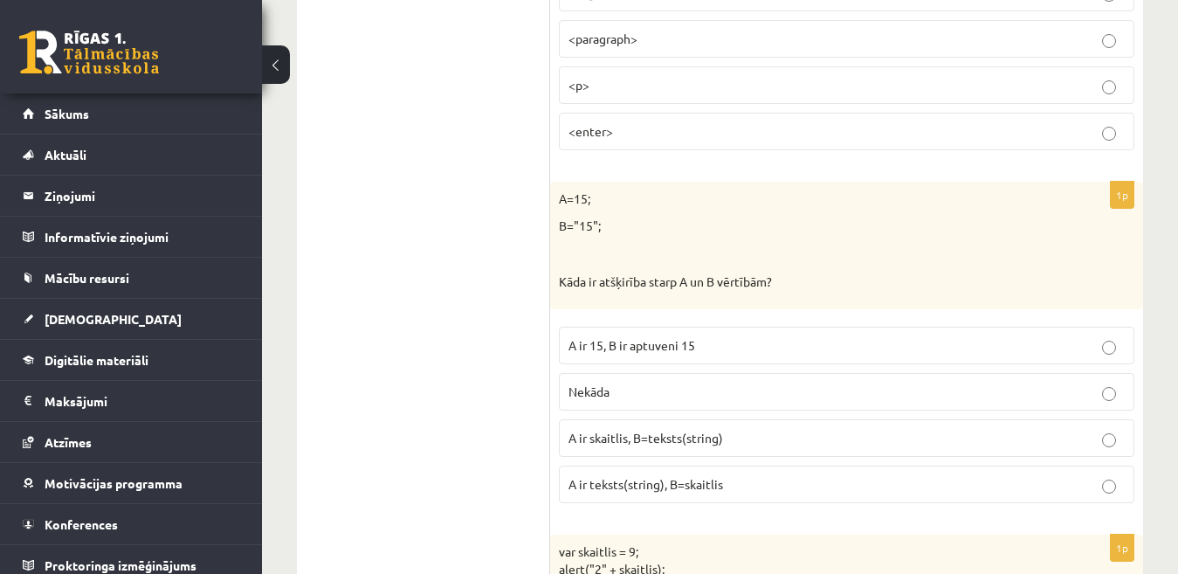
scroll to position [6691, 0]
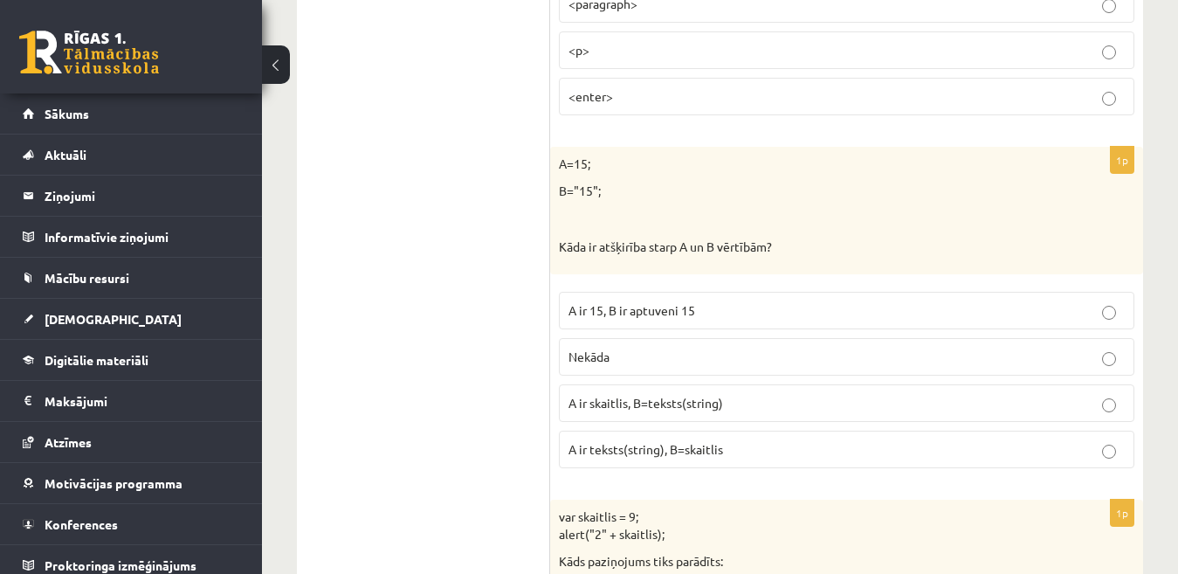
click at [678, 398] on span "A ir skaitlis, B=teksts(string)" at bounding box center [646, 403] width 155 height 16
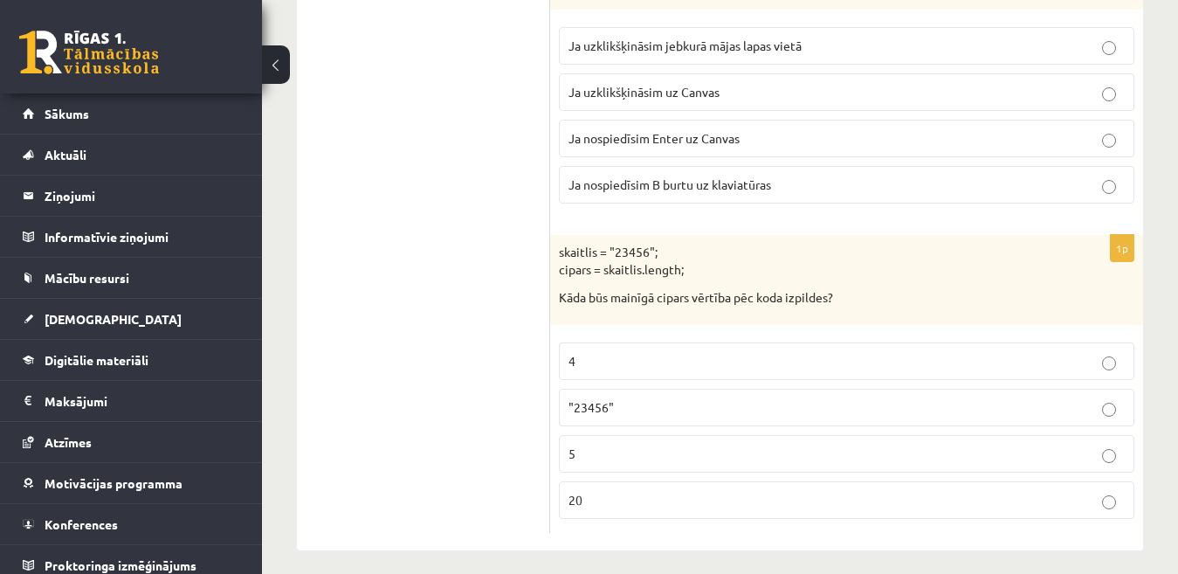
scroll to position [8939, 0]
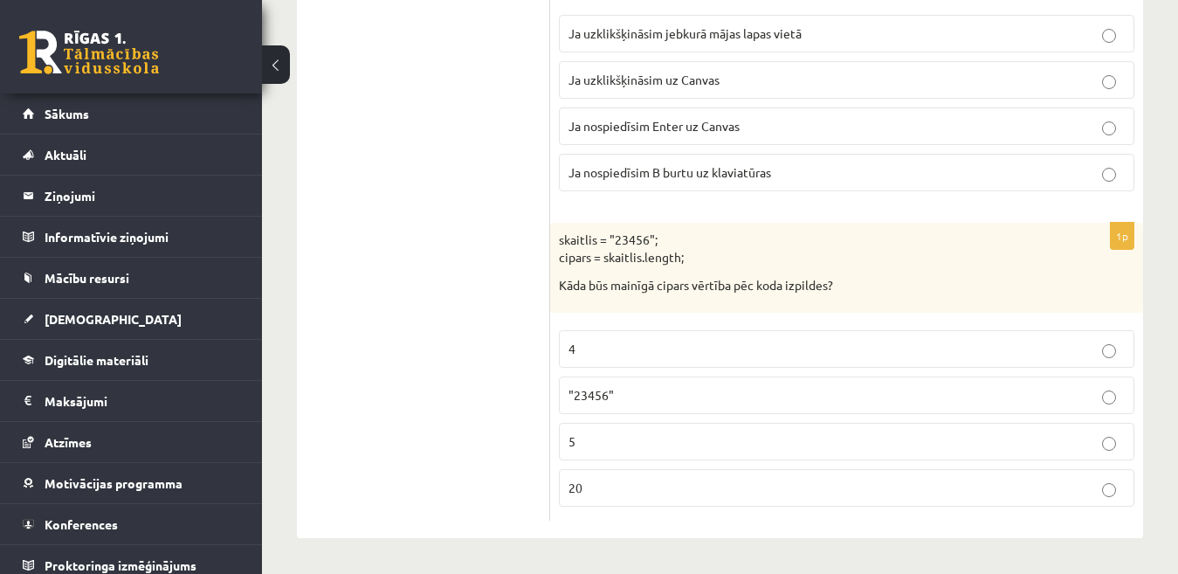
click at [1083, 436] on p "5" at bounding box center [847, 441] width 556 height 18
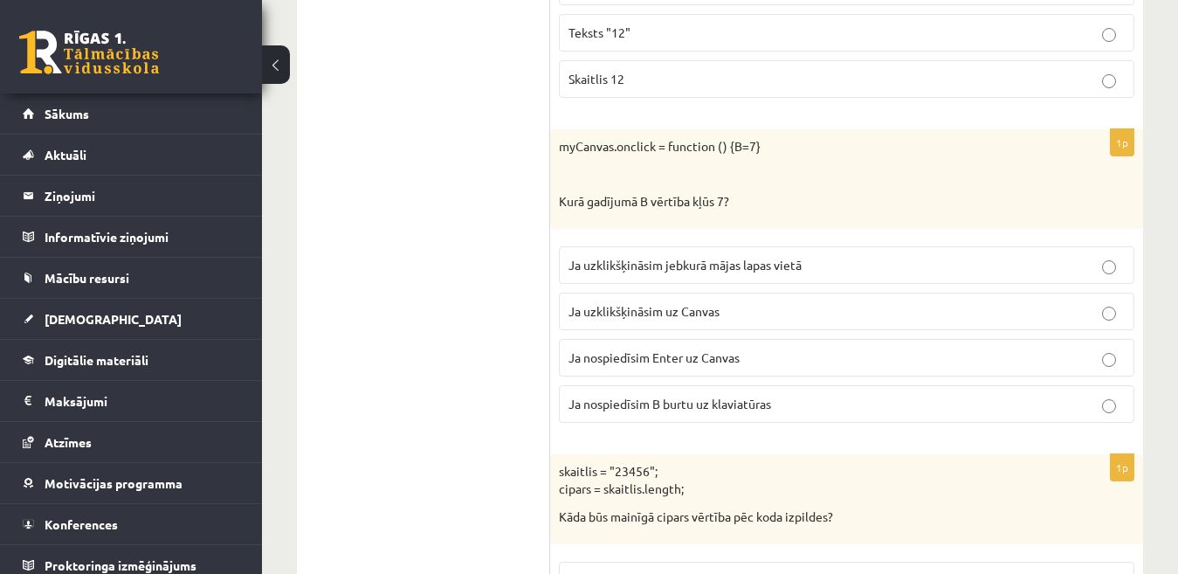
scroll to position [8695, 0]
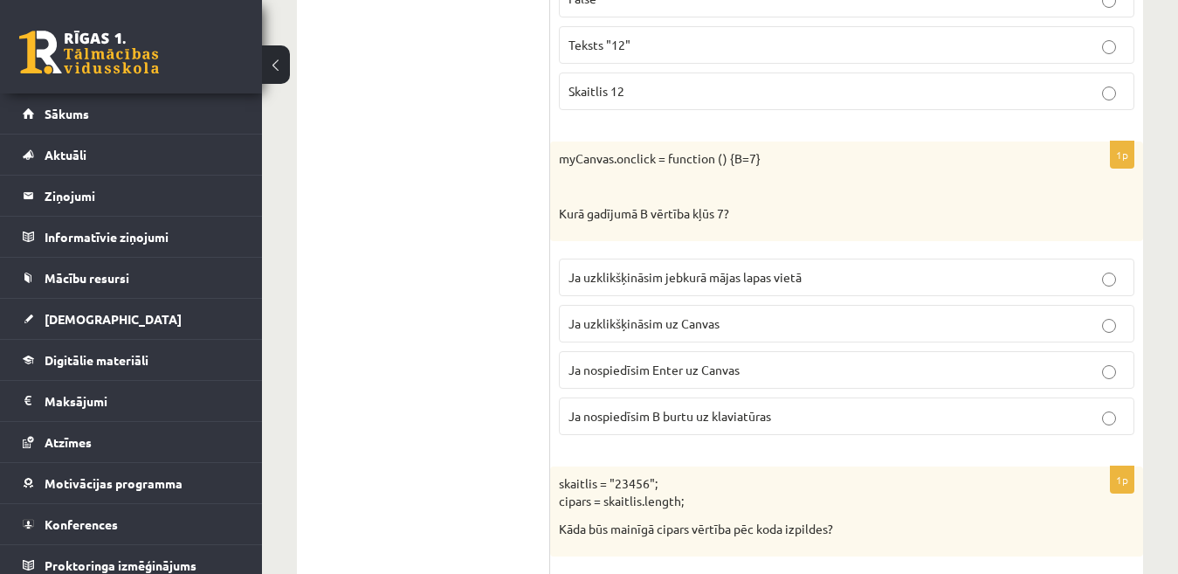
click at [959, 318] on p "Ja uzklikšķināsim uz Canvas" at bounding box center [847, 323] width 556 height 18
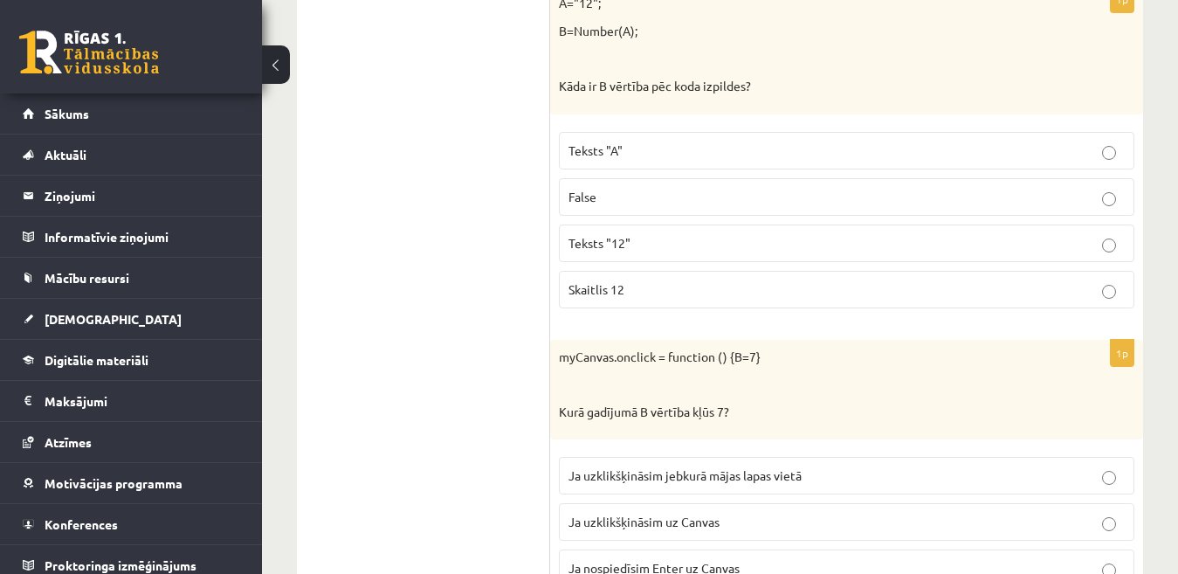
scroll to position [8660, 0]
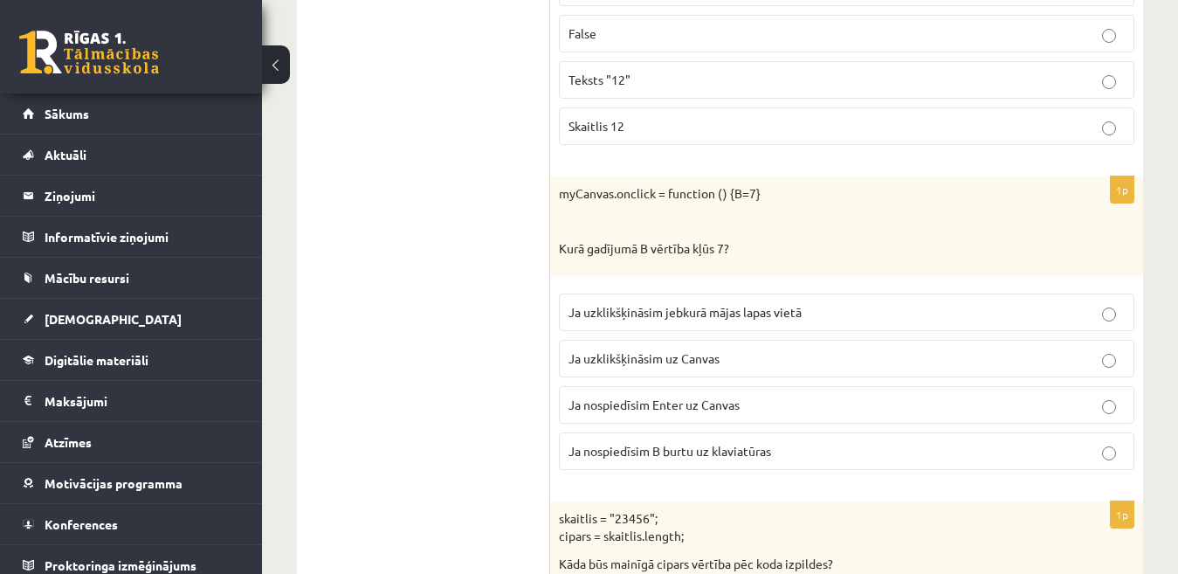
drag, startPoint x: 1192, startPoint y: 4, endPoint x: 1159, endPoint y: 364, distance: 361.4
drag, startPoint x: 1191, startPoint y: 20, endPoint x: 1173, endPoint y: 9, distance: 21.6
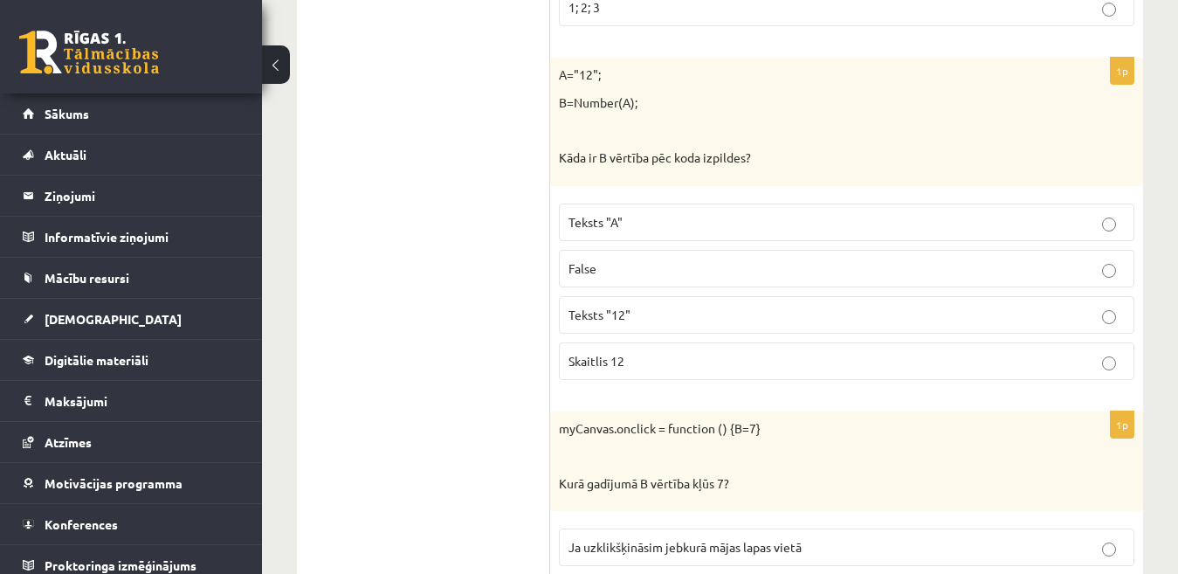
scroll to position [8415, 0]
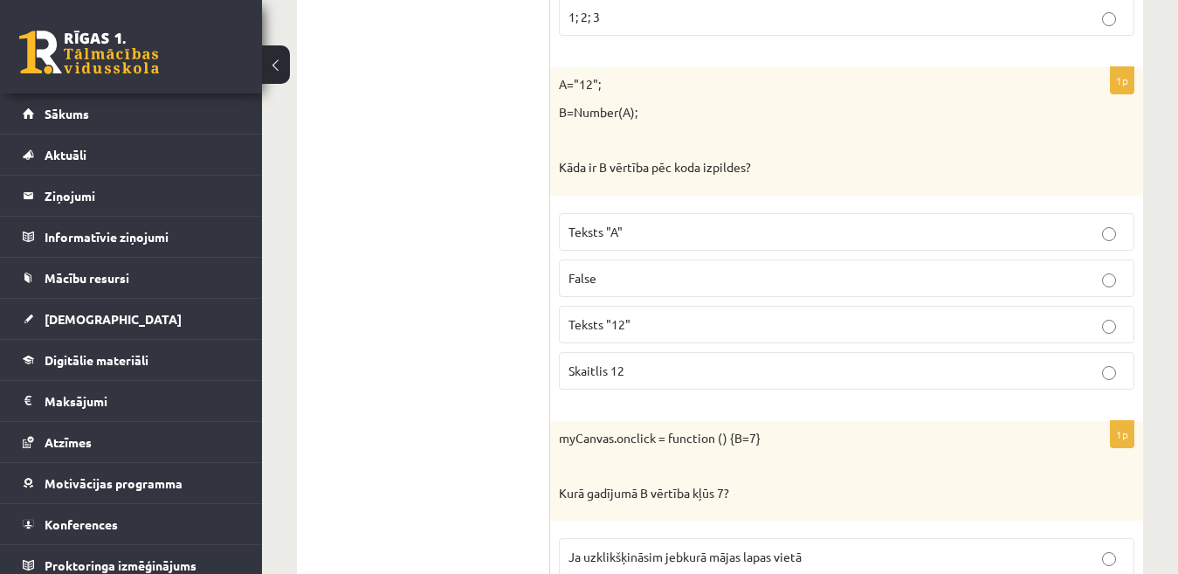
click at [865, 364] on p "Skaitlis 12" at bounding box center [847, 371] width 556 height 18
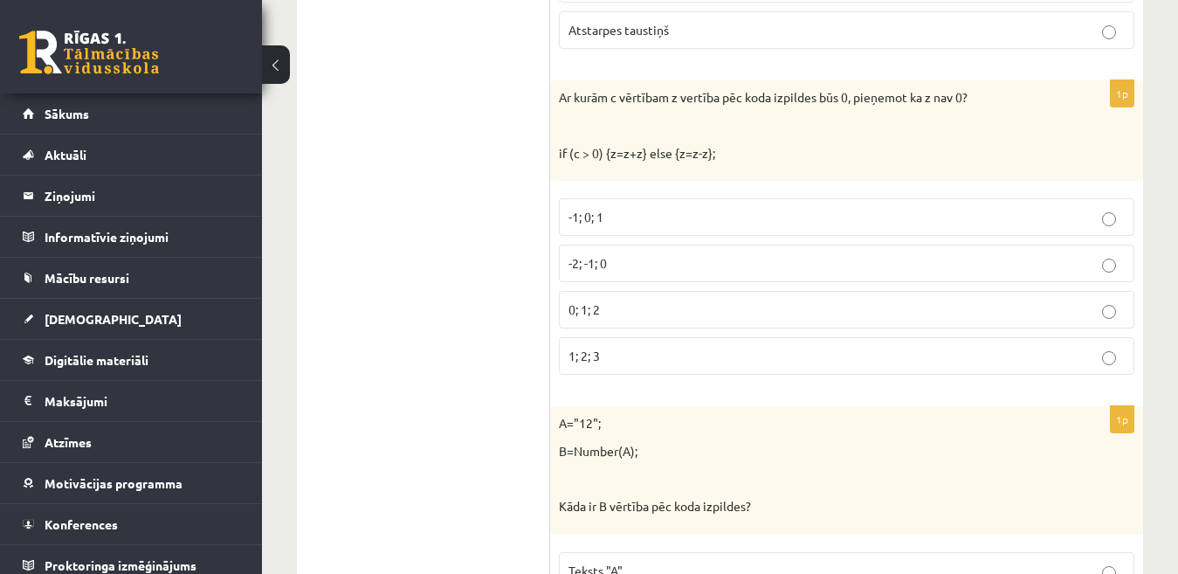
scroll to position [8066, 0]
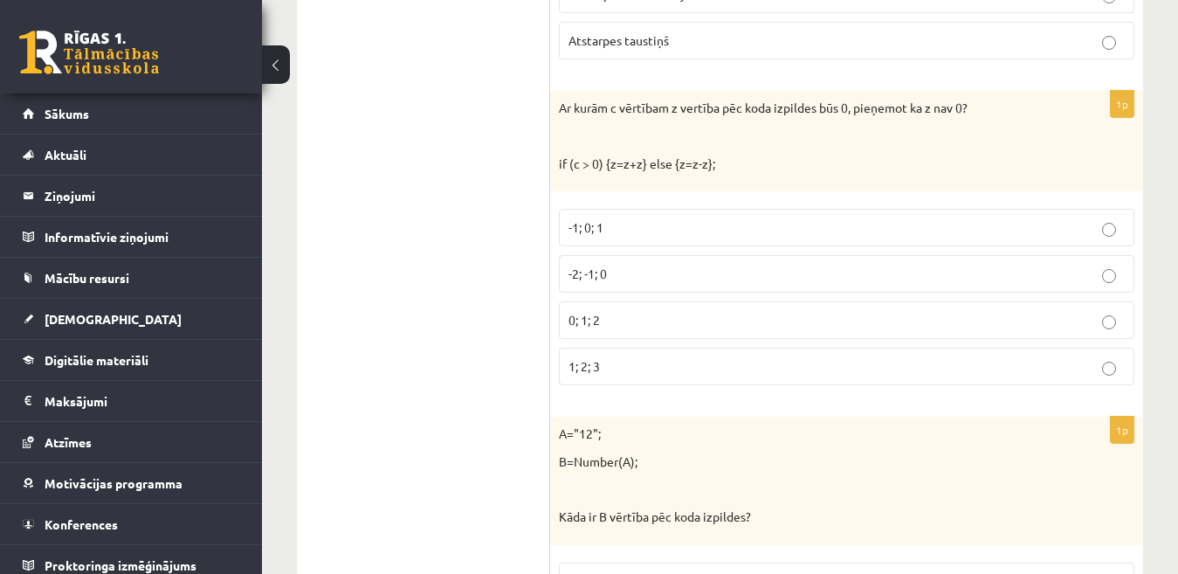
click at [1113, 223] on p "-1; 0; 1" at bounding box center [847, 227] width 556 height 18
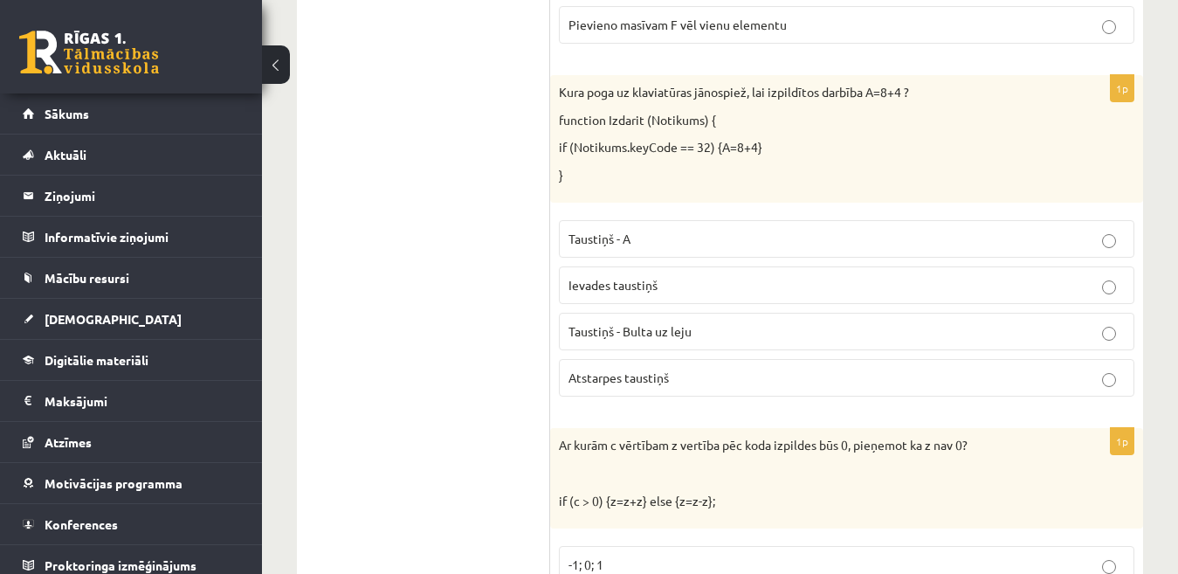
scroll to position [7716, 0]
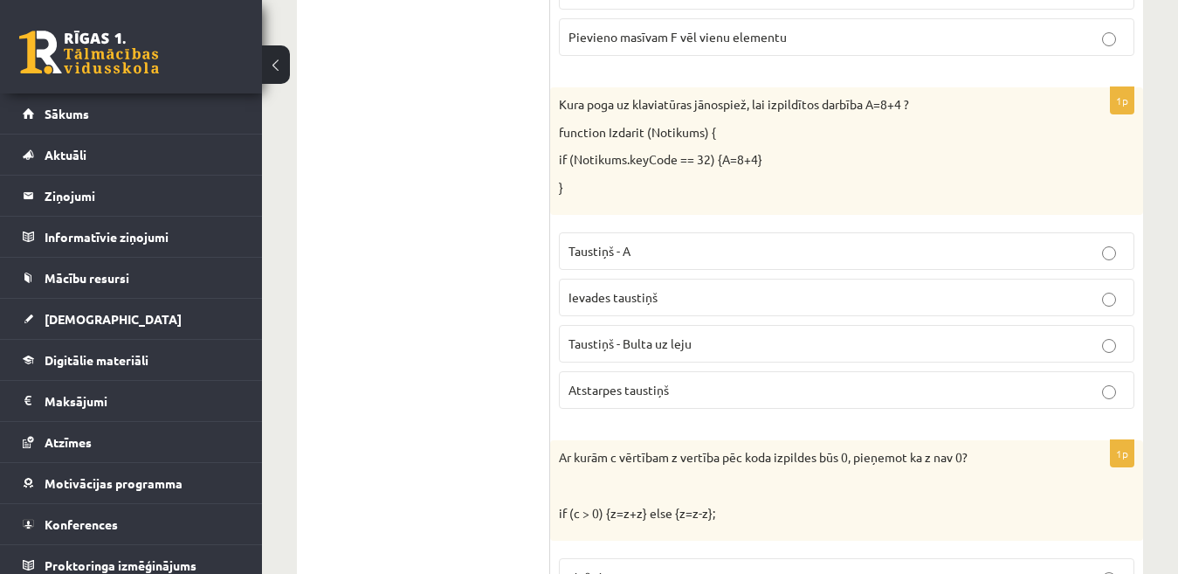
click at [1012, 382] on p "Atstarpes taustiņš" at bounding box center [847, 390] width 556 height 18
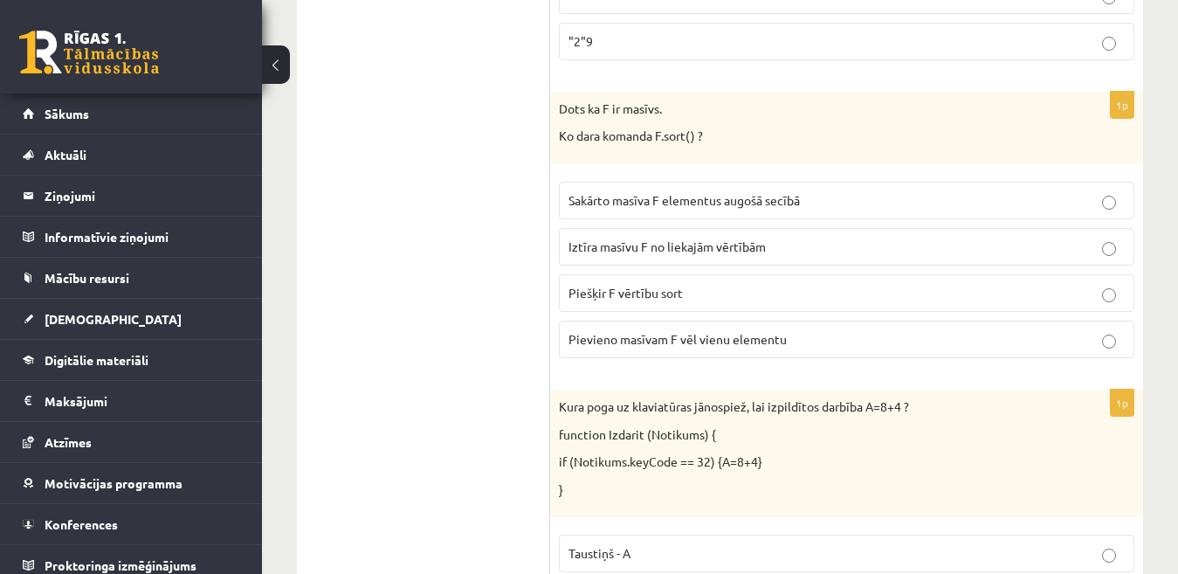
scroll to position [7402, 0]
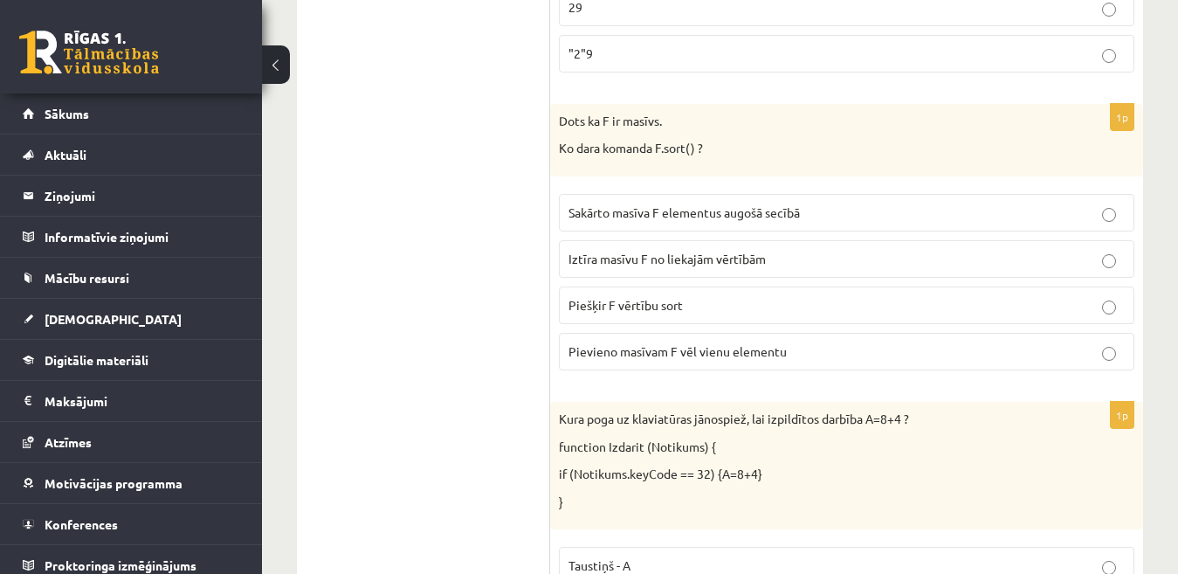
click at [1005, 210] on p "Sakārto masīva F elementus augošā secībā" at bounding box center [847, 213] width 556 height 18
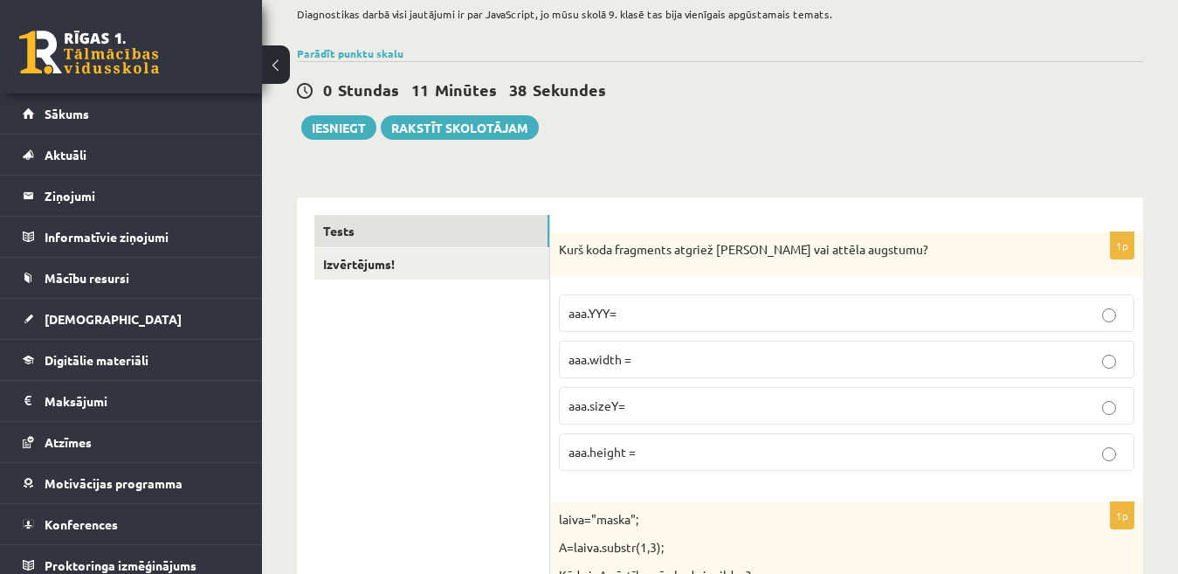
scroll to position [67, 0]
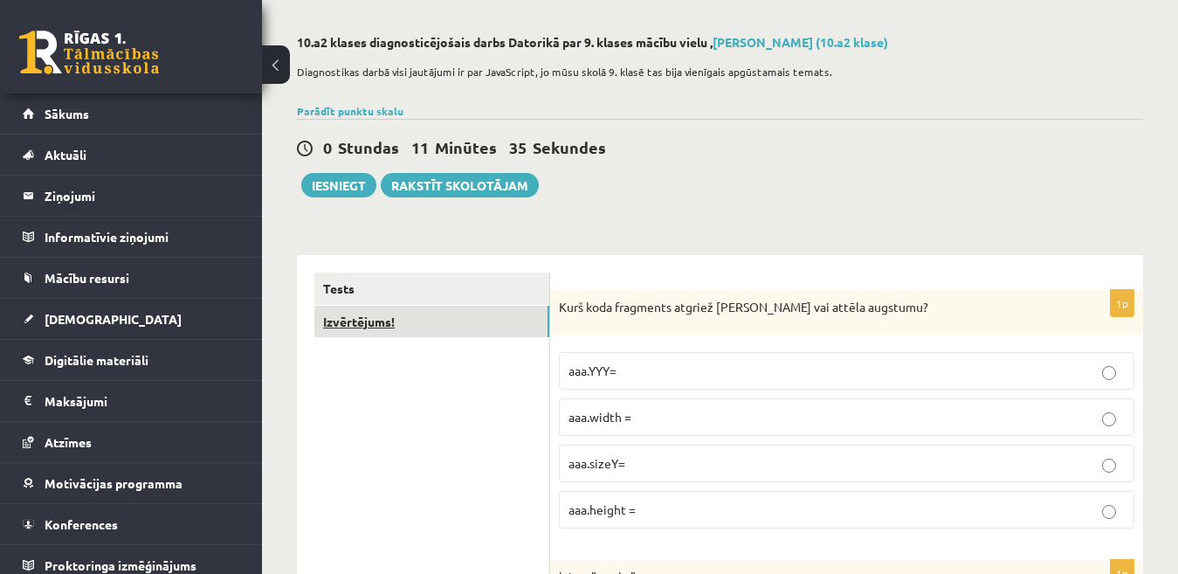
click at [499, 321] on link "Izvērtējums!" at bounding box center [431, 322] width 235 height 32
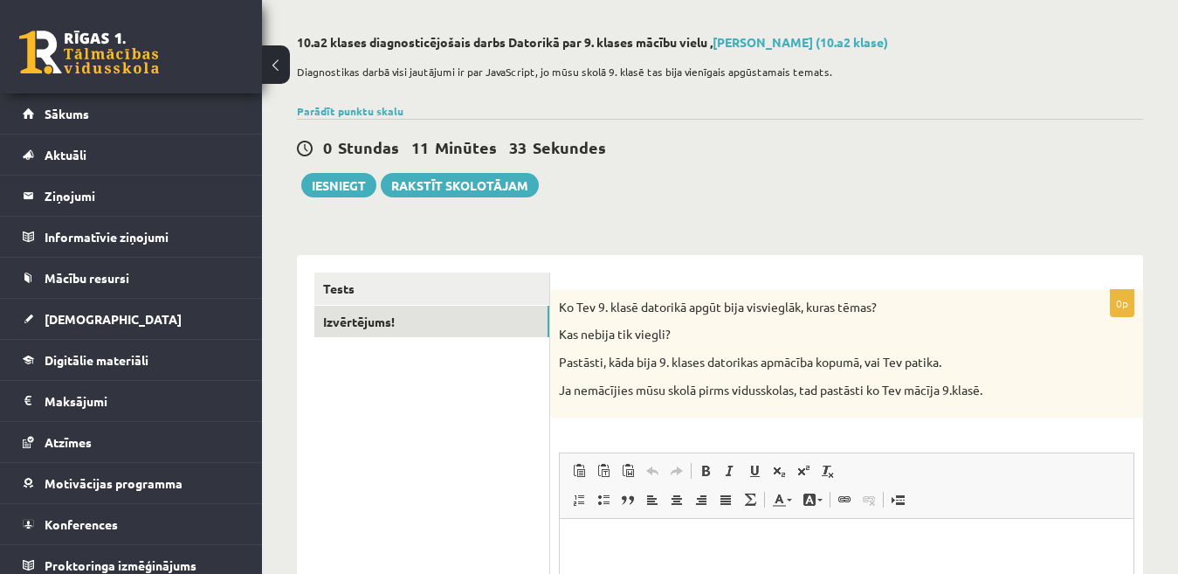
scroll to position [0, 0]
click at [666, 534] on html at bounding box center [847, 545] width 574 height 53
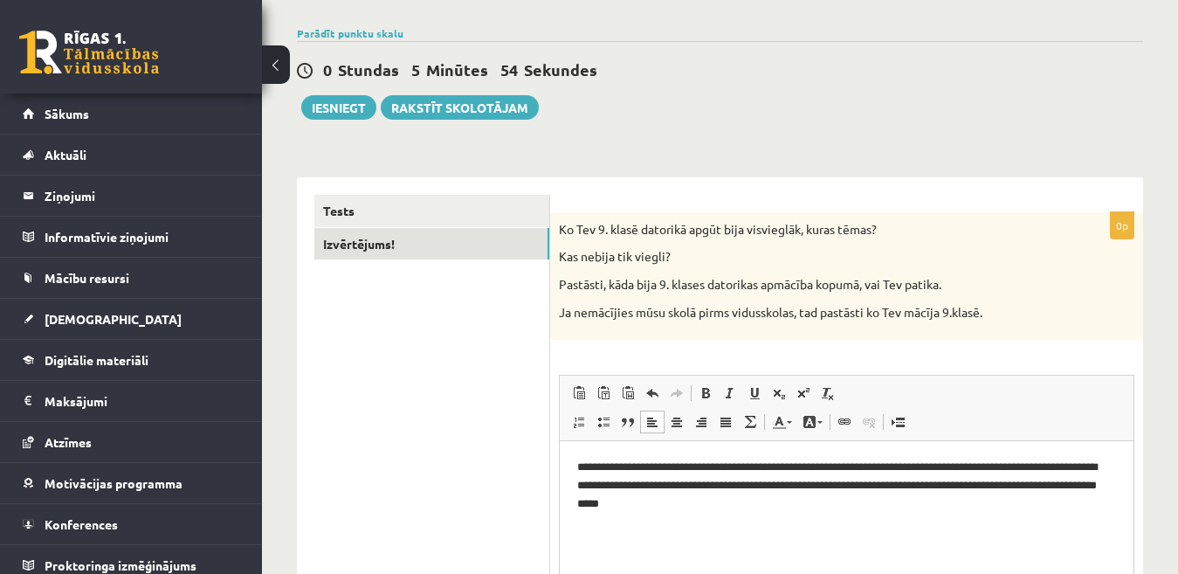
scroll to position [138, 0]
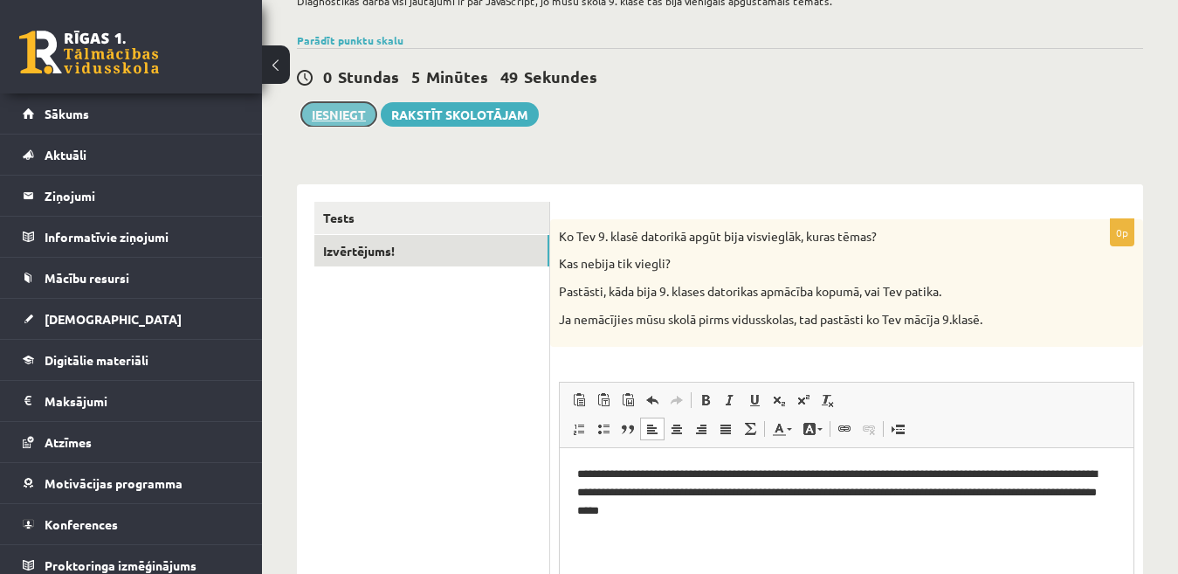
click at [348, 108] on button "Iesniegt" at bounding box center [338, 114] width 75 height 24
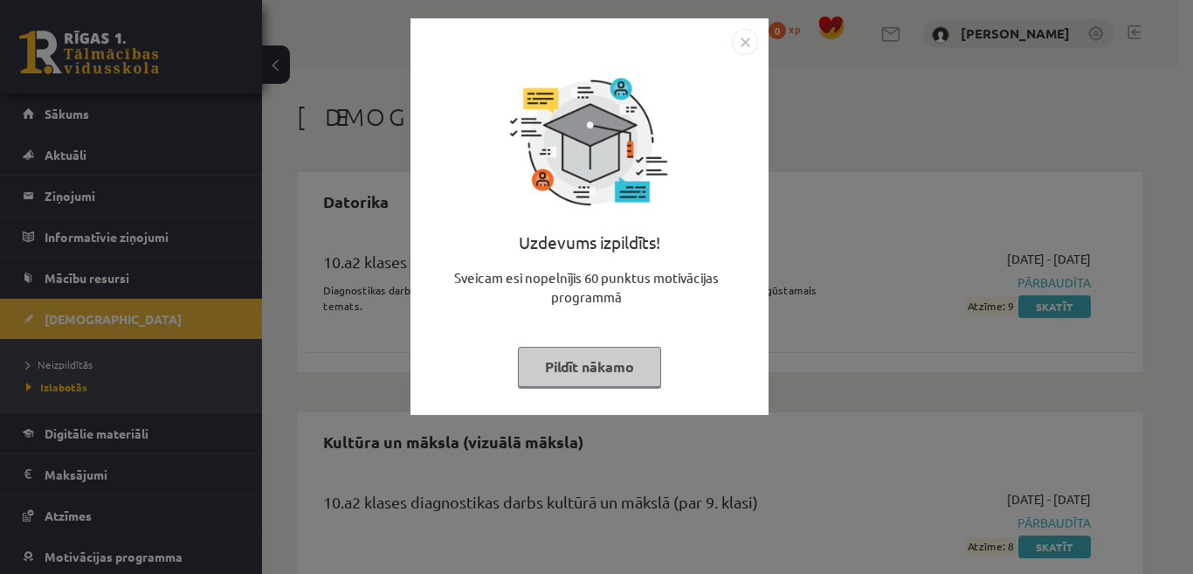
click at [619, 374] on button "Pildīt nākamo" at bounding box center [589, 367] width 143 height 40
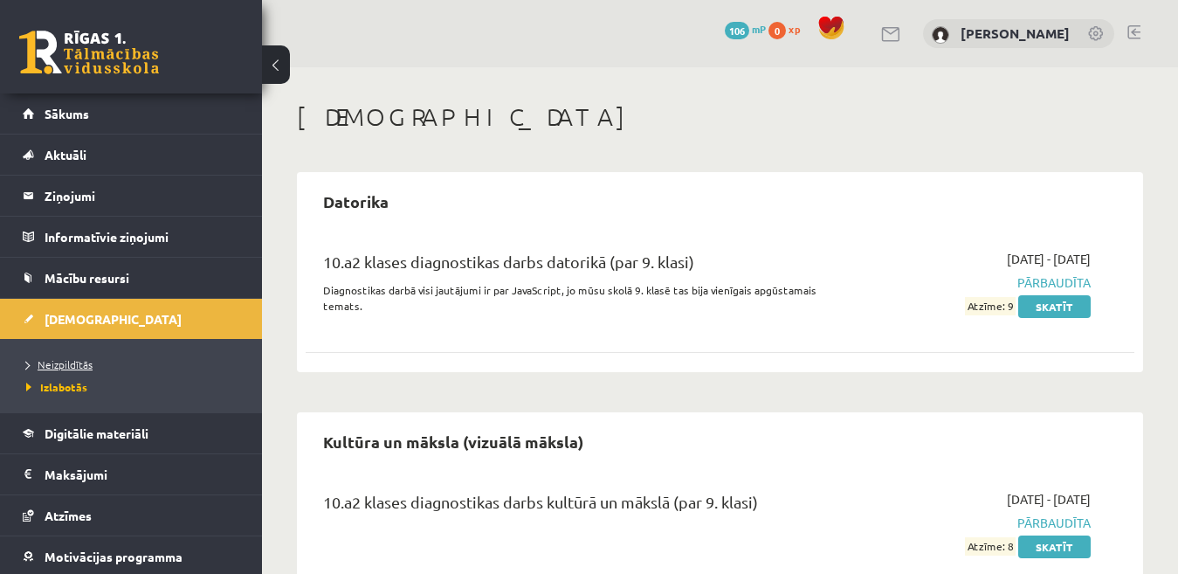
click at [67, 361] on span "Neizpildītās" at bounding box center [59, 364] width 66 height 14
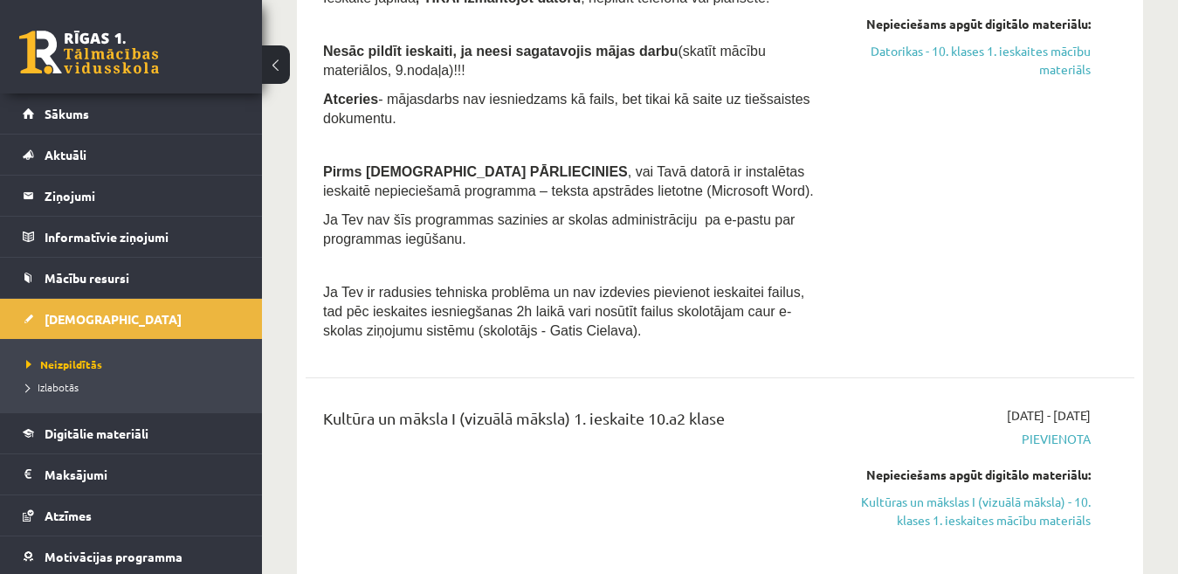
scroll to position [152, 0]
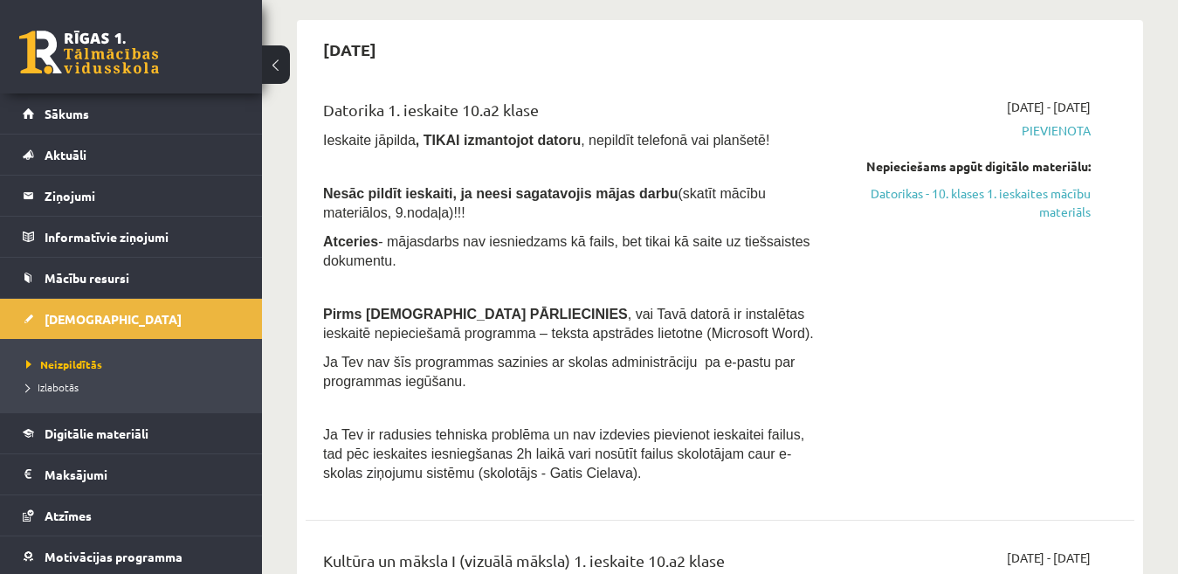
drag, startPoint x: 1184, startPoint y: 70, endPoint x: 1170, endPoint y: 38, distance: 34.8
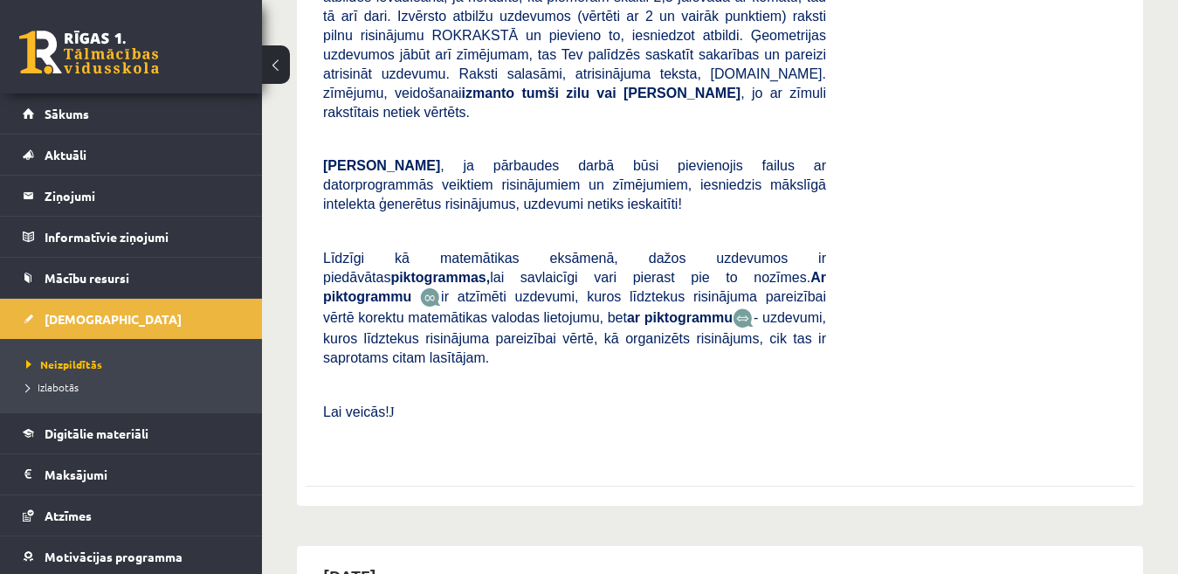
scroll to position [1502, 0]
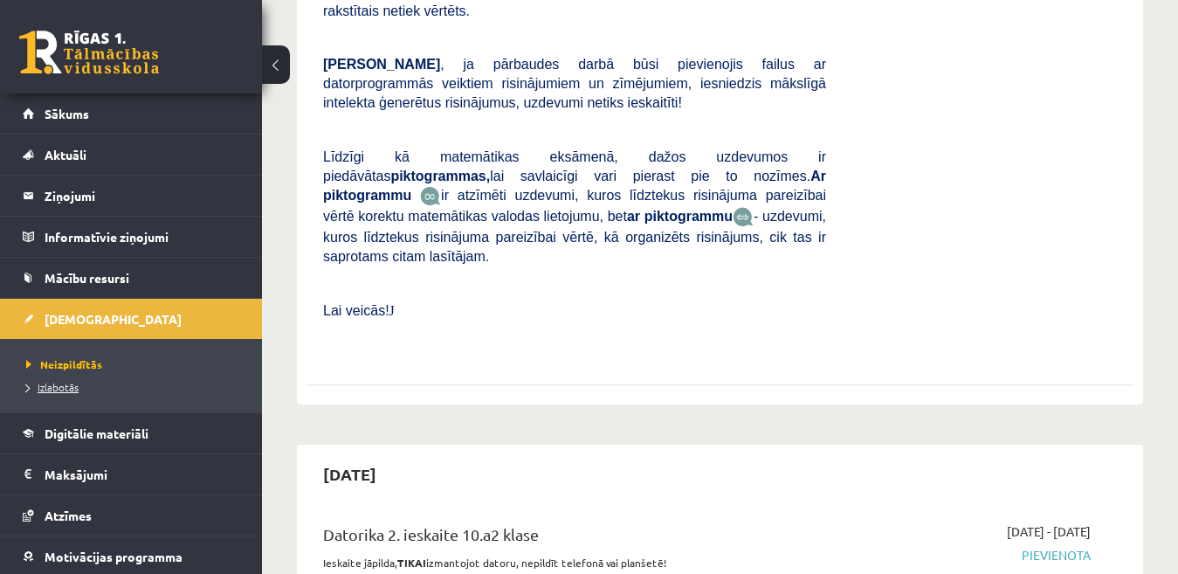
click at [55, 387] on span "Izlabotās" at bounding box center [52, 387] width 52 height 14
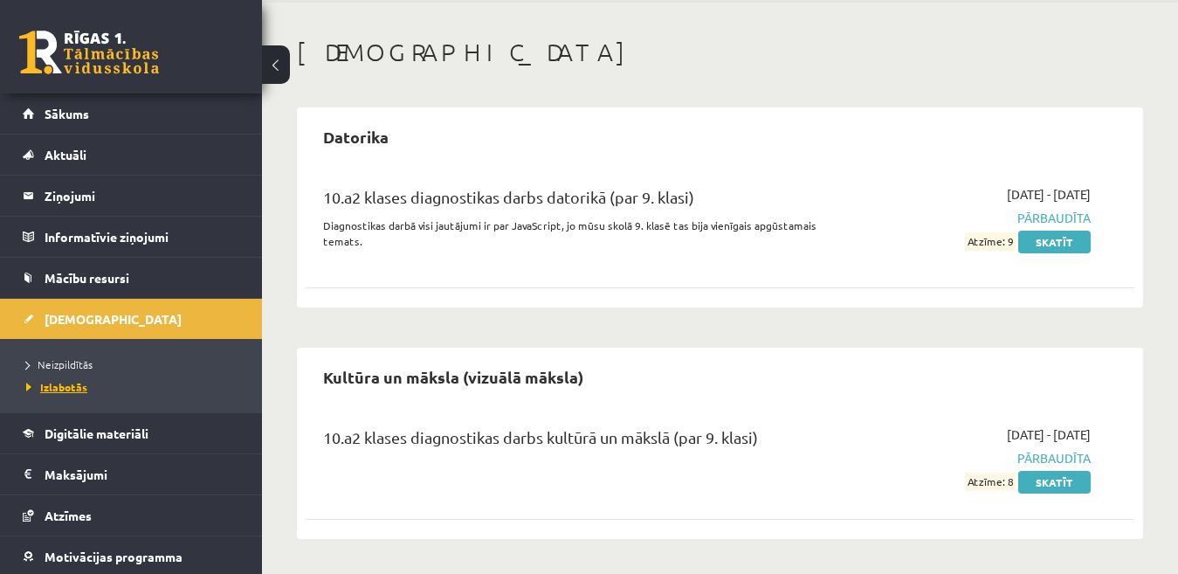
scroll to position [65, 0]
click at [46, 108] on span "Sākums" at bounding box center [67, 114] width 45 height 16
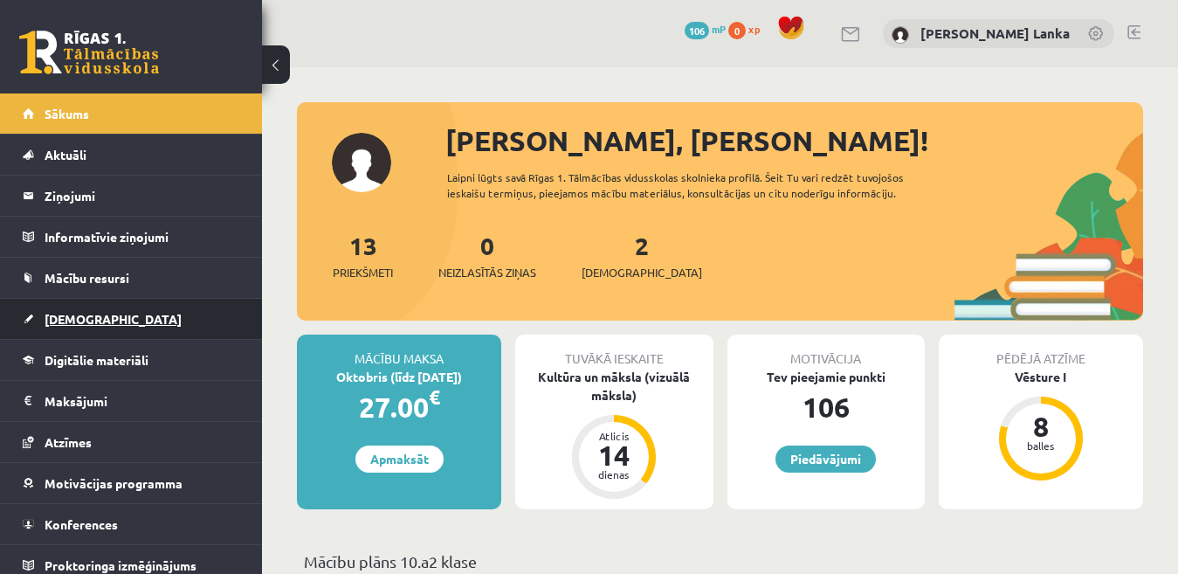
click at [66, 310] on link "[DEMOGRAPHIC_DATA]" at bounding box center [131, 319] width 217 height 40
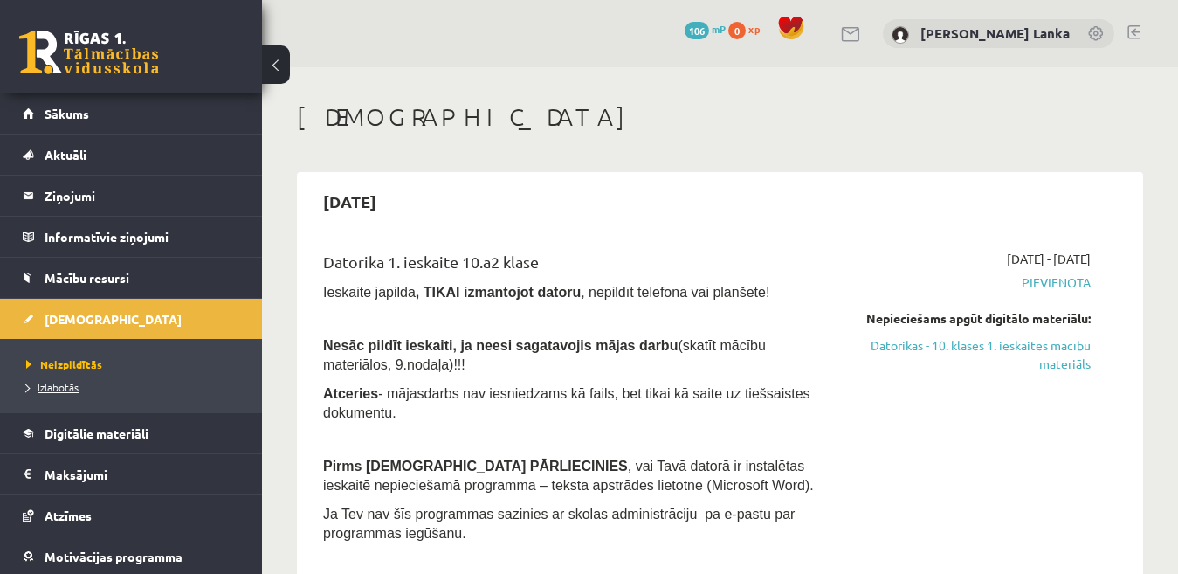
click at [53, 386] on span "Izlabotās" at bounding box center [52, 387] width 52 height 14
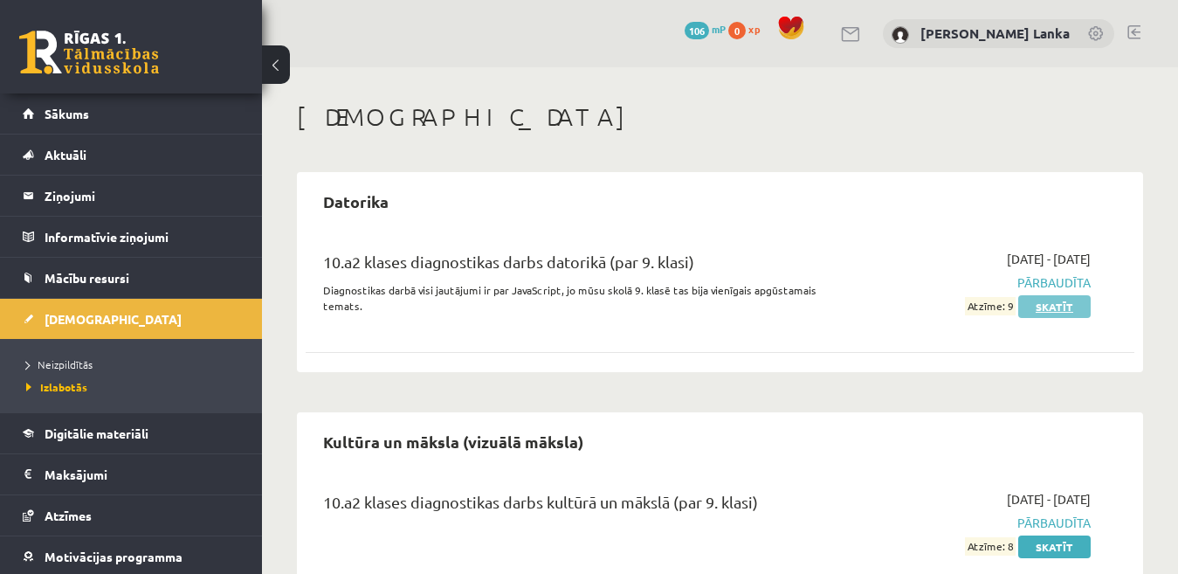
click at [1050, 302] on link "Skatīt" at bounding box center [1054, 306] width 72 height 23
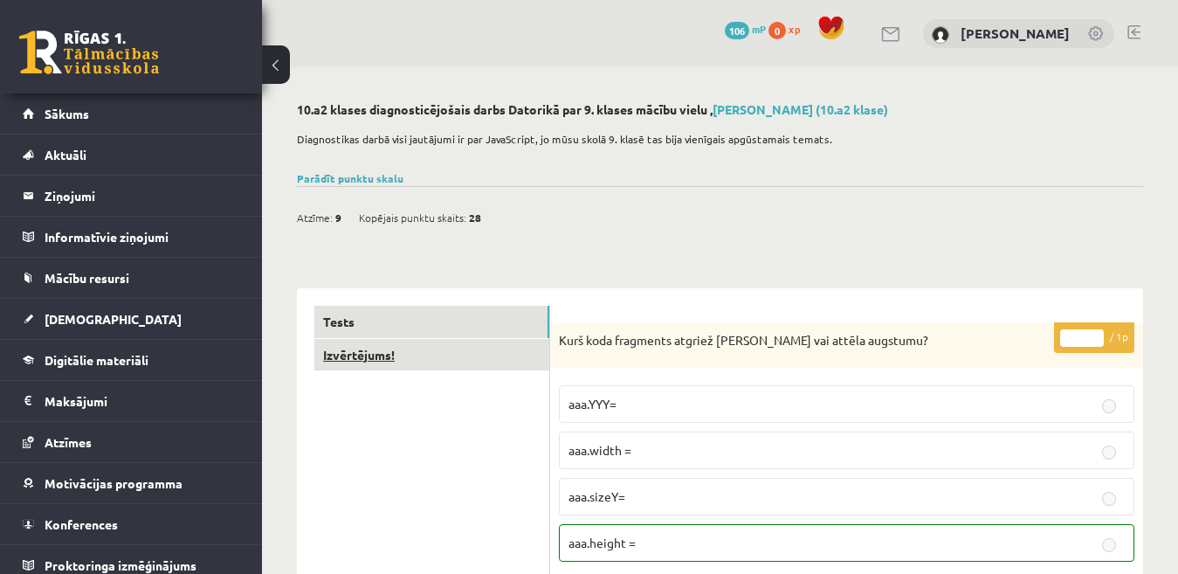
click at [426, 344] on link "Izvērtējums!" at bounding box center [431, 355] width 235 height 32
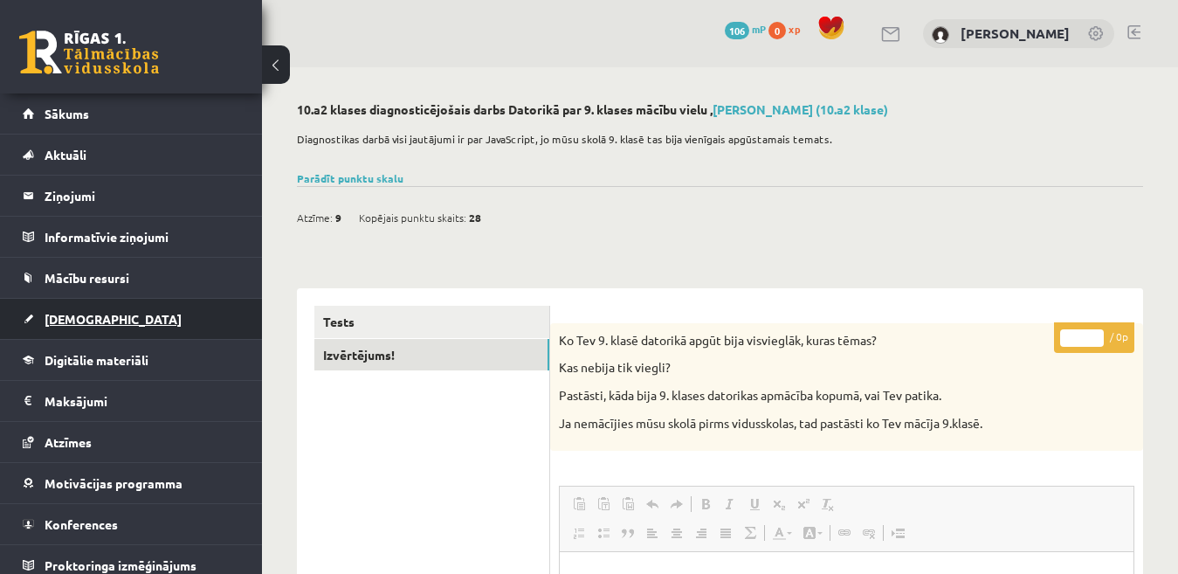
click at [63, 311] on link "[DEMOGRAPHIC_DATA]" at bounding box center [131, 319] width 217 height 40
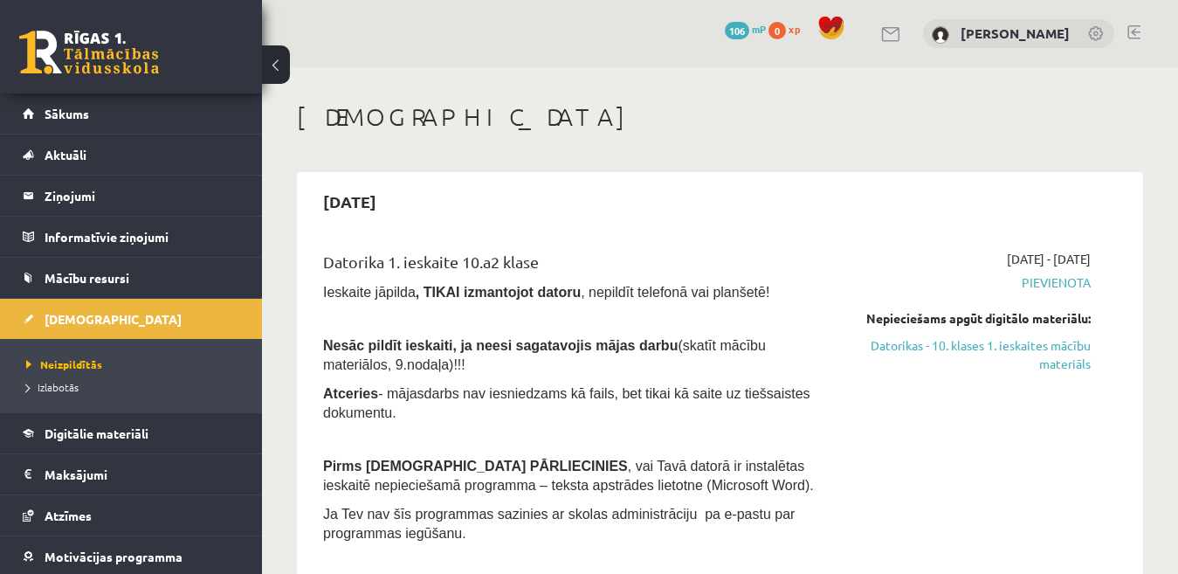
click at [1129, 31] on link at bounding box center [1134, 32] width 13 height 14
